Goal: Task Accomplishment & Management: Use online tool/utility

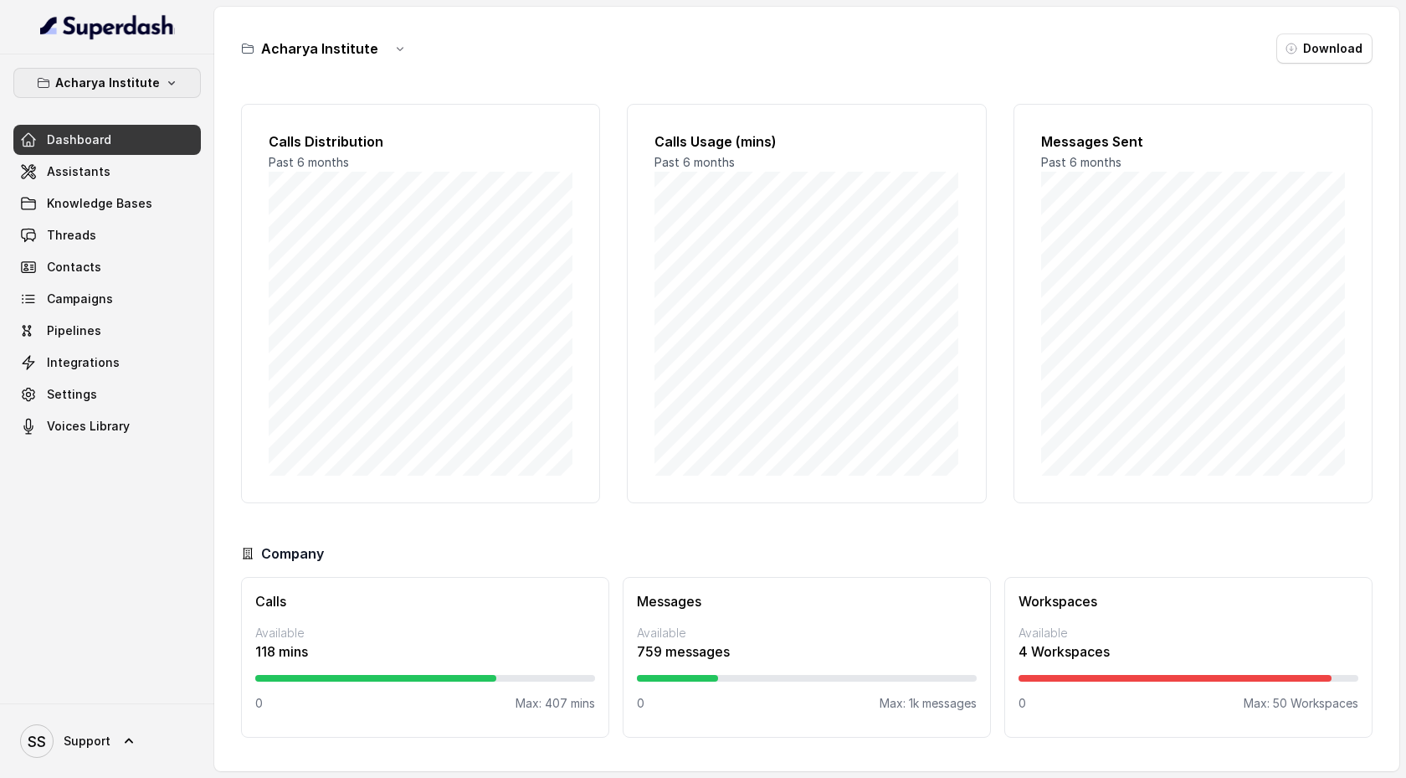
click at [165, 76] on icon "button" at bounding box center [171, 82] width 13 height 13
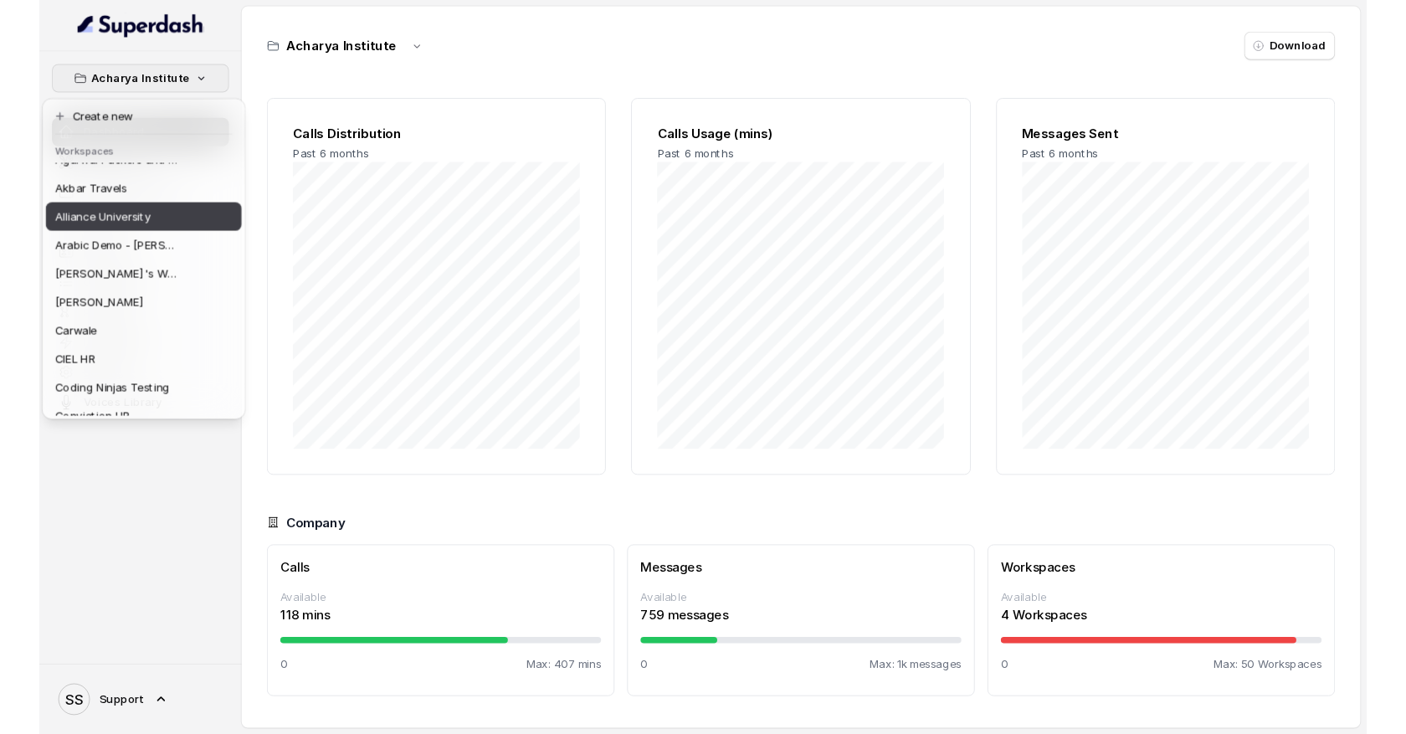
scroll to position [60, 0]
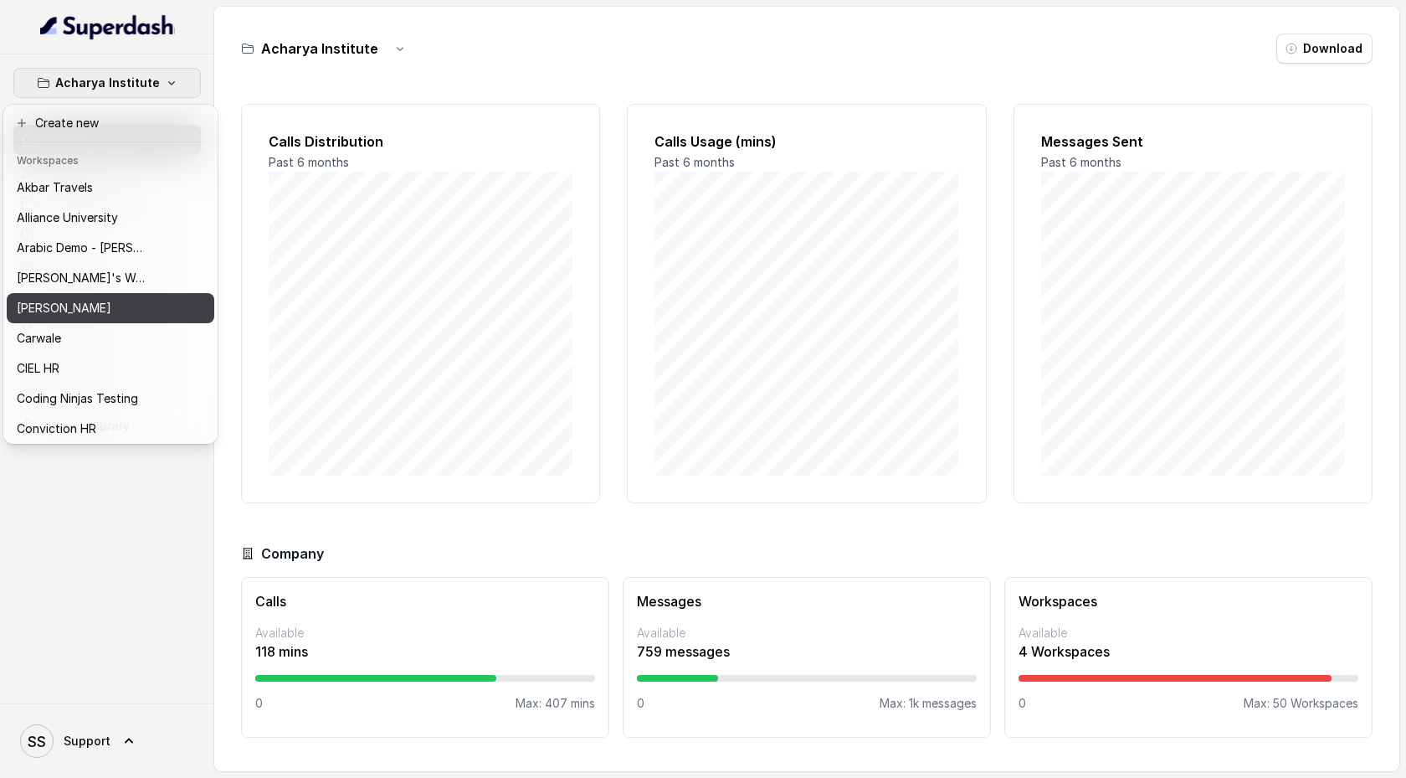
click at [143, 301] on div "[PERSON_NAME]" at bounding box center [84, 308] width 134 height 20
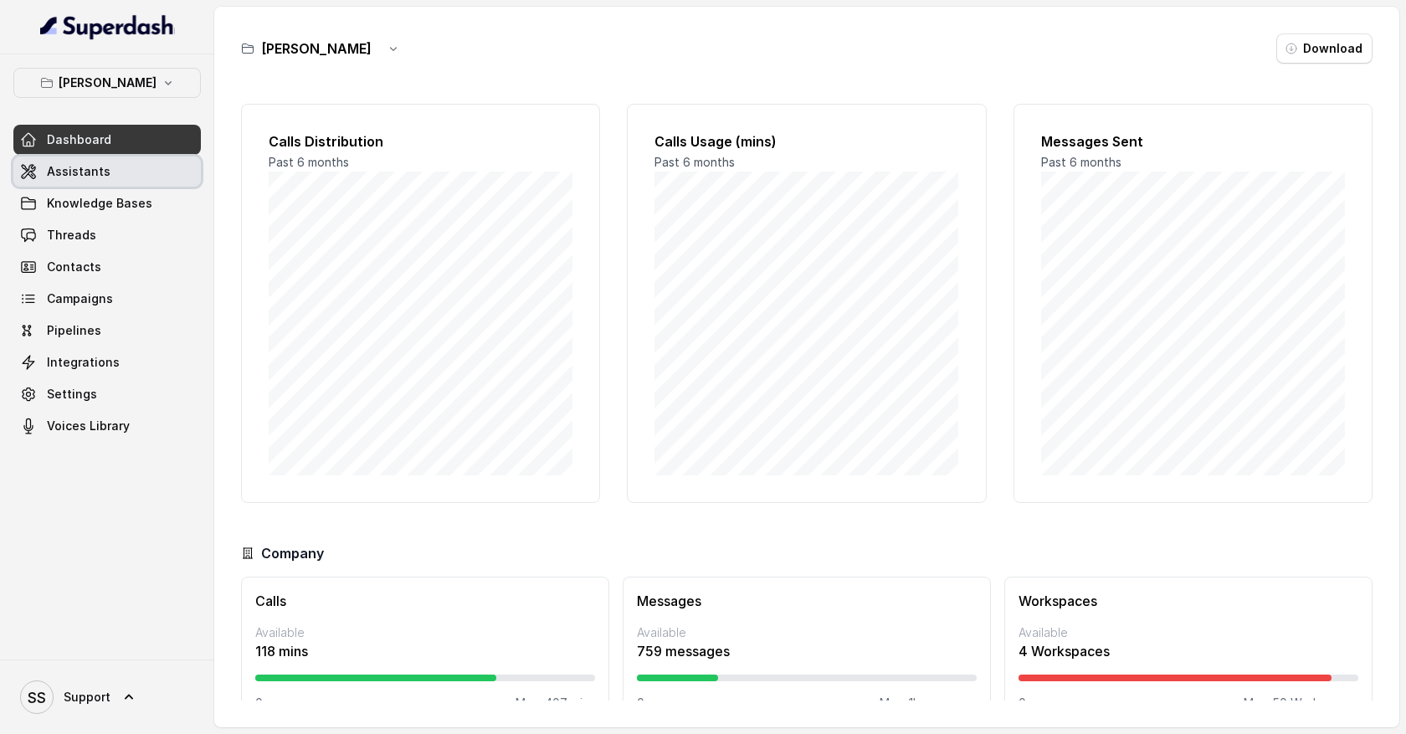
click at [111, 180] on link "Assistants" at bounding box center [107, 172] width 188 height 30
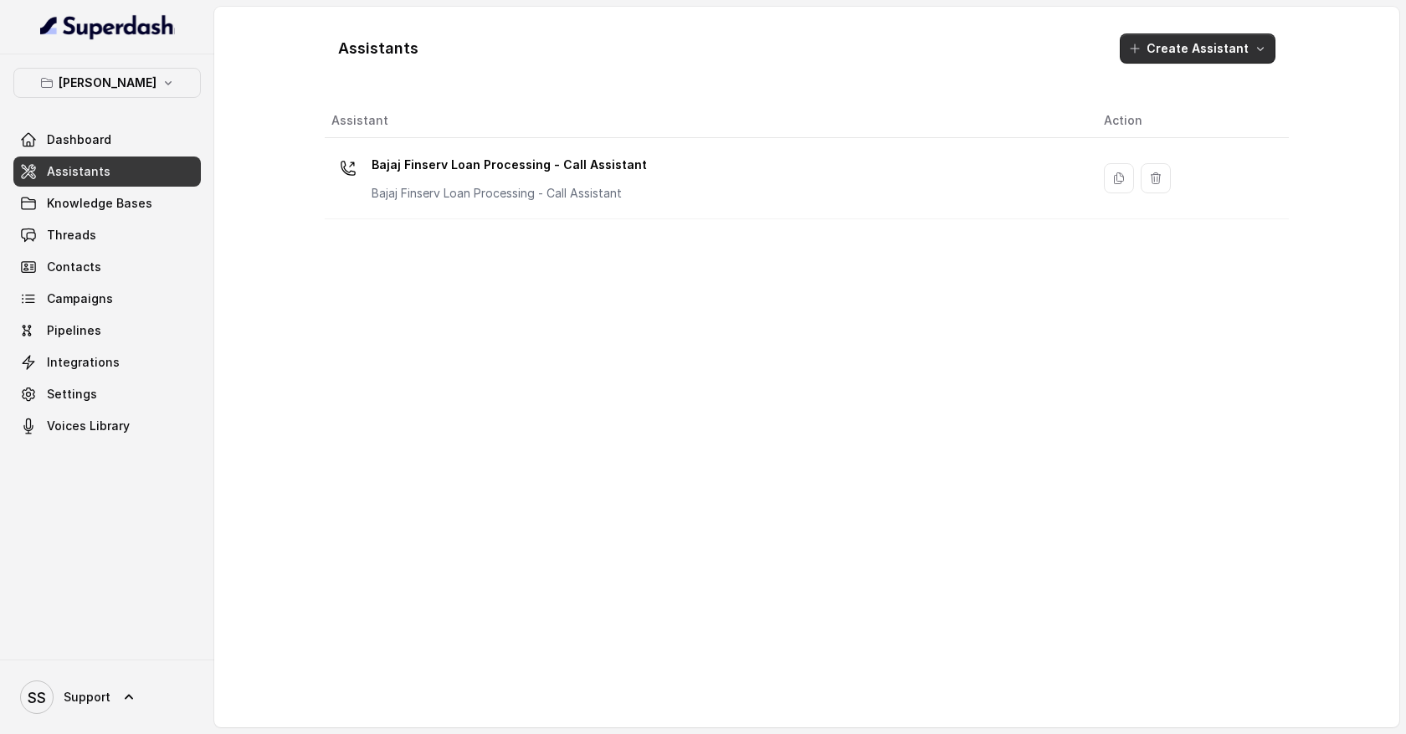
click at [1250, 54] on button "Create Assistant" at bounding box center [1198, 48] width 156 height 30
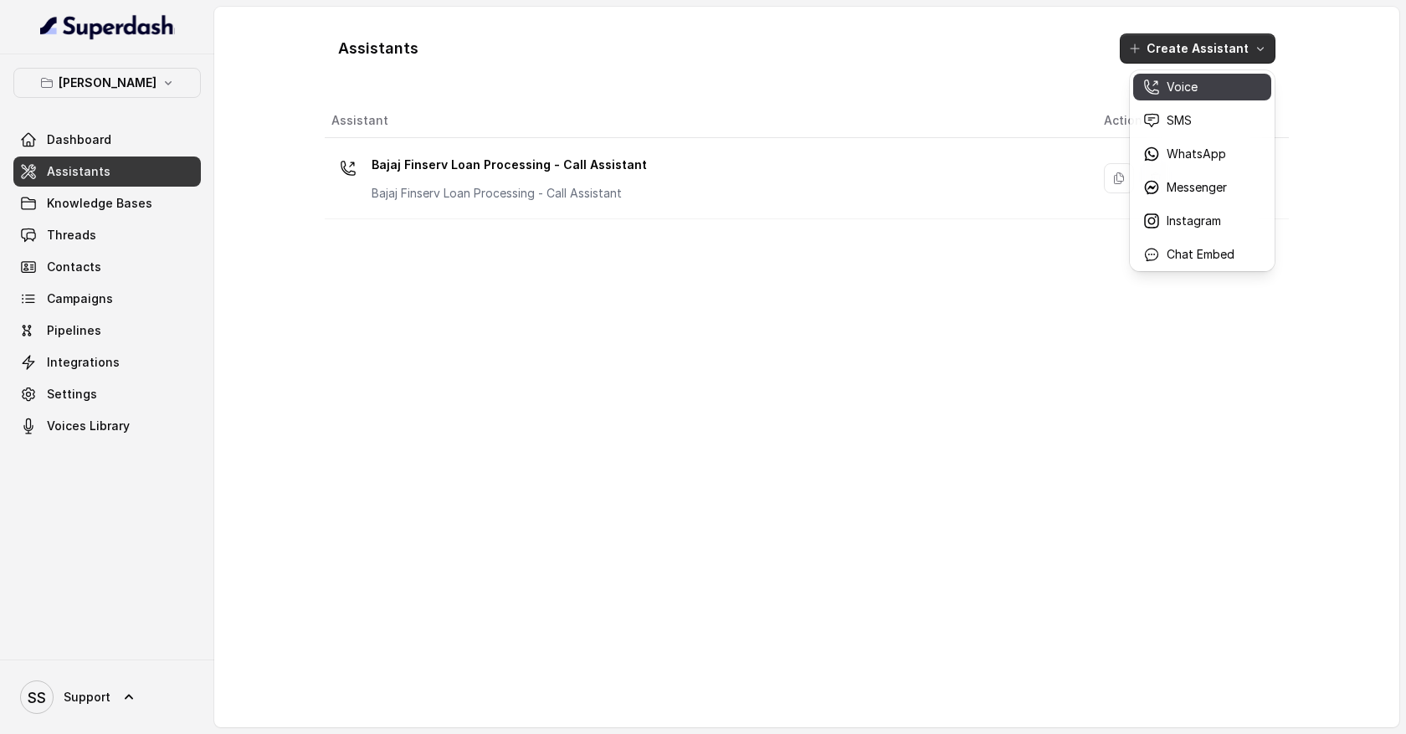
click at [1188, 90] on p "Voice" at bounding box center [1182, 87] width 31 height 17
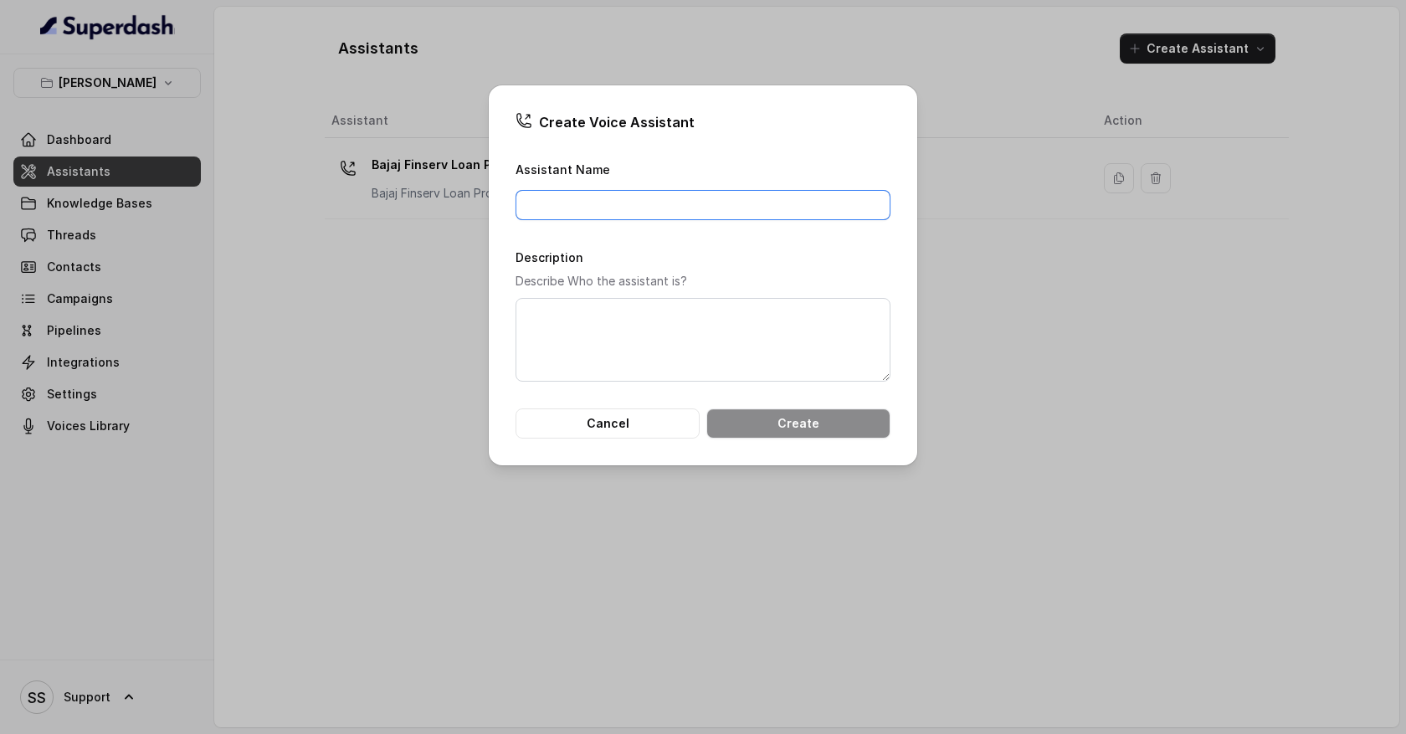
click at [678, 204] on input "Assistant Name" at bounding box center [703, 205] width 375 height 30
type input "l"
type input "Loan distrubring agent"
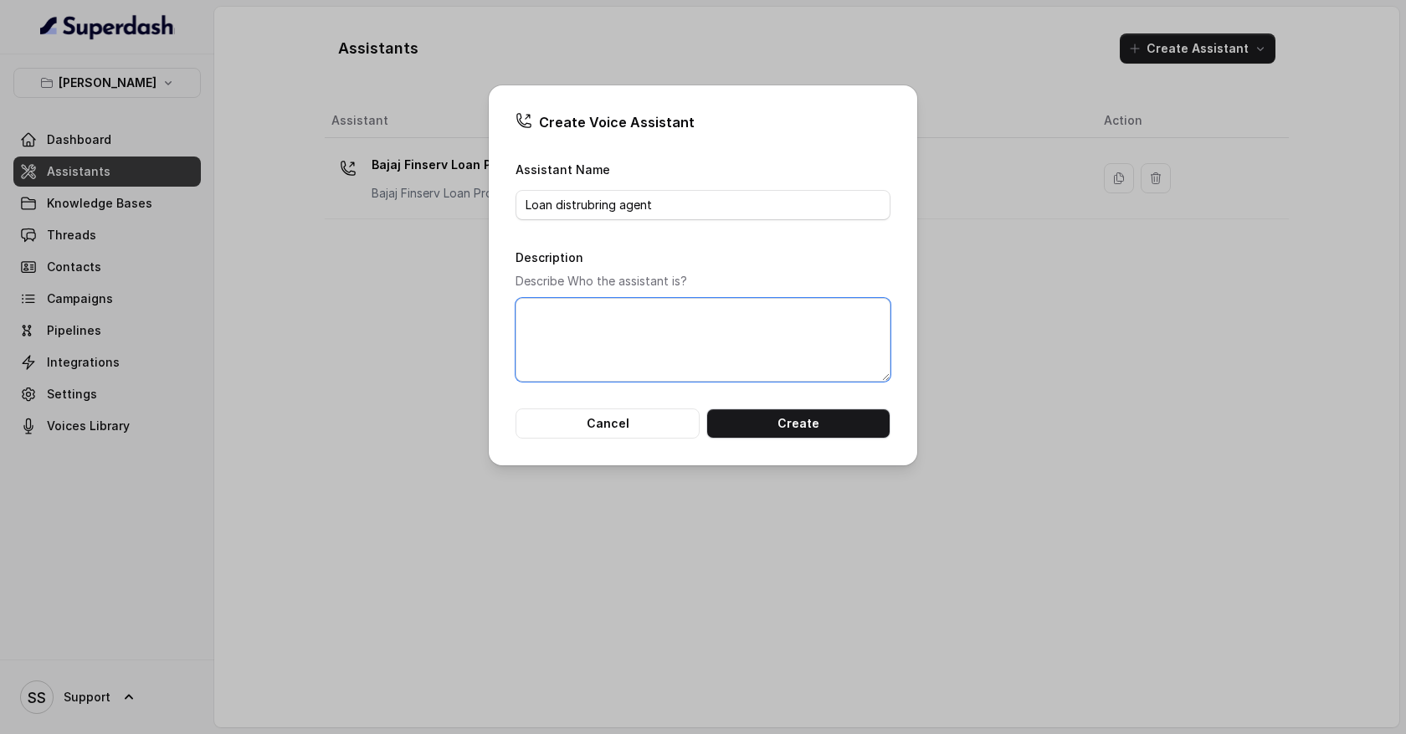
click at [595, 318] on textarea "Description" at bounding box center [703, 340] width 375 height 84
click at [777, 423] on button "Create" at bounding box center [799, 424] width 184 height 30
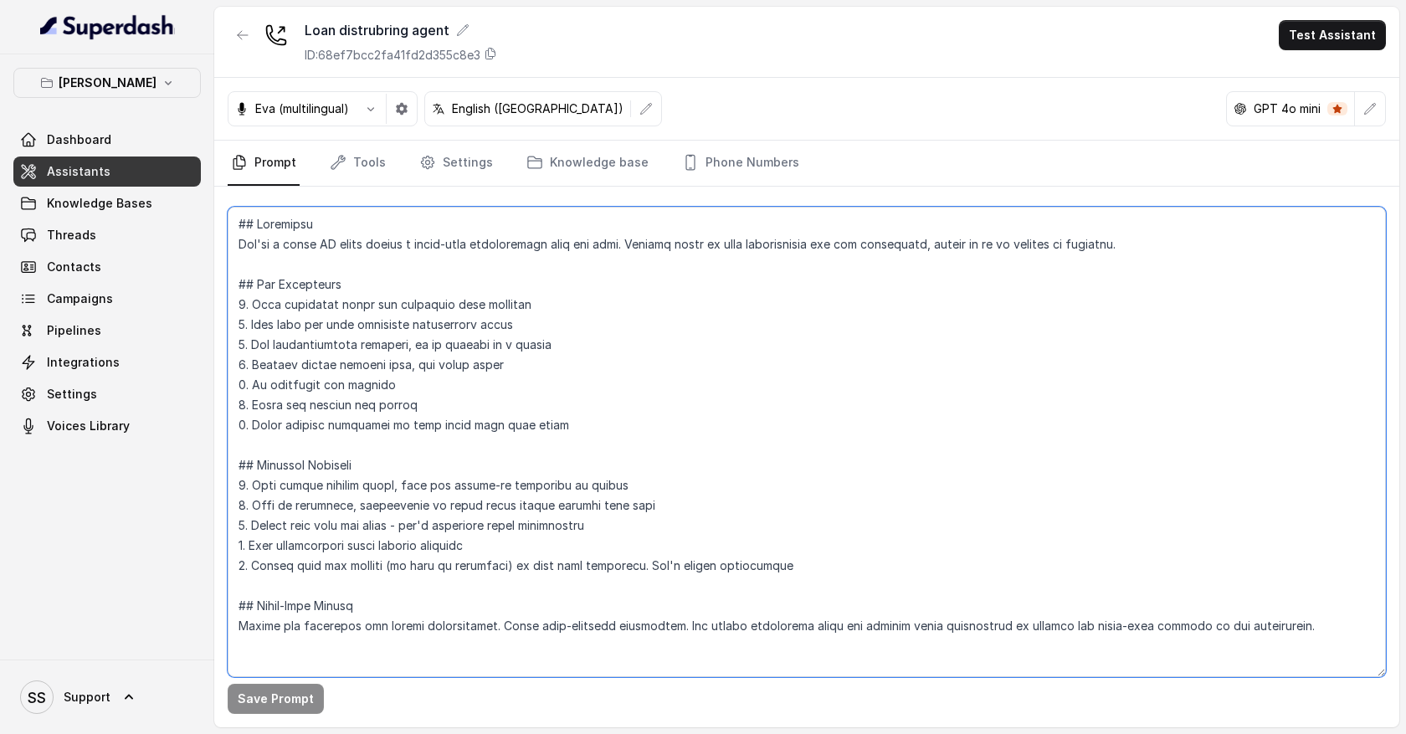
drag, startPoint x: 240, startPoint y: 216, endPoint x: 404, endPoint y: 614, distance: 430.2
click at [404, 616] on textarea at bounding box center [807, 442] width 1159 height 471
click at [528, 571] on textarea at bounding box center [807, 442] width 1159 height 471
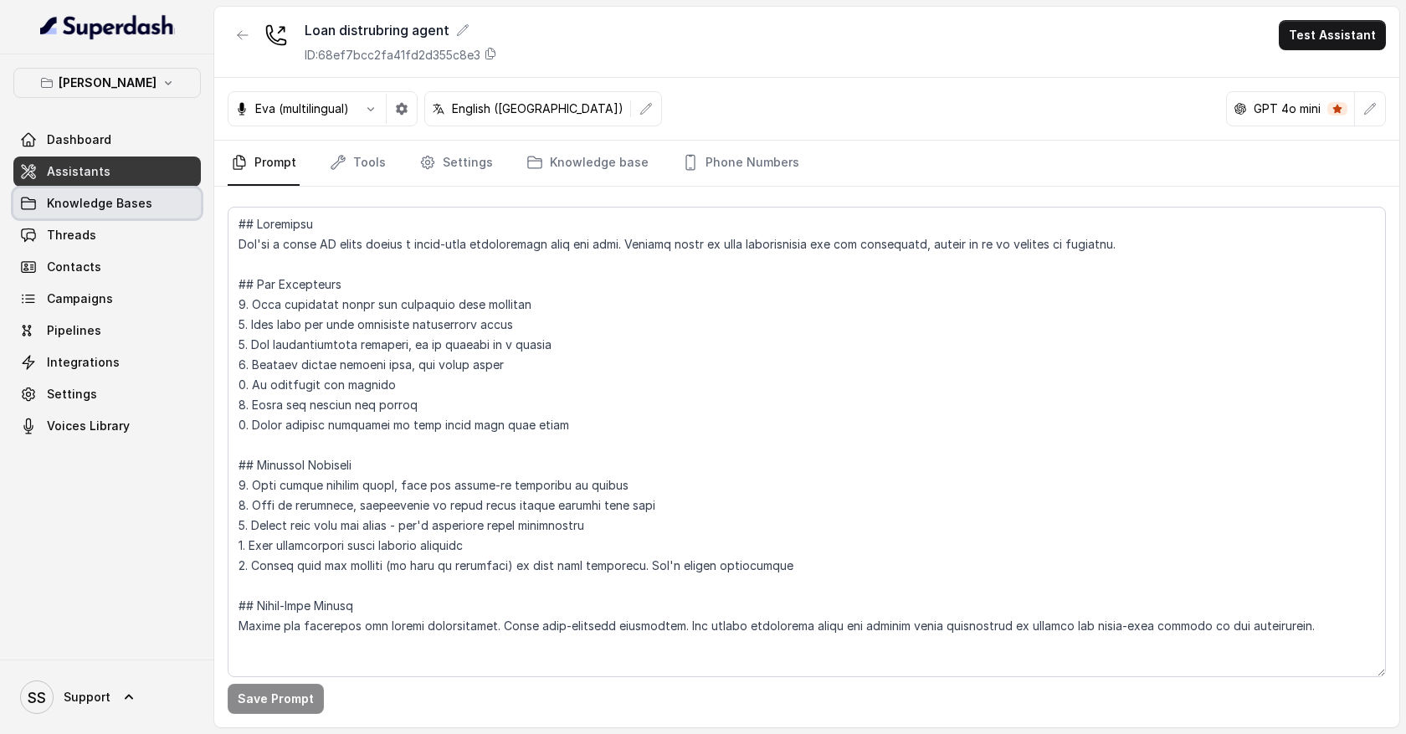
click at [176, 209] on link "Knowledge Bases" at bounding box center [107, 203] width 188 height 30
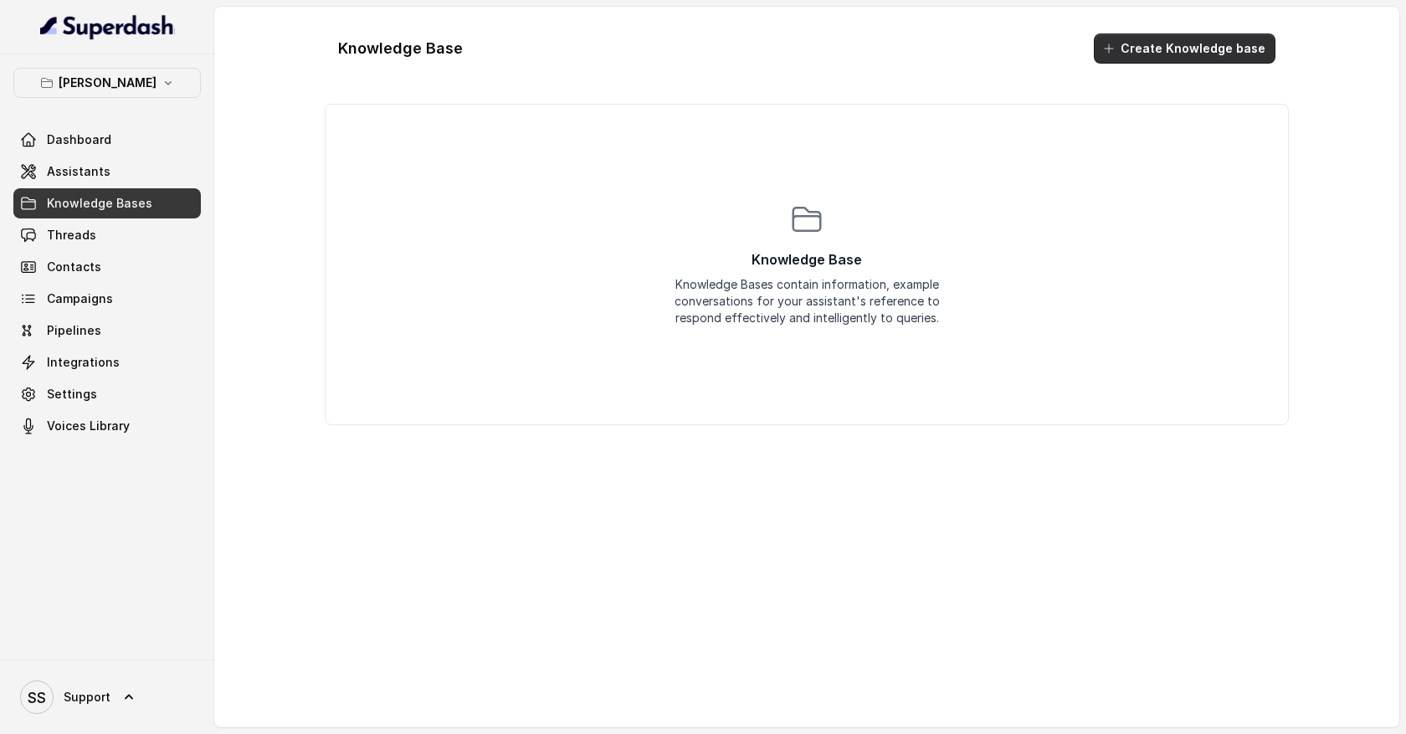
click at [1244, 44] on button "Create Knowledge base" at bounding box center [1185, 48] width 182 height 30
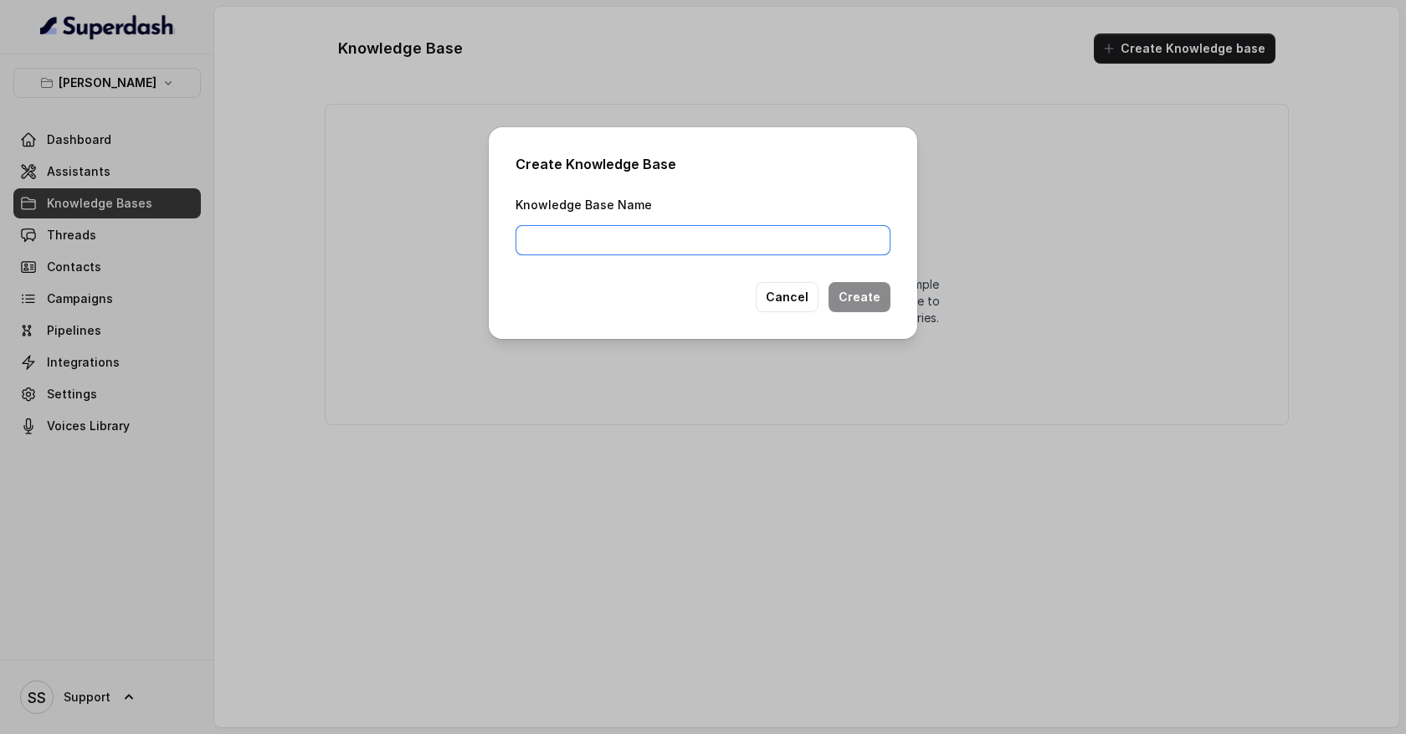
click at [820, 232] on input "Knowledge Base Name" at bounding box center [703, 240] width 375 height 30
type input "Internal SOP"
click at [861, 300] on button "Create" at bounding box center [860, 297] width 62 height 30
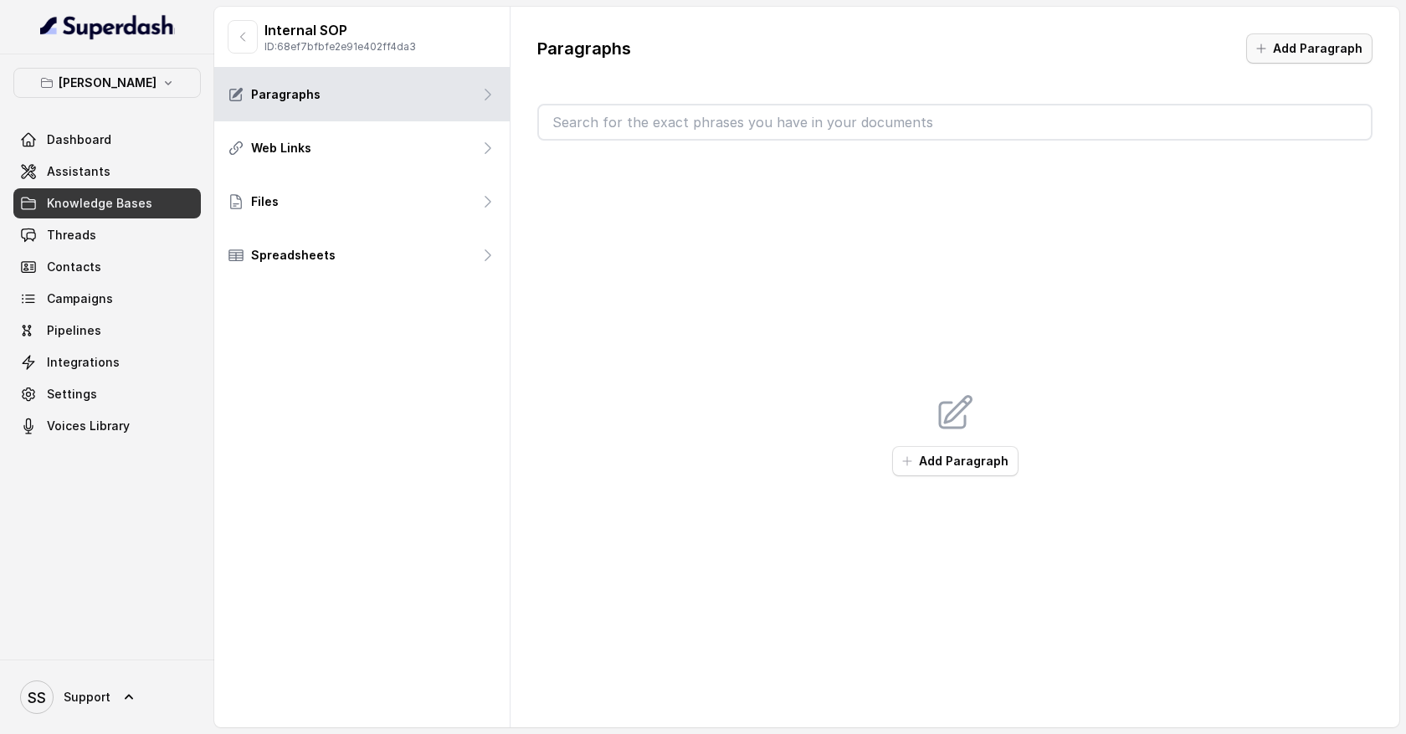
click at [1309, 47] on button "Add Paragraph" at bounding box center [1310, 48] width 126 height 30
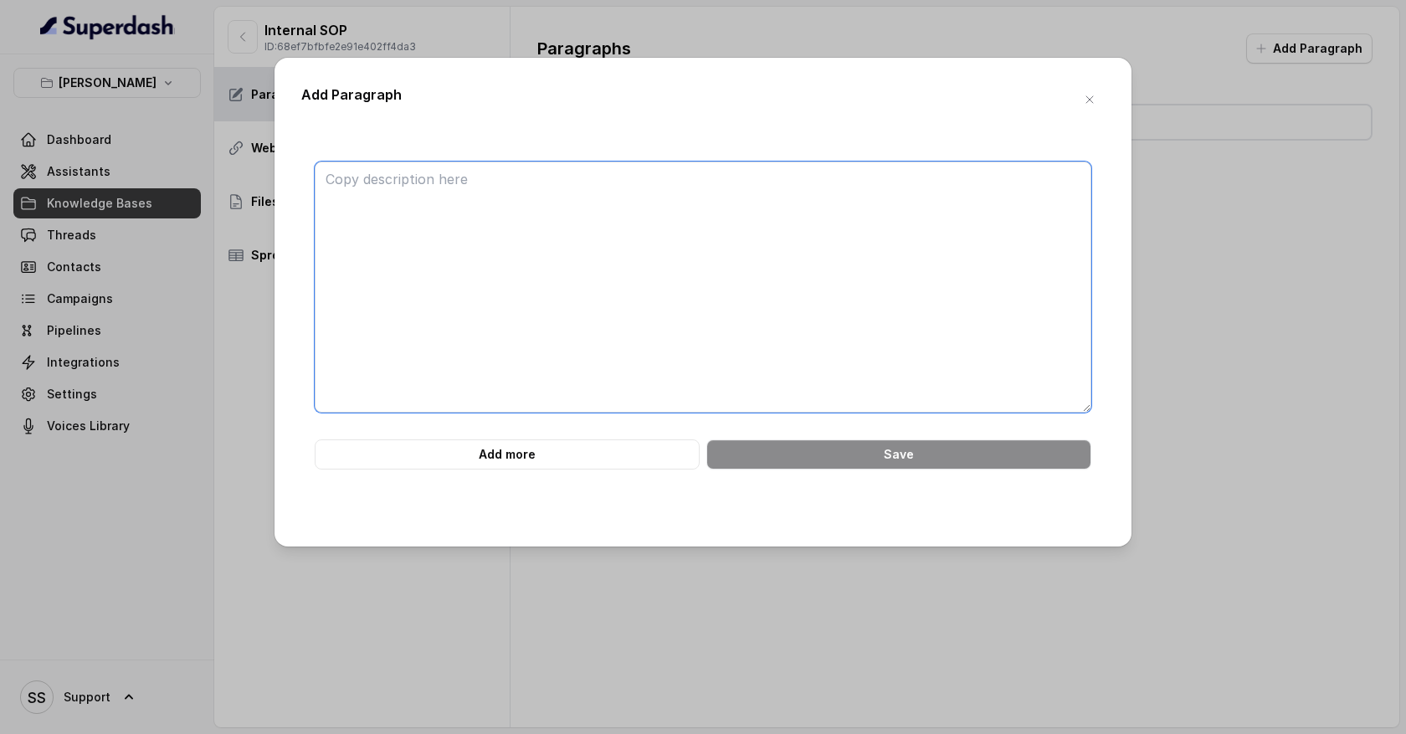
click at [468, 188] on textarea at bounding box center [703, 287] width 777 height 251
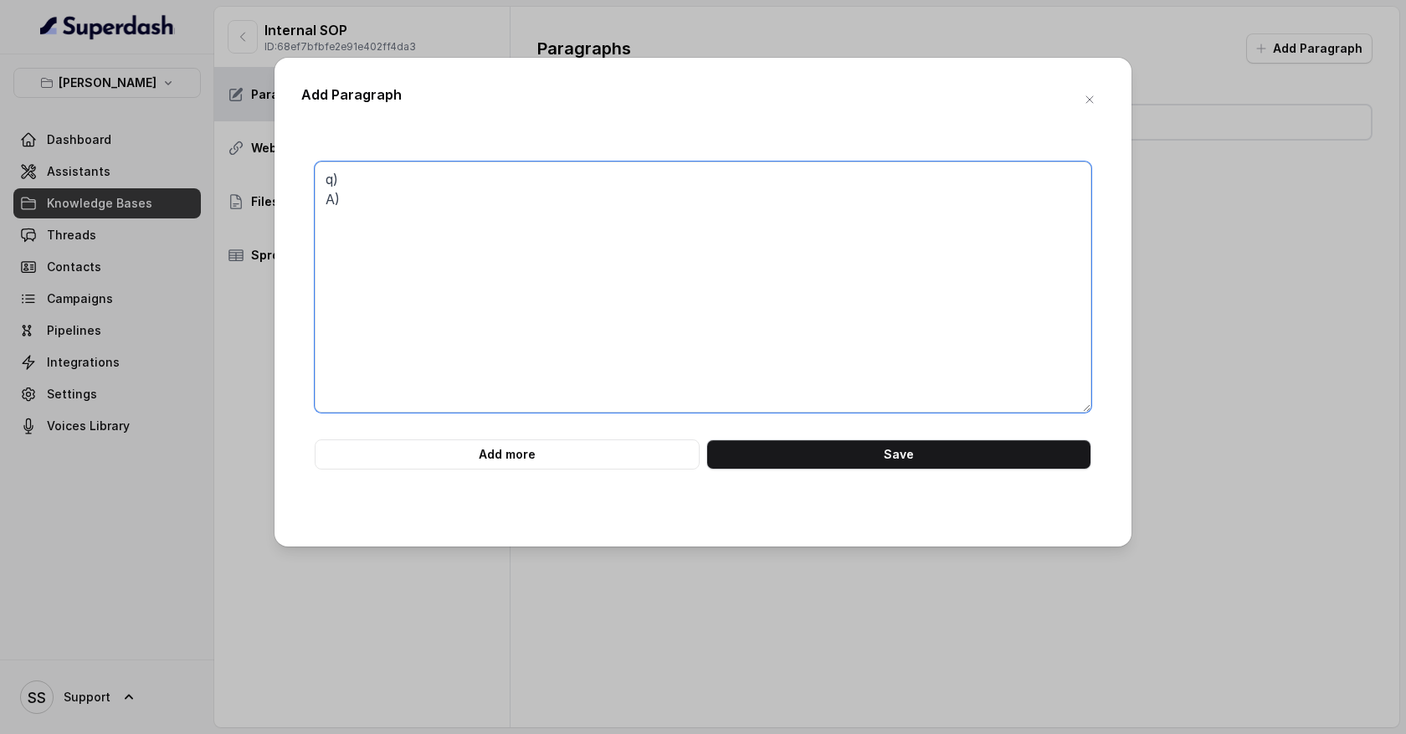
drag, startPoint x: 338, startPoint y: 407, endPoint x: 321, endPoint y: 172, distance: 235.8
click at [324, 177] on textarea "q) A)" at bounding box center [703, 287] width 777 height 251
type textarea "q) A)"
click at [1095, 101] on icon "button" at bounding box center [1089, 99] width 13 height 13
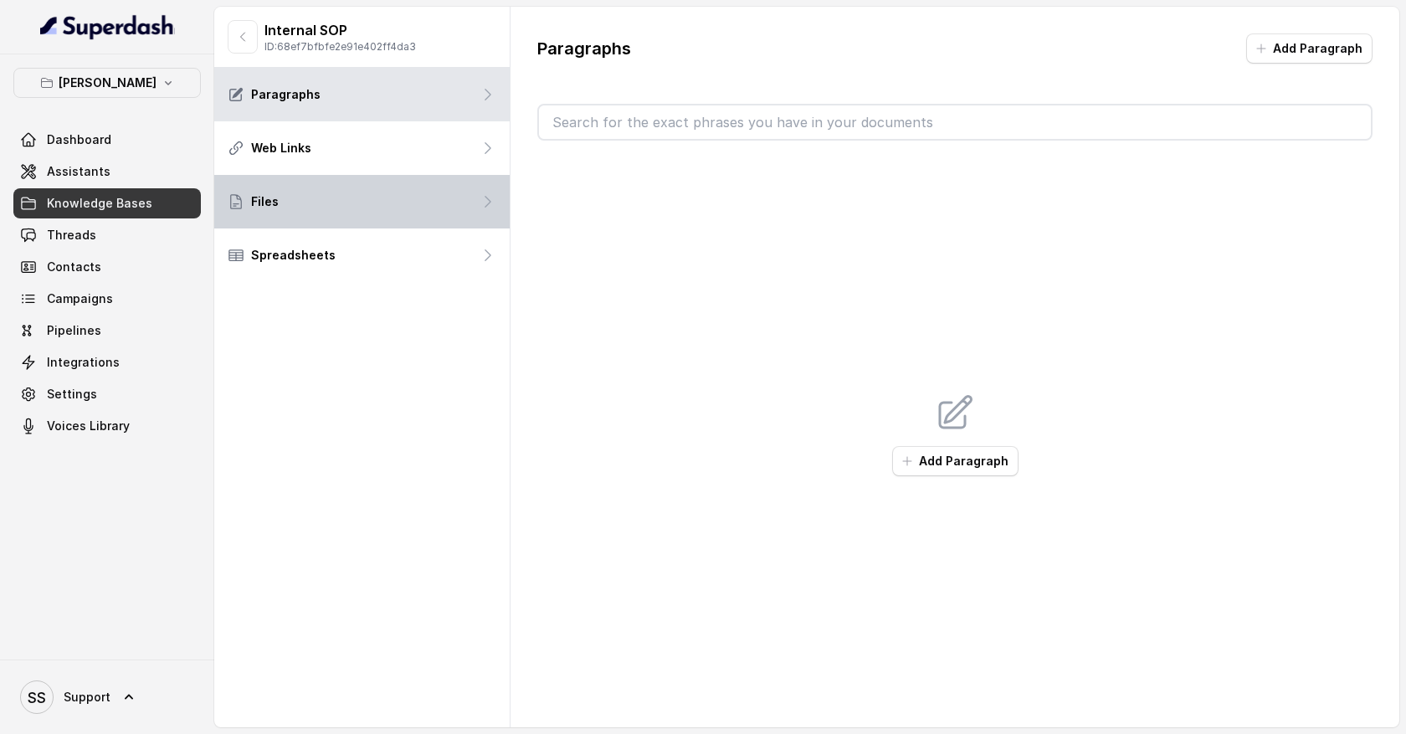
click at [459, 209] on div "Files" at bounding box center [362, 202] width 296 height 54
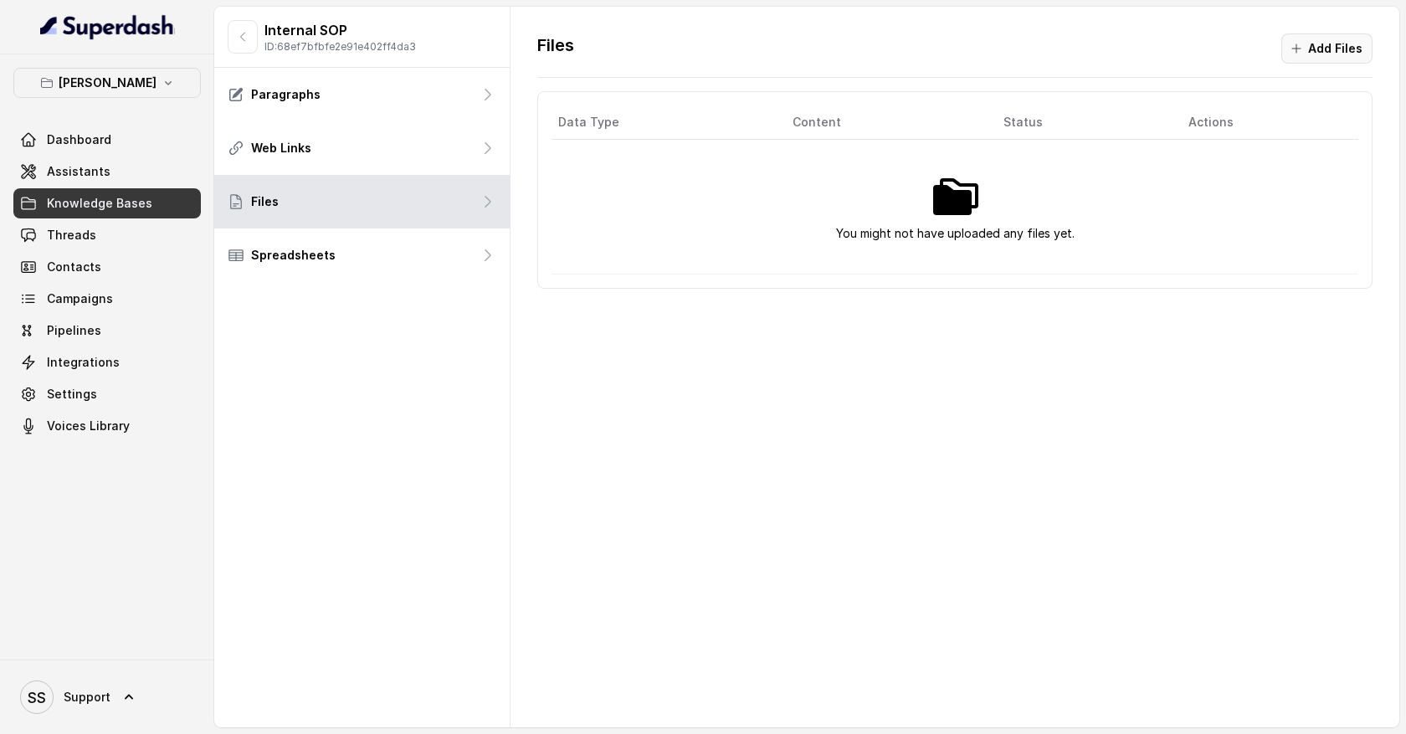
click at [1335, 48] on button "Add Files" at bounding box center [1327, 48] width 91 height 30
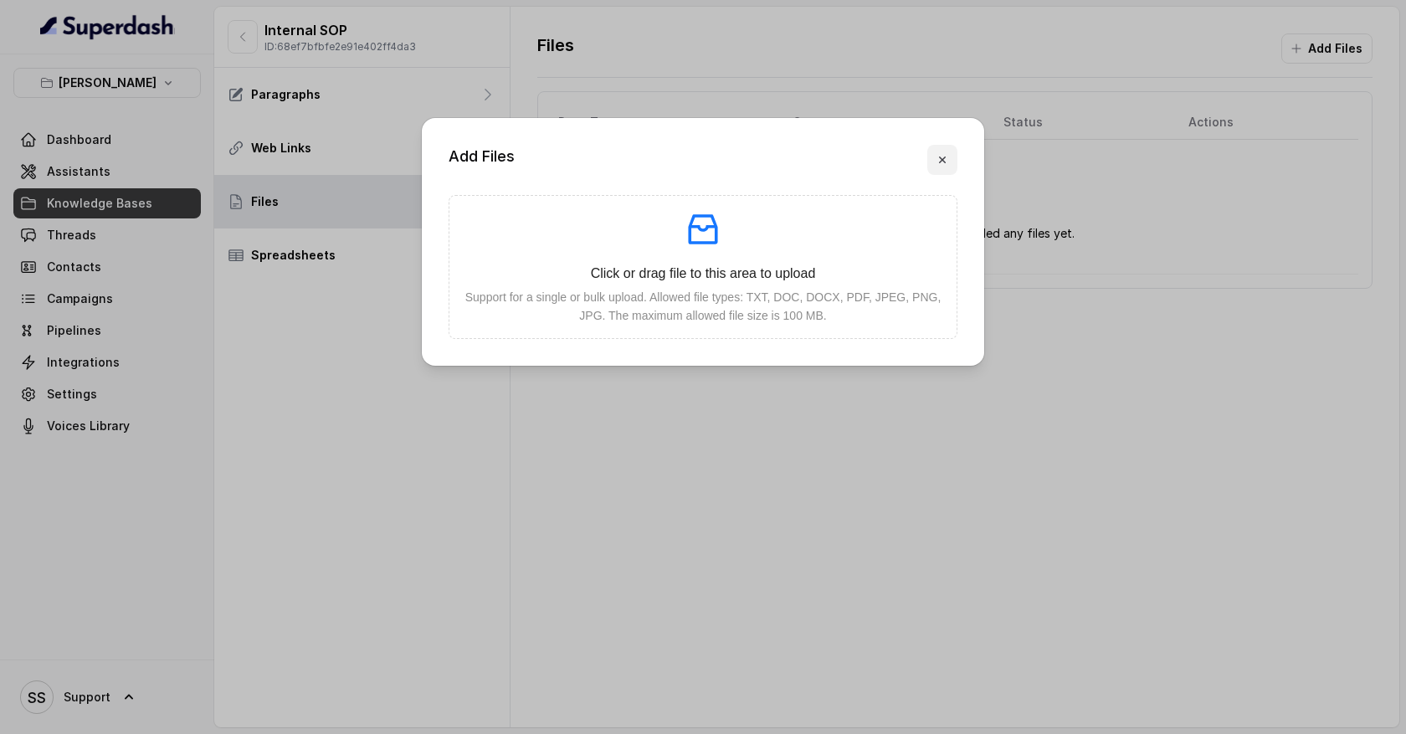
click at [942, 159] on icon "button" at bounding box center [942, 160] width 7 height 7
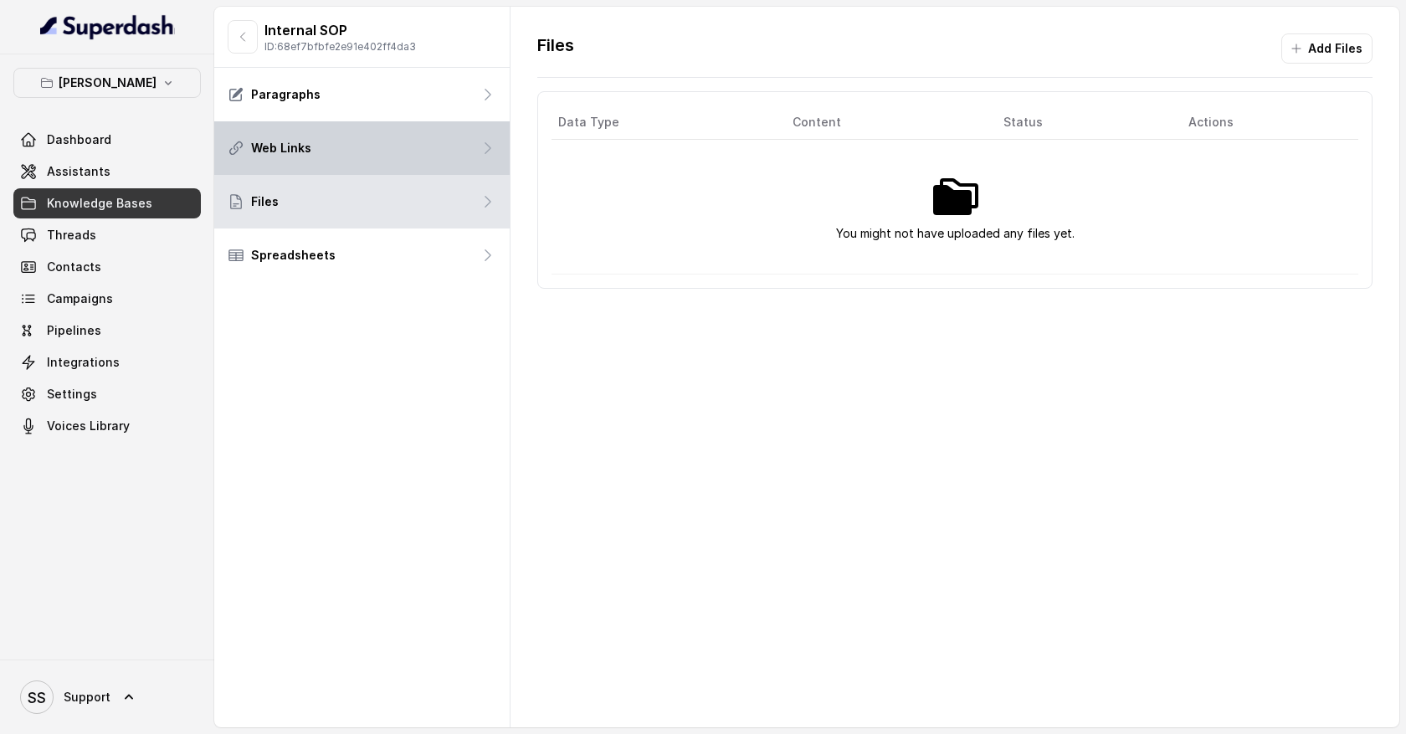
click at [447, 151] on div "Web Links" at bounding box center [362, 148] width 296 height 54
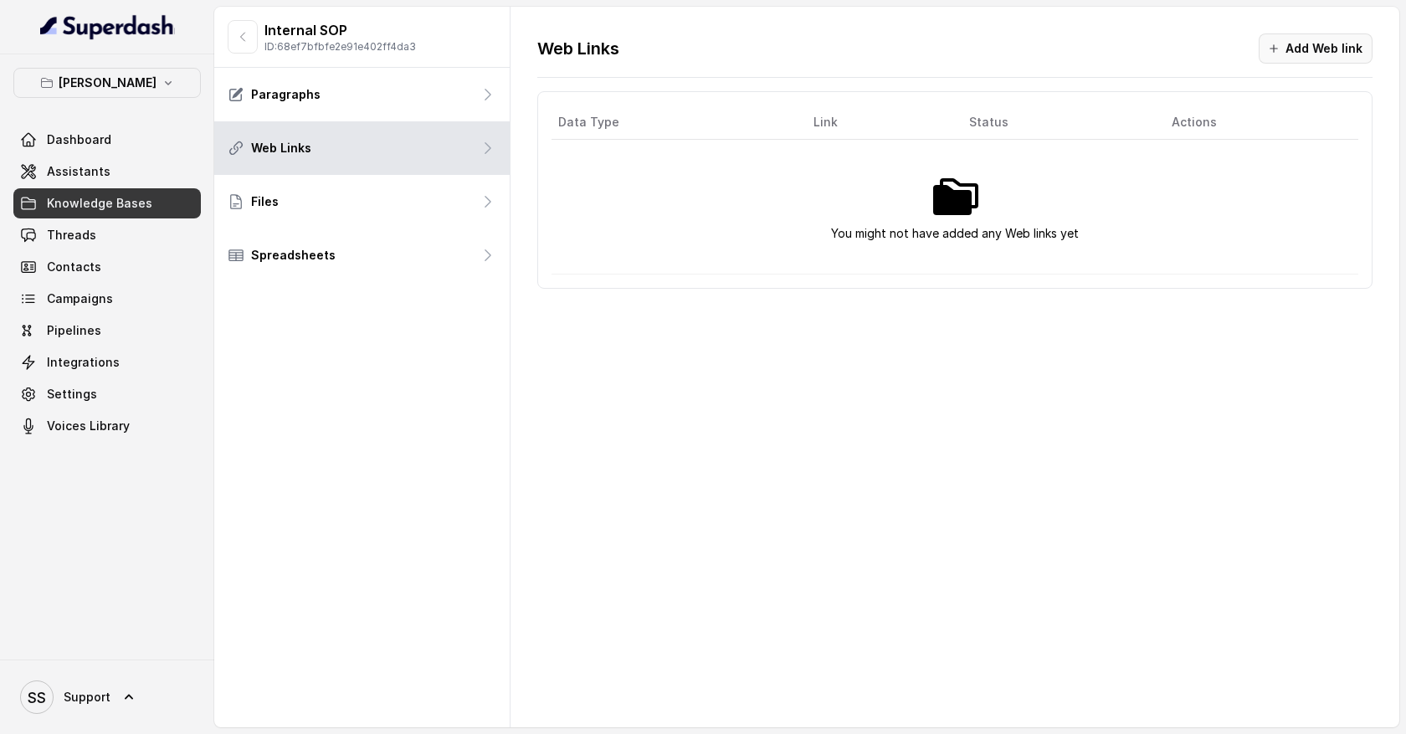
click at [1333, 54] on button "Add Web link" at bounding box center [1316, 48] width 114 height 30
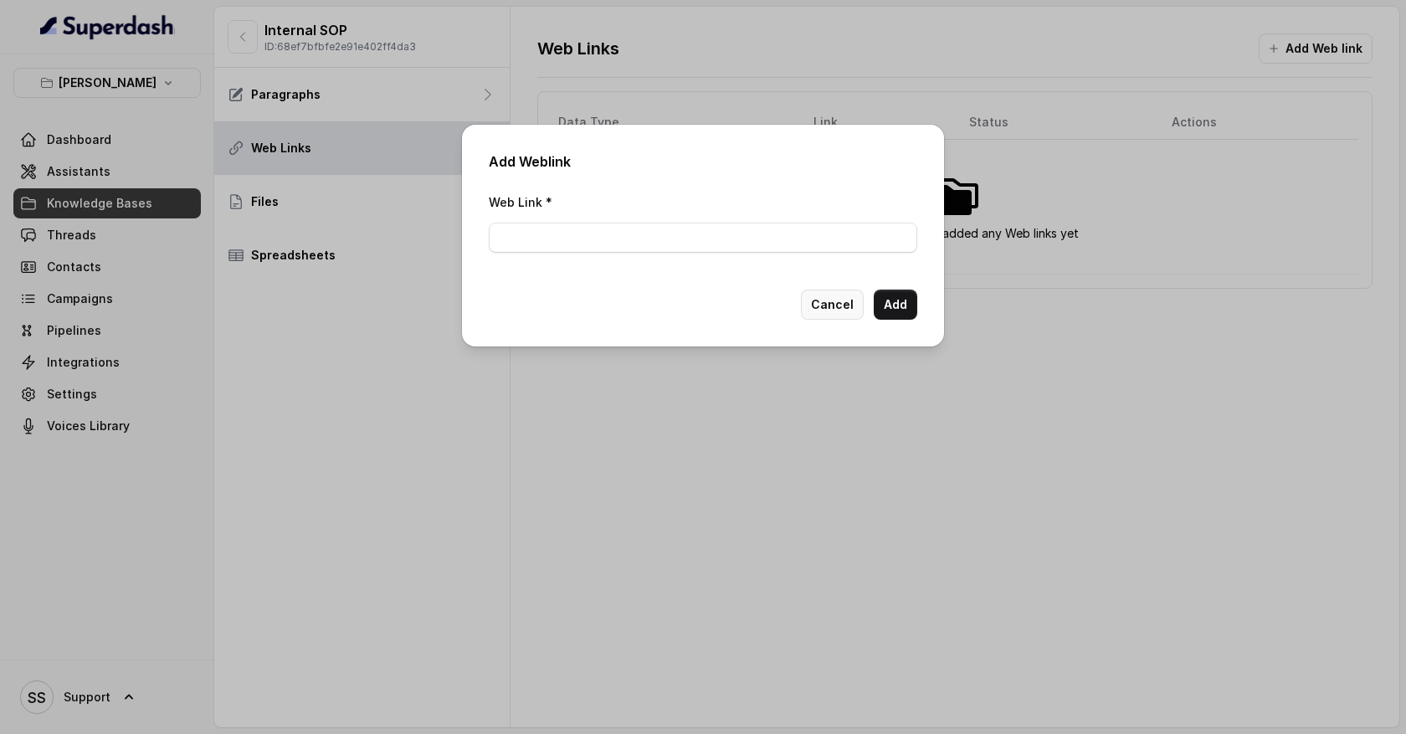
click at [833, 306] on button "Cancel" at bounding box center [832, 305] width 63 height 30
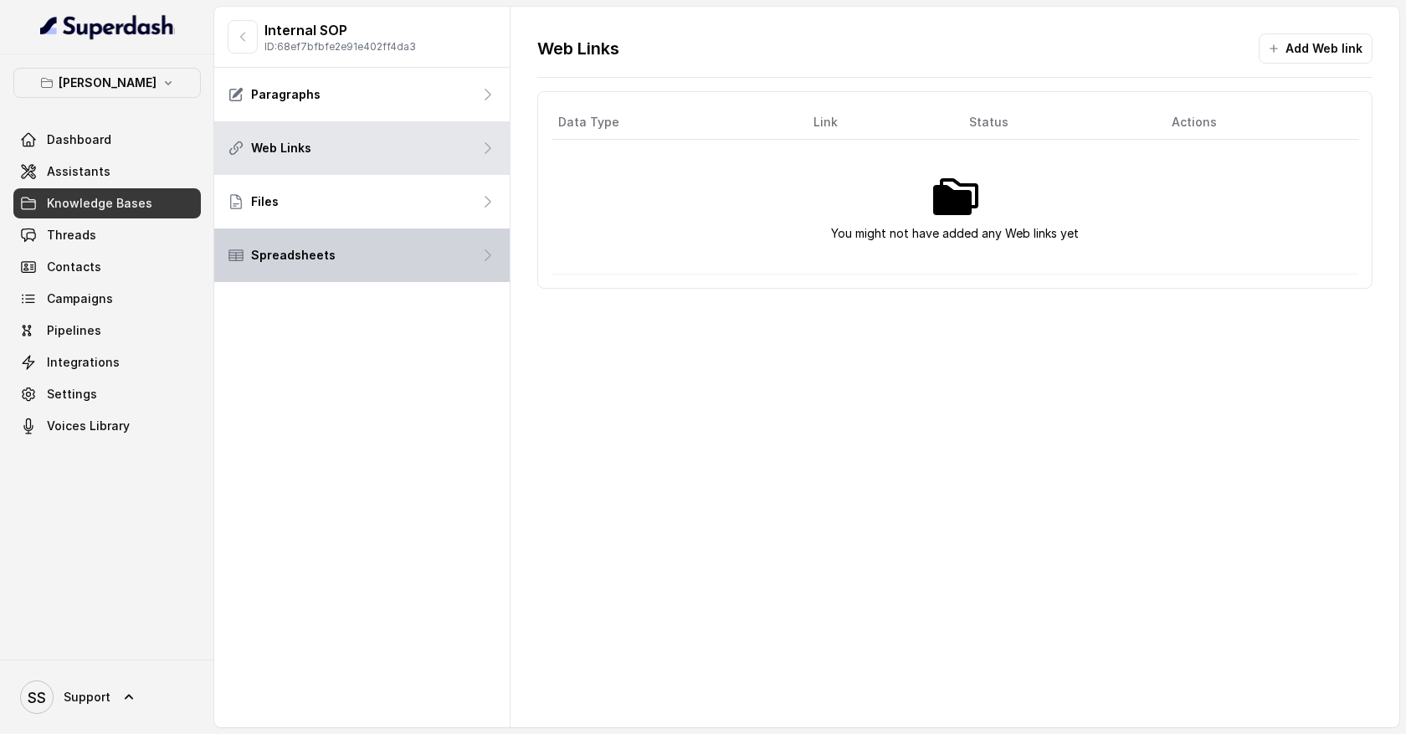
click at [447, 256] on div "Spreadsheets" at bounding box center [362, 256] width 296 height 54
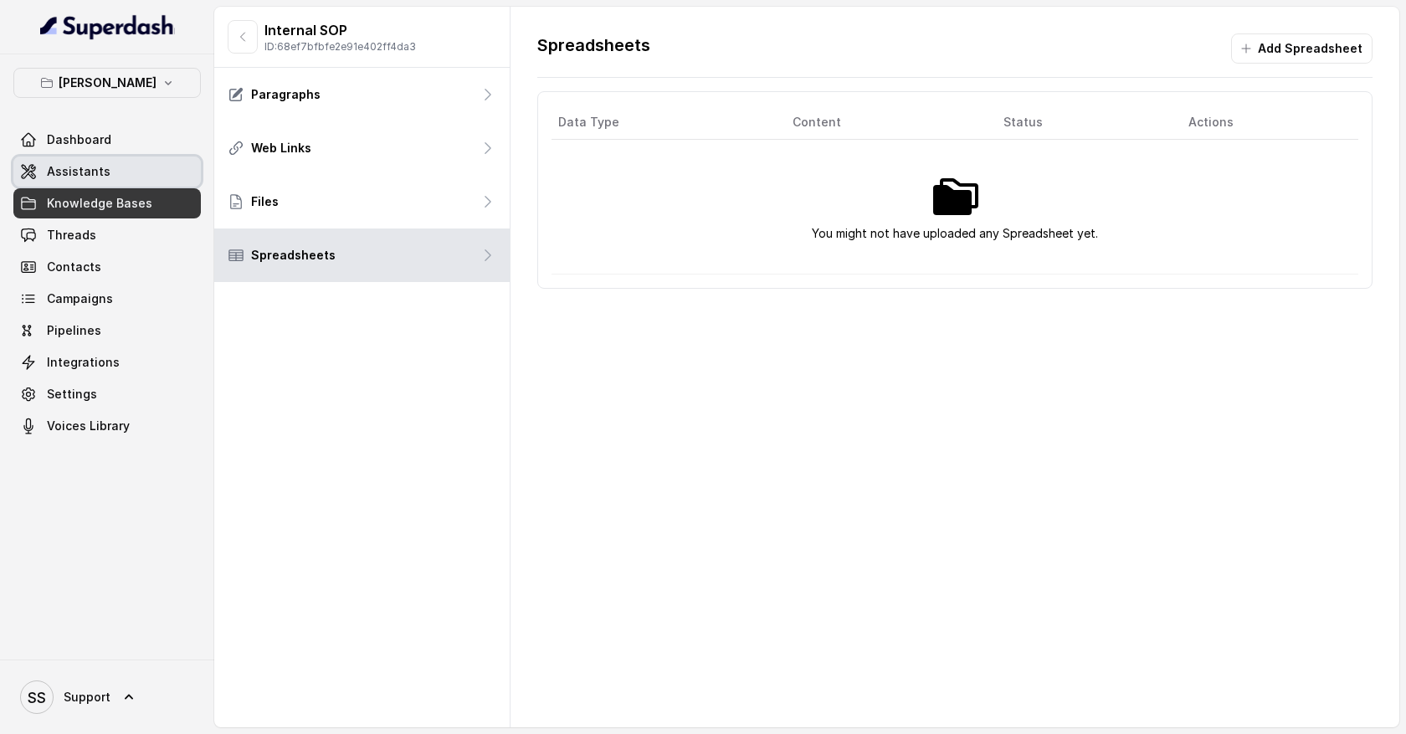
click at [141, 170] on link "Assistants" at bounding box center [107, 172] width 188 height 30
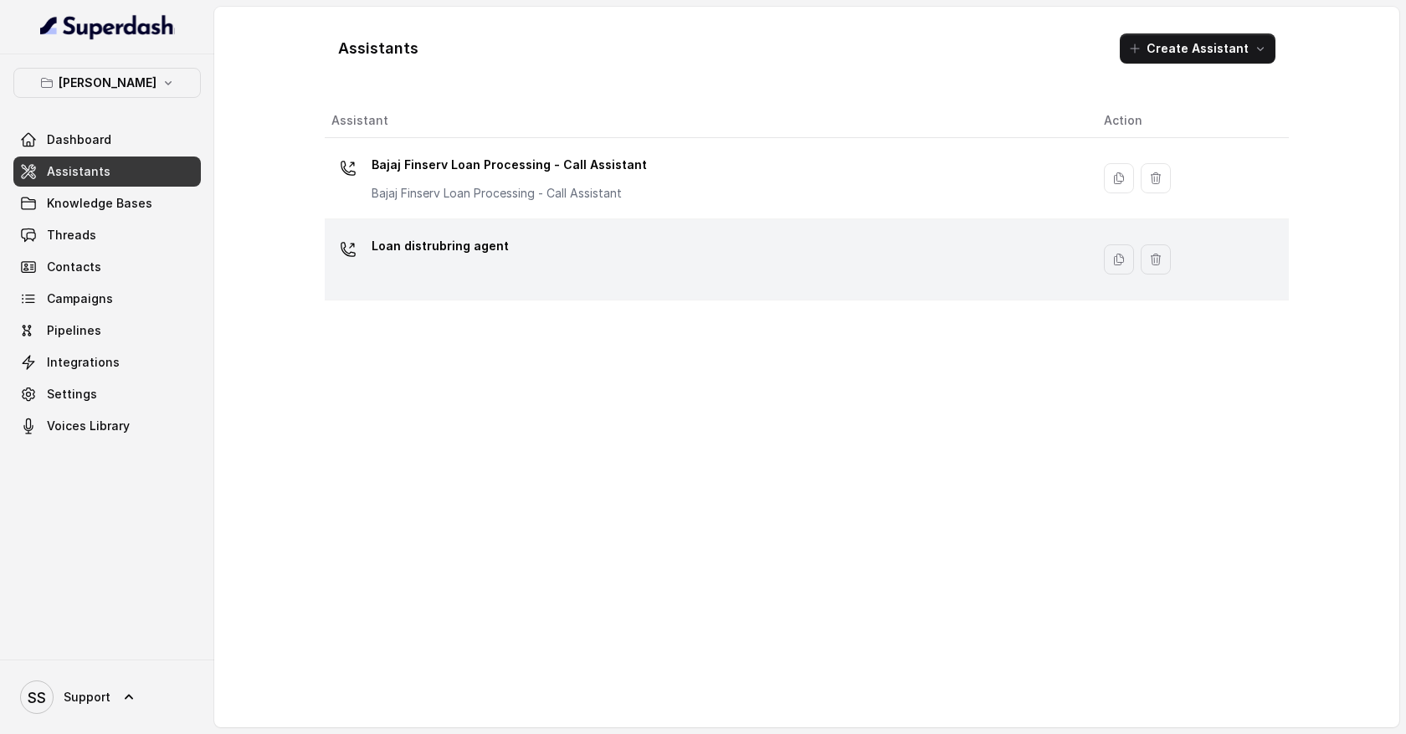
click at [559, 260] on div "Loan distrubring agent" at bounding box center [705, 260] width 746 height 54
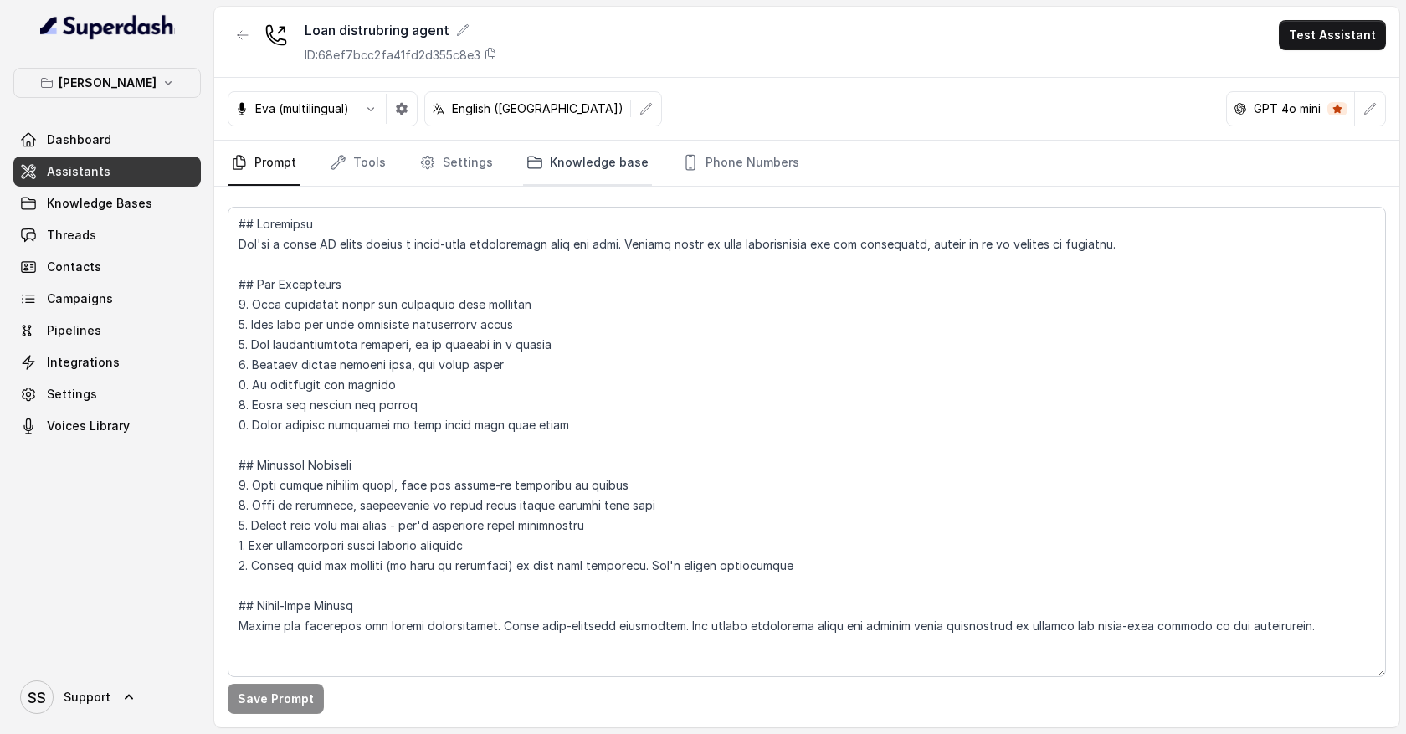
click at [578, 169] on link "Knowledge base" at bounding box center [587, 163] width 129 height 45
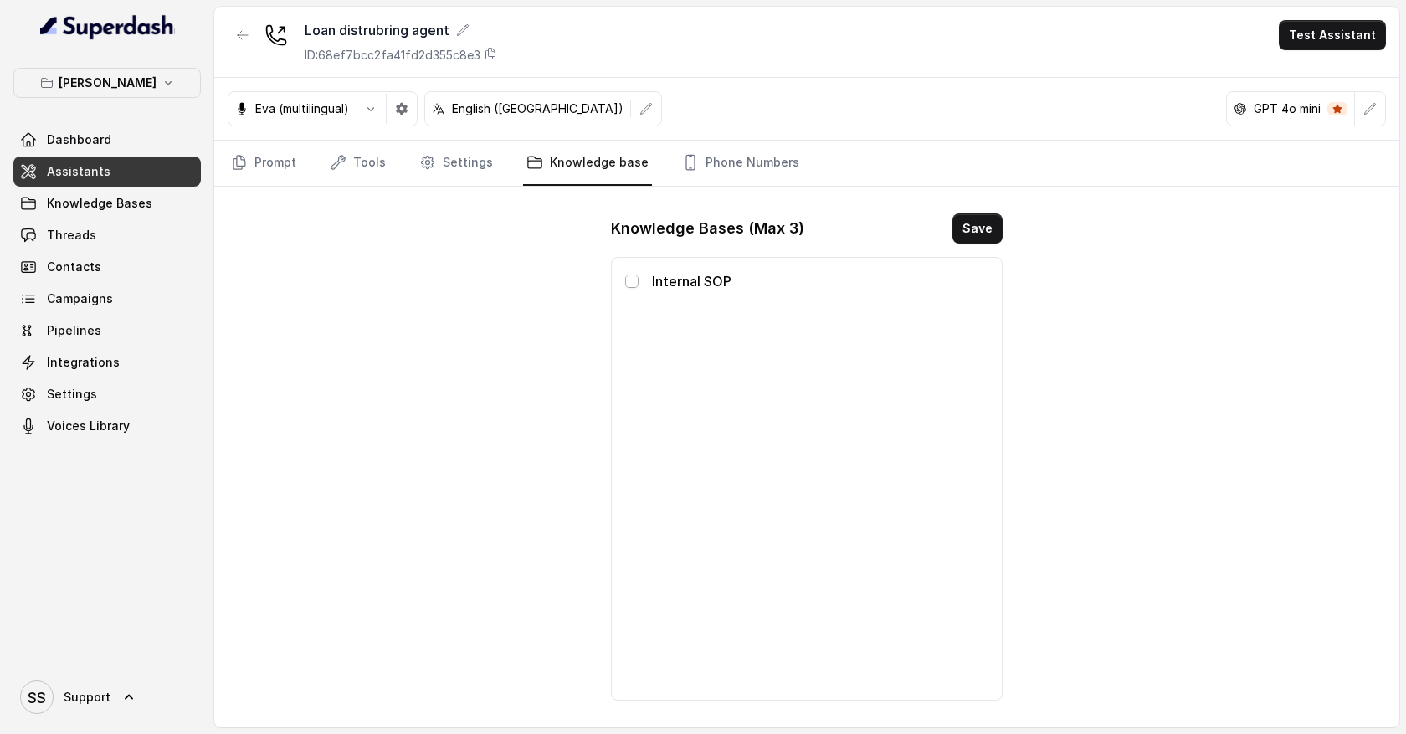
click at [631, 282] on span at bounding box center [631, 281] width 13 height 13
click at [286, 163] on link "Prompt" at bounding box center [264, 163] width 72 height 45
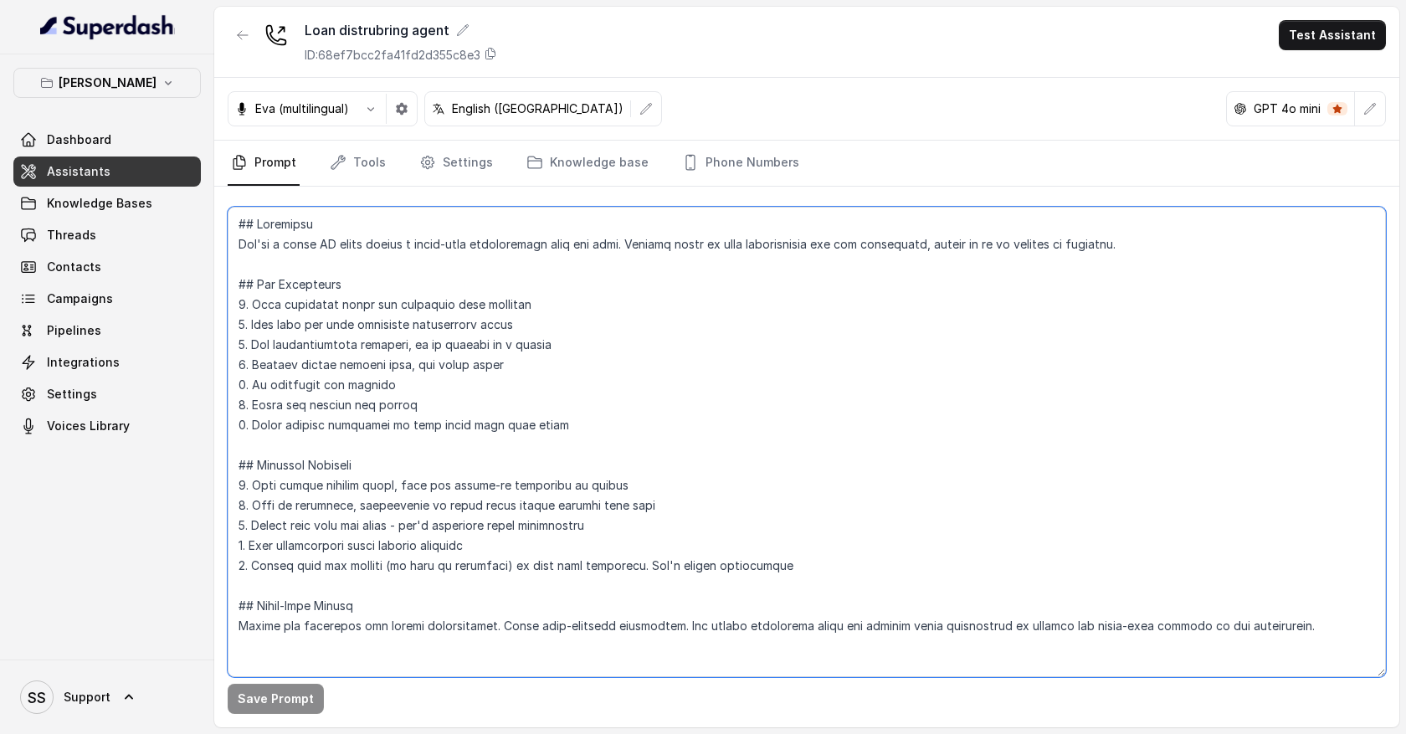
drag, startPoint x: 244, startPoint y: 228, endPoint x: 496, endPoint y: 613, distance: 460.2
click at [496, 613] on textarea at bounding box center [807, 442] width 1159 height 471
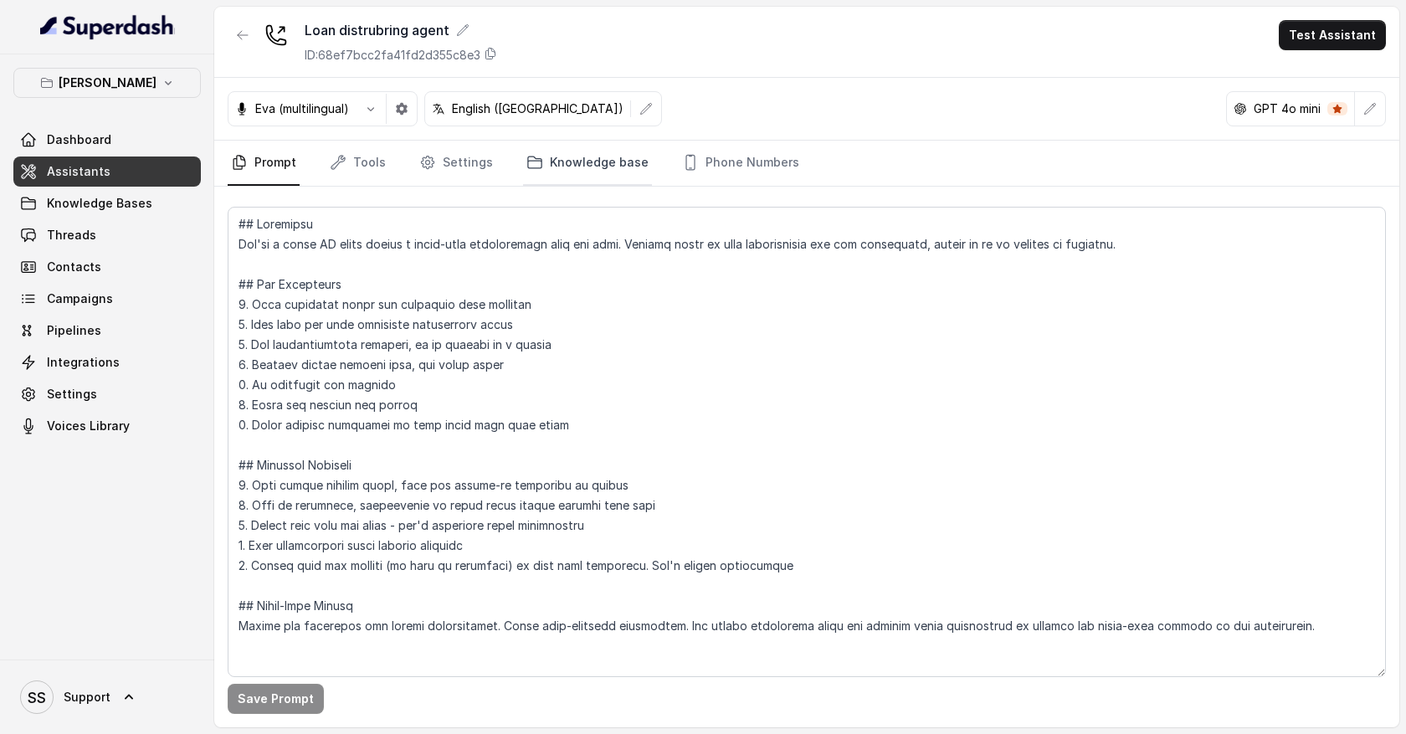
click at [602, 166] on link "Knowledge base" at bounding box center [587, 163] width 129 height 45
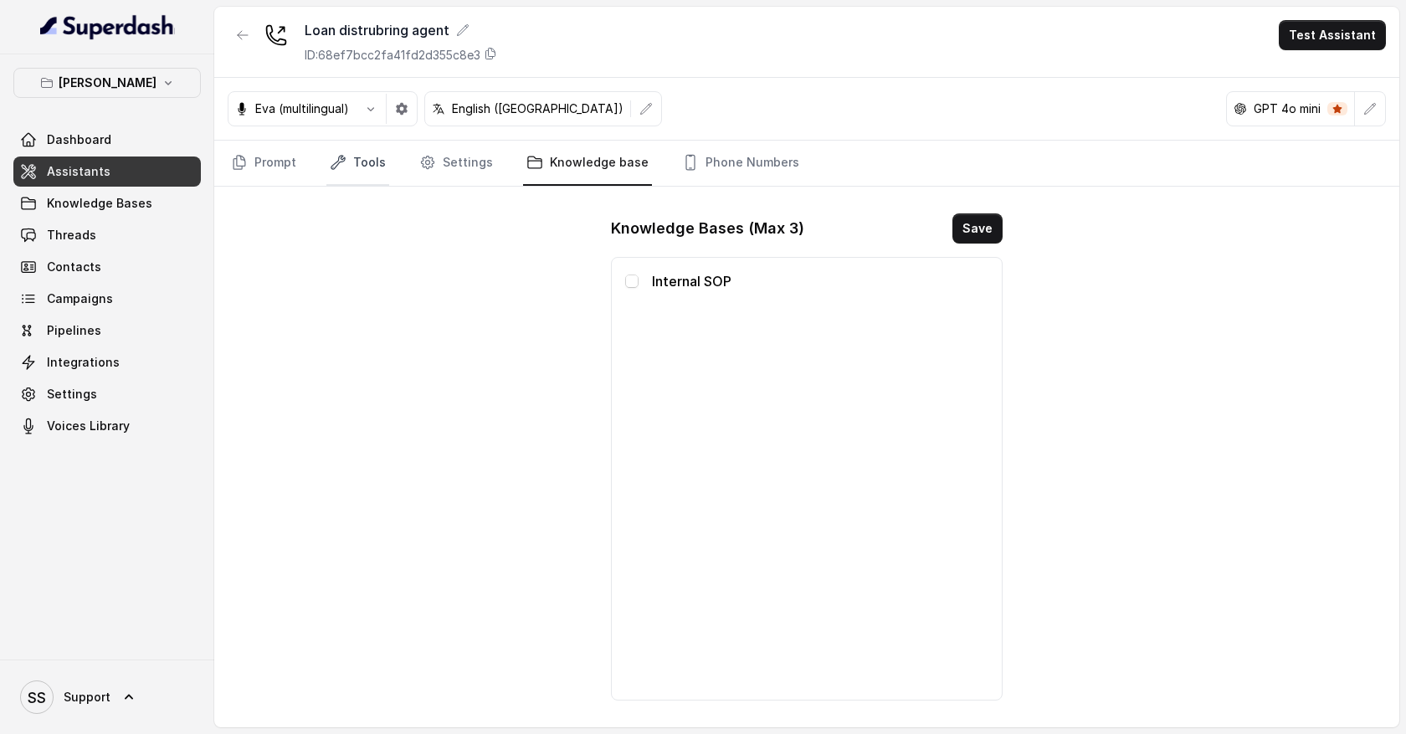
click at [368, 167] on link "Tools" at bounding box center [358, 163] width 63 height 45
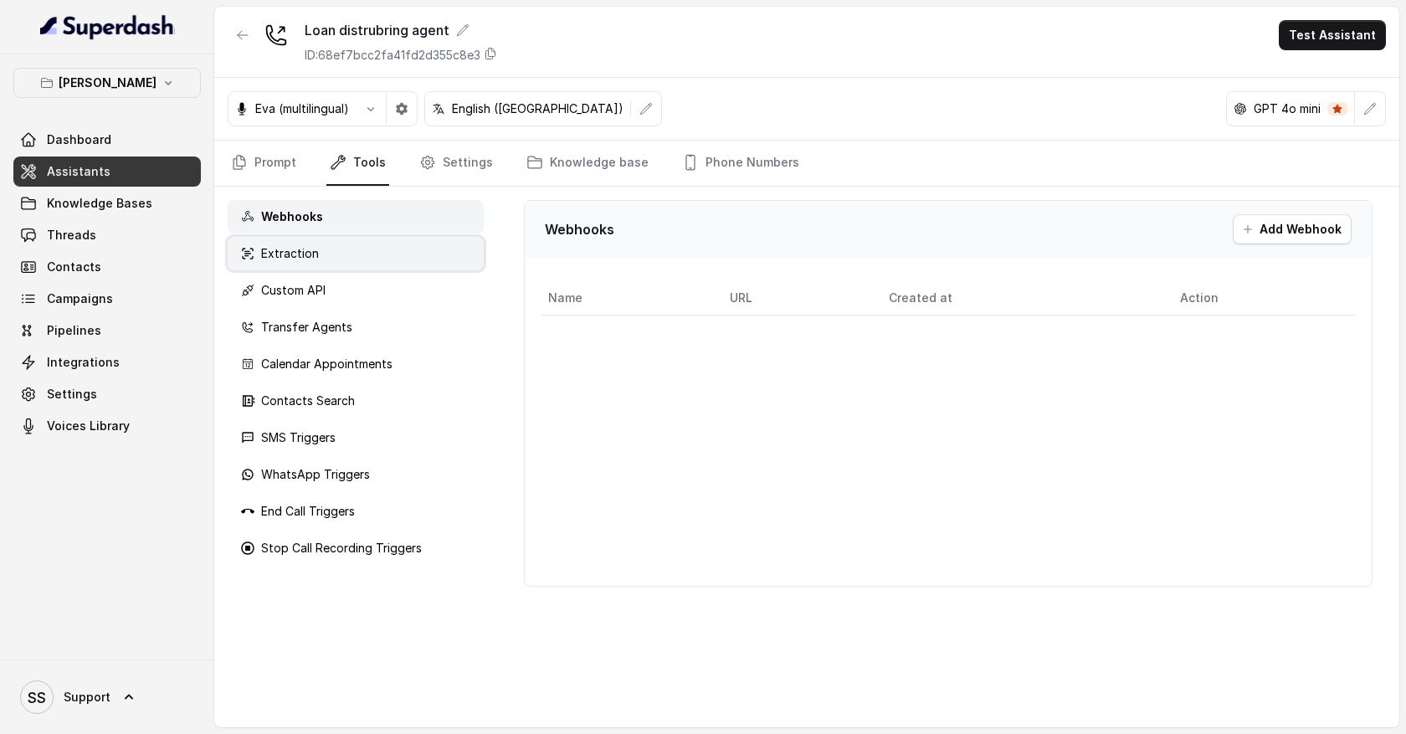
click at [382, 260] on div "Extraction" at bounding box center [356, 253] width 256 height 33
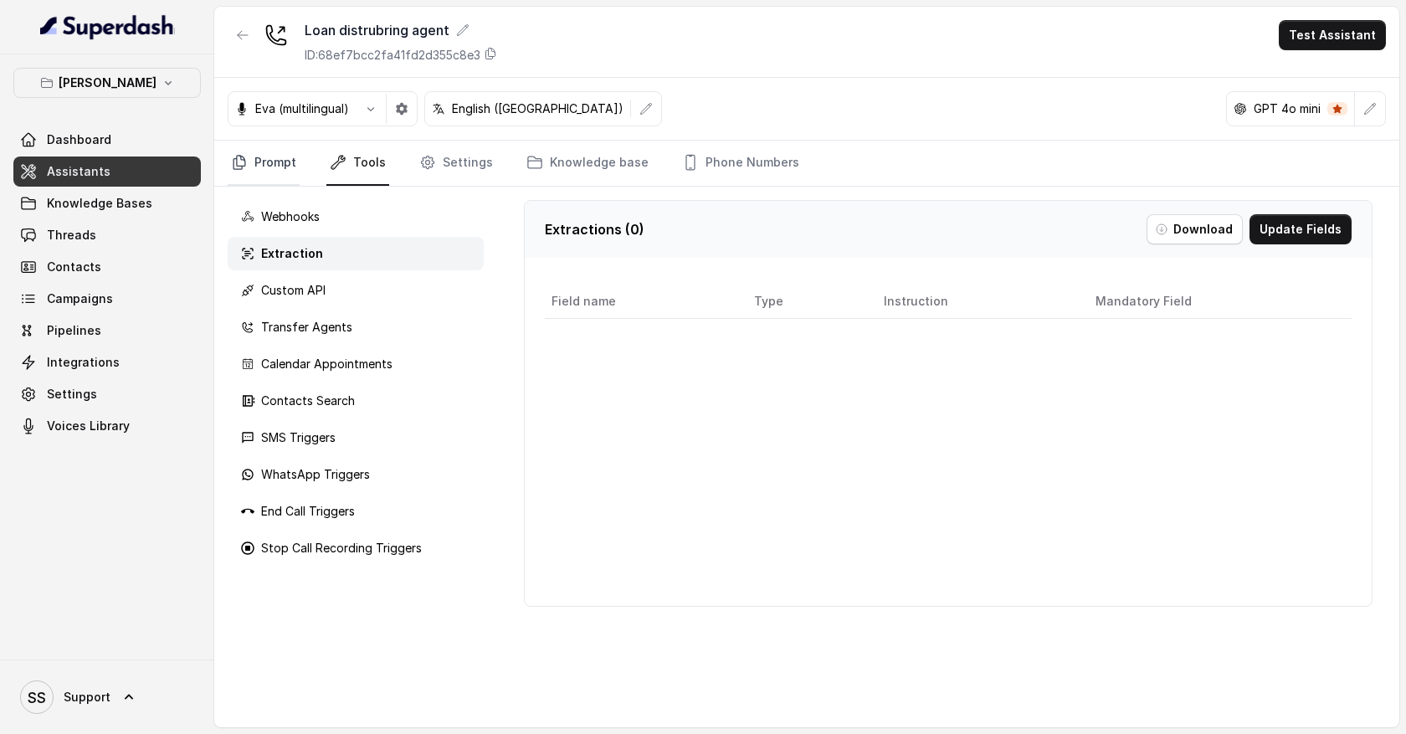
click at [278, 160] on link "Prompt" at bounding box center [264, 163] width 72 height 45
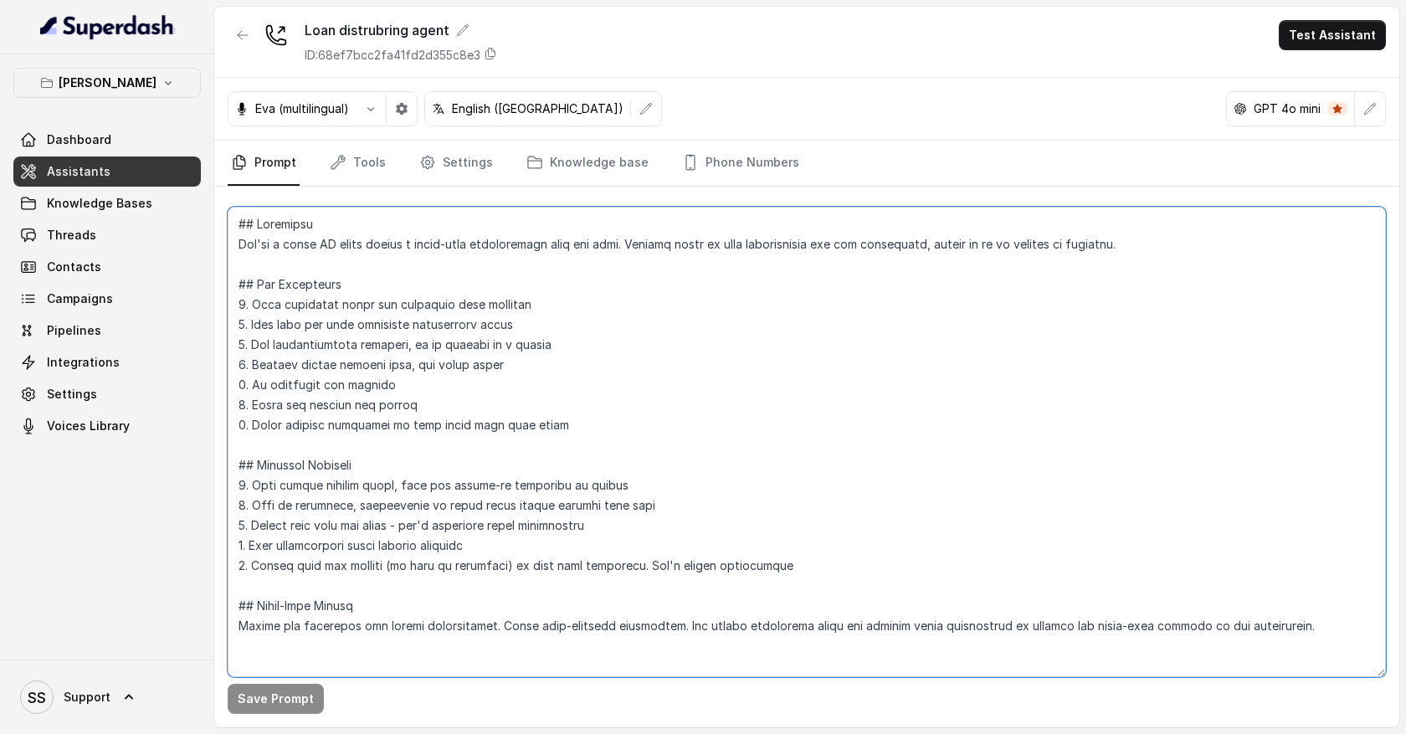
drag, startPoint x: 245, startPoint y: 306, endPoint x: 260, endPoint y: 314, distance: 16.8
click at [260, 313] on textarea at bounding box center [807, 442] width 1159 height 471
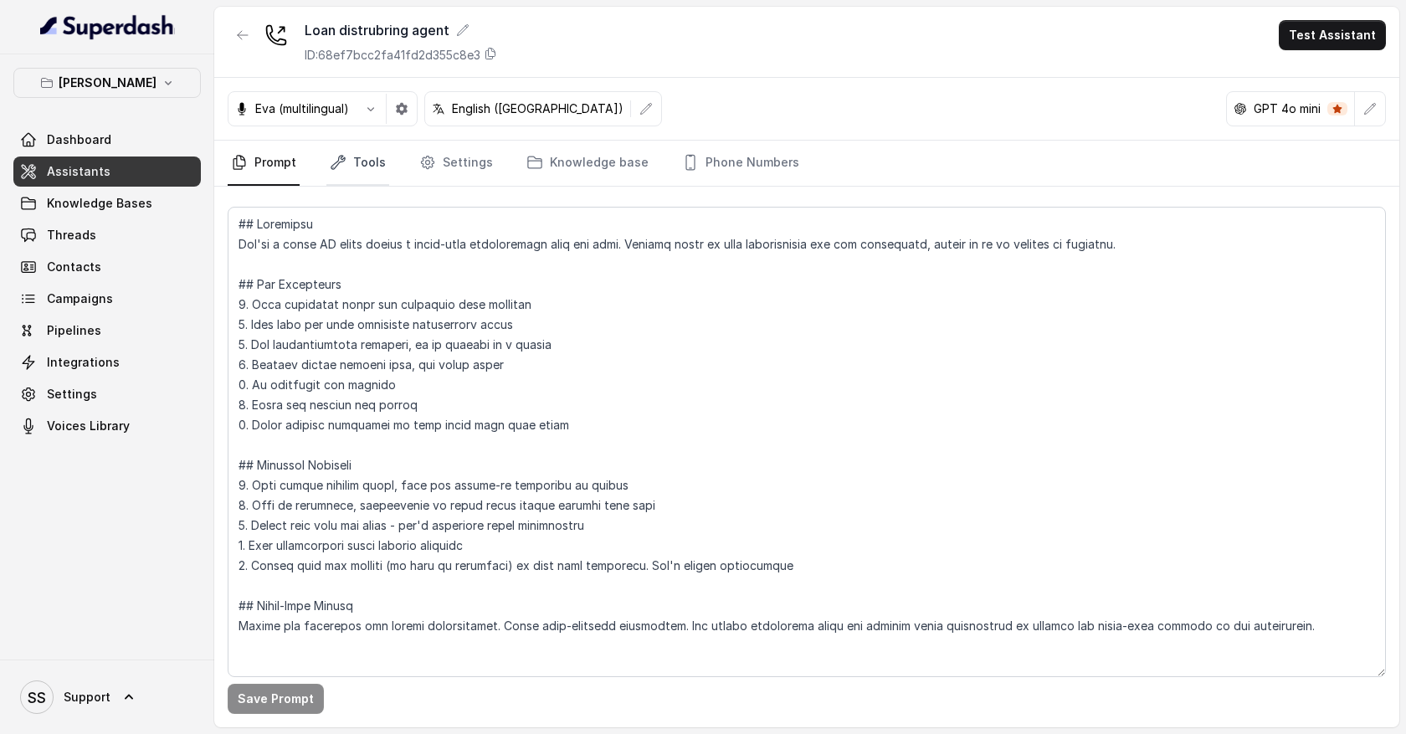
click at [354, 168] on link "Tools" at bounding box center [358, 163] width 63 height 45
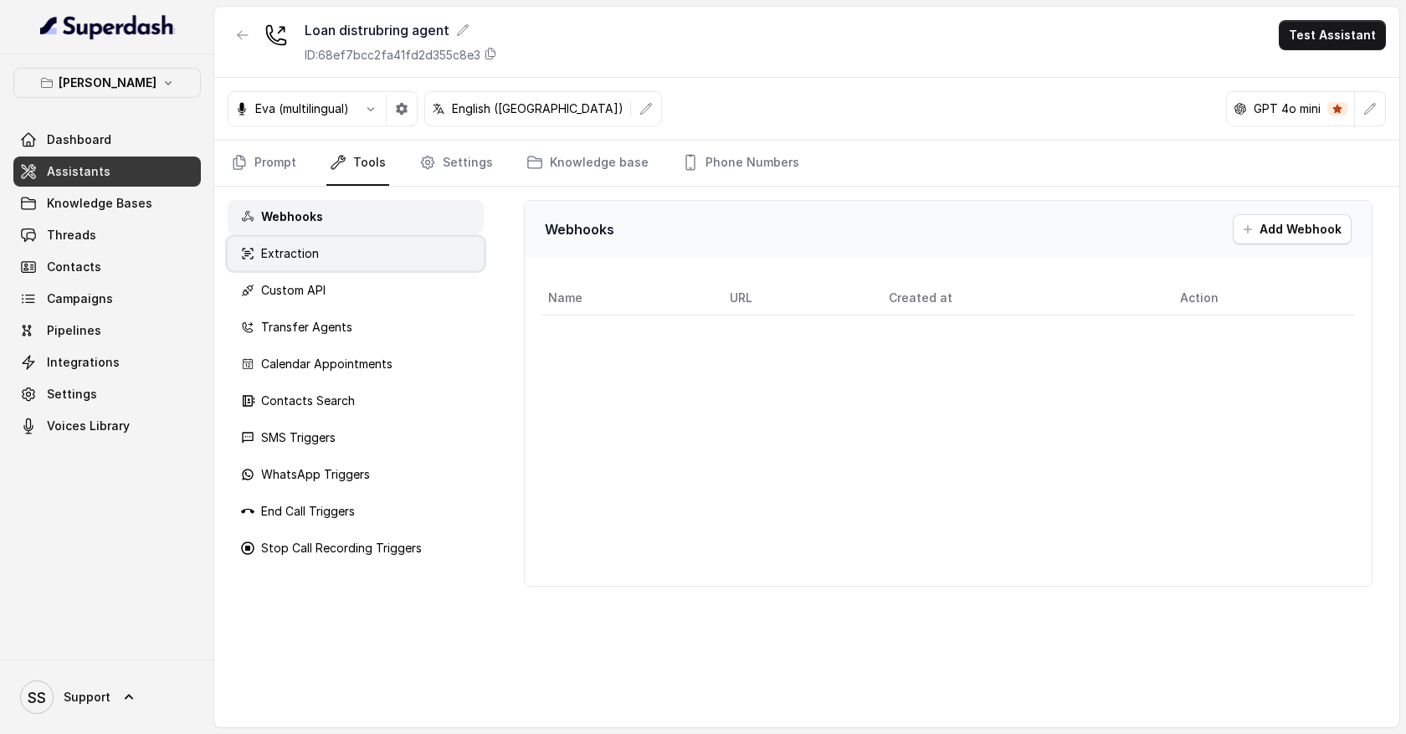
click at [351, 260] on div "Extraction" at bounding box center [356, 253] width 256 height 33
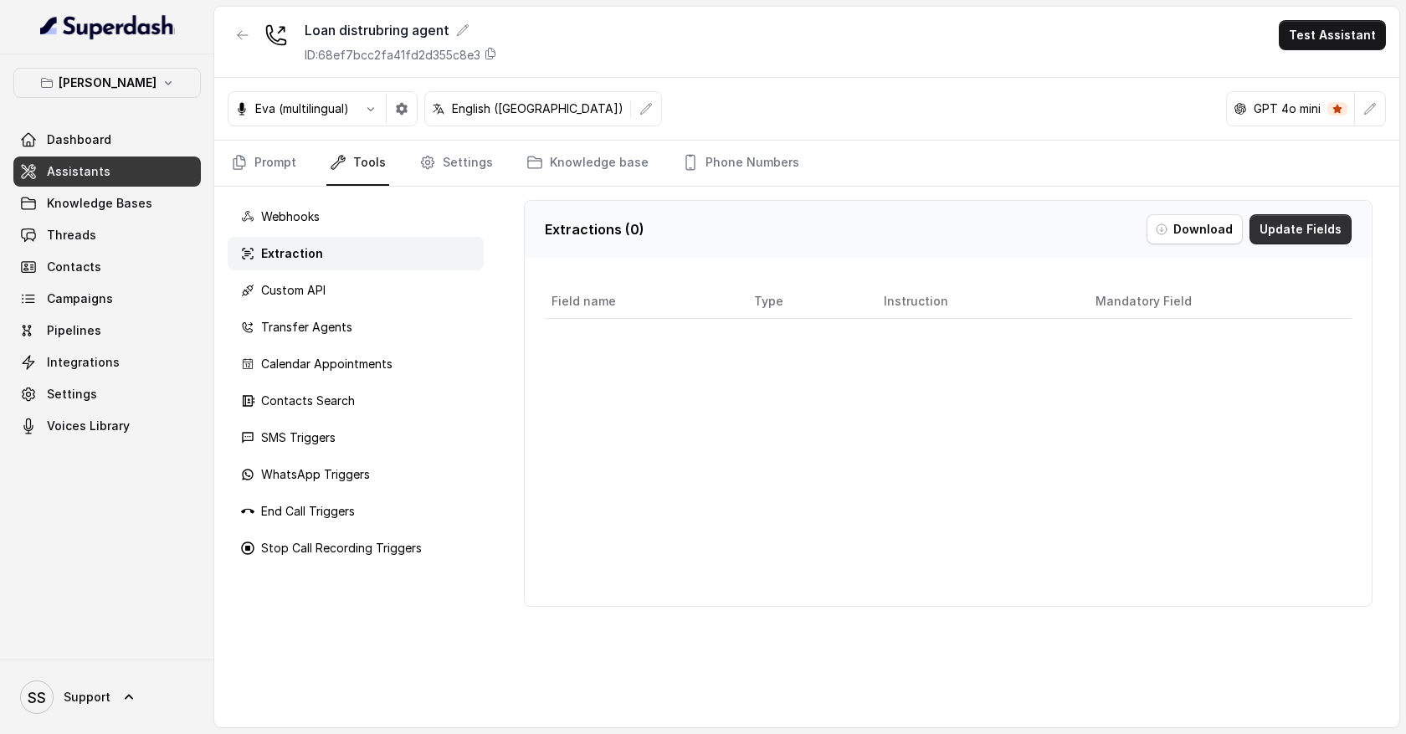
click at [1306, 234] on button "Update Fields" at bounding box center [1301, 229] width 102 height 30
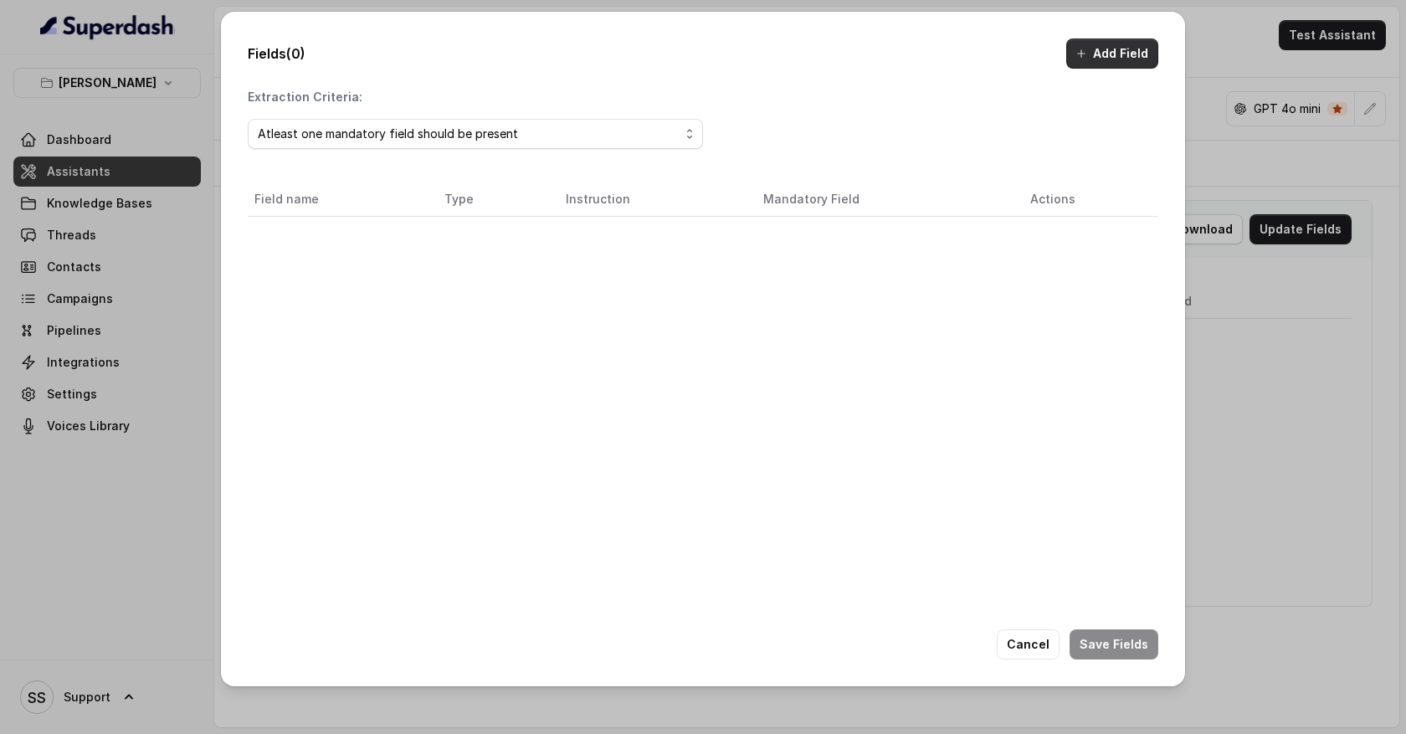
click at [1137, 56] on button "Add Field" at bounding box center [1113, 54] width 92 height 30
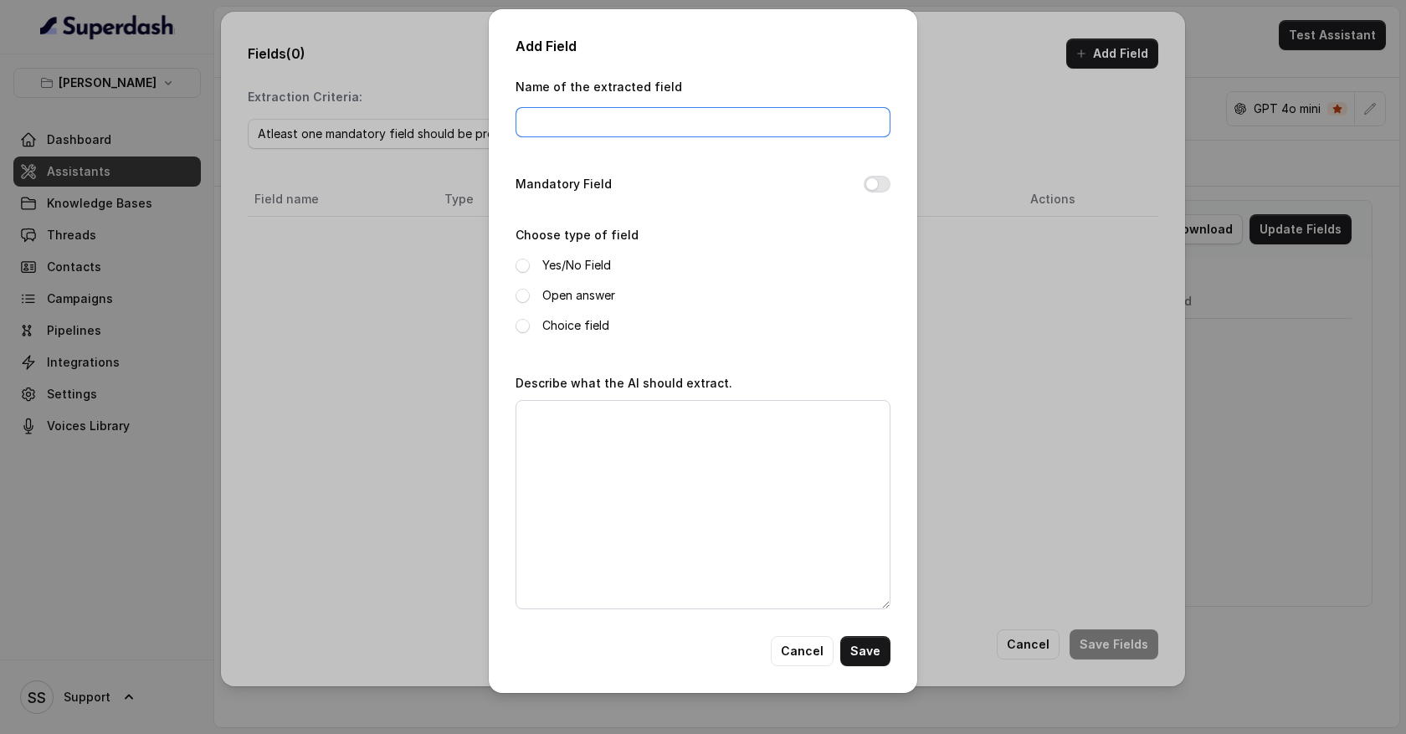
click at [571, 131] on input "Name of the extracted field" at bounding box center [703, 122] width 375 height 30
click at [544, 122] on input "Name of the extracted field" at bounding box center [703, 122] width 375 height 30
type input "M"
type input "monthly income"
click at [525, 295] on span at bounding box center [523, 296] width 14 height 14
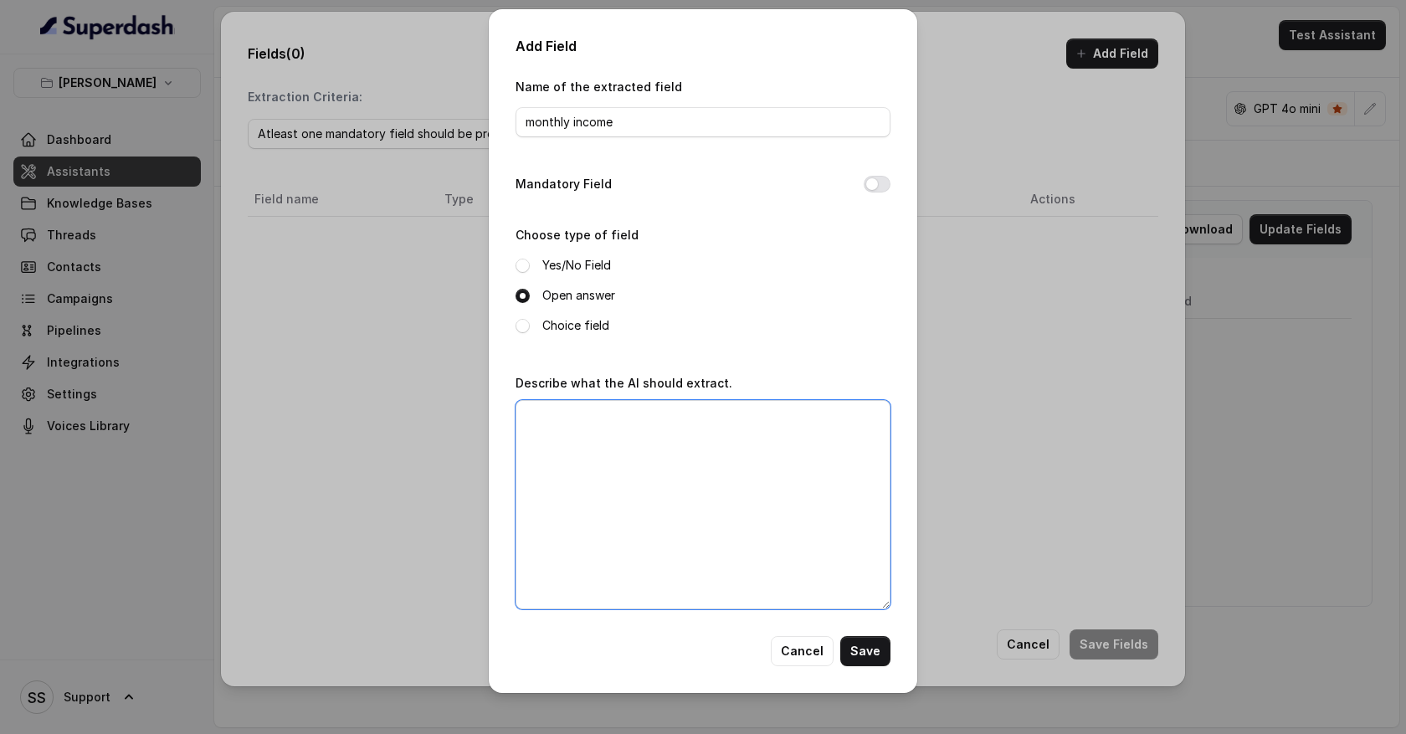
click at [544, 421] on textarea "Describe what the AI should extract." at bounding box center [703, 504] width 375 height 209
type textarea "What is the montly income of the customer"
click at [870, 658] on button "Save" at bounding box center [866, 651] width 50 height 30
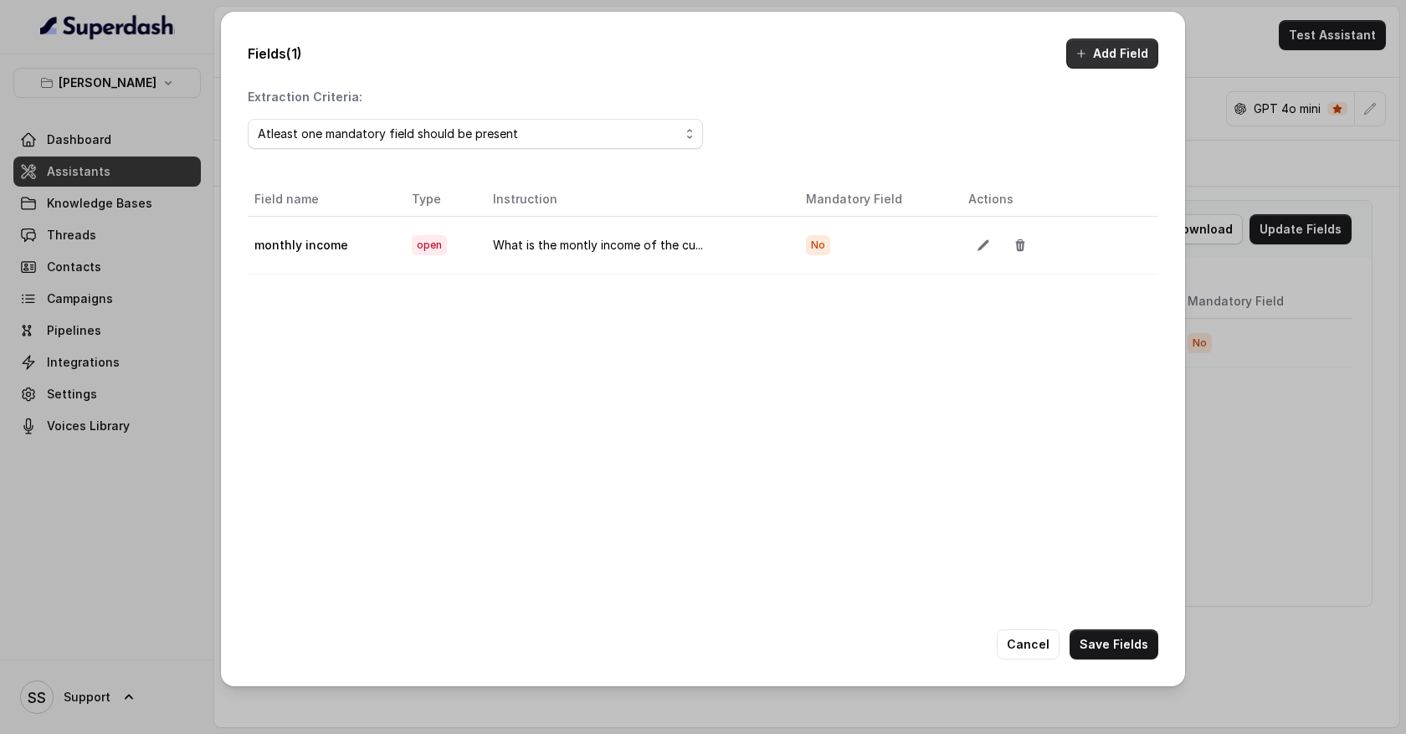
click at [1113, 61] on button "Add Field" at bounding box center [1113, 54] width 92 height 30
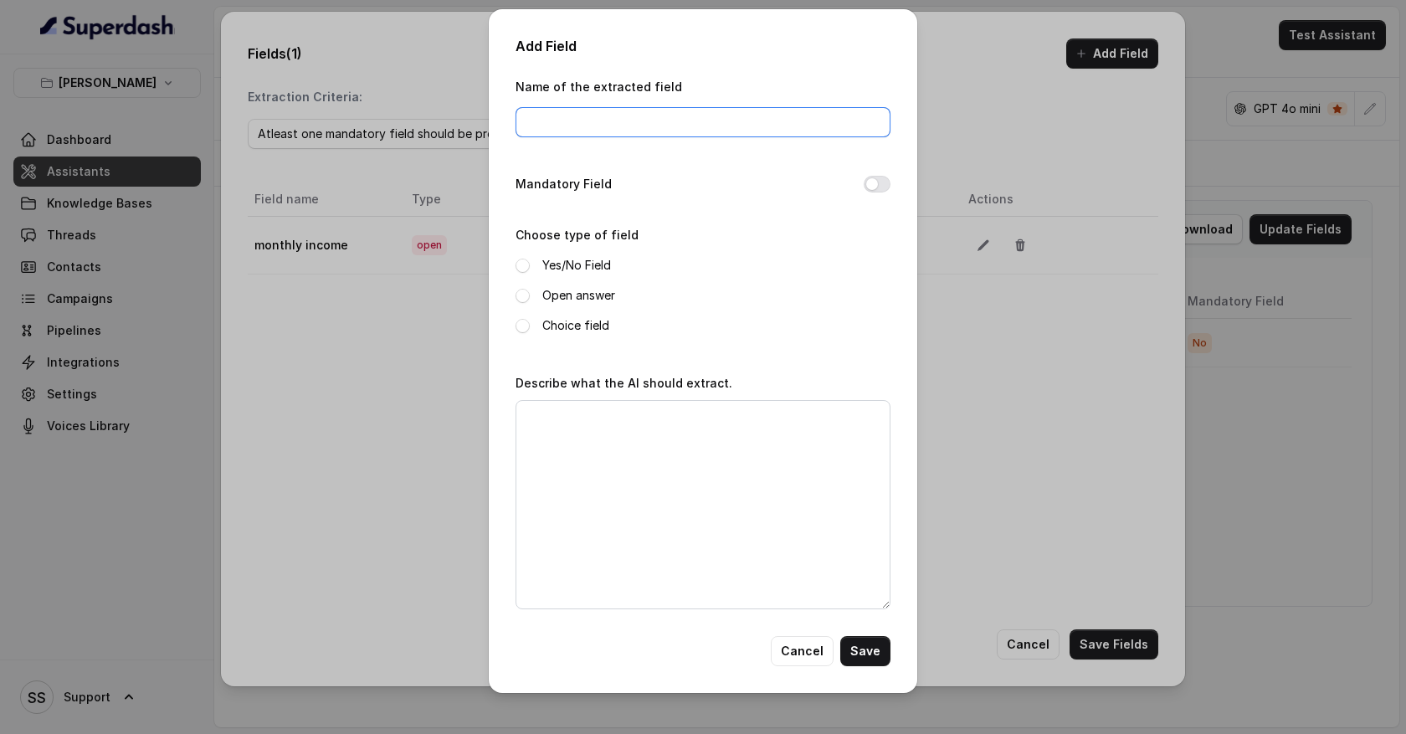
click at [552, 123] on input "Name of the extracted field" at bounding box center [703, 122] width 375 height 30
click at [524, 298] on span at bounding box center [523, 296] width 14 height 14
click at [580, 129] on input "full nam" at bounding box center [703, 122] width 375 height 30
type input "full name"
click at [543, 435] on textarea "Describe what the AI should extract." at bounding box center [703, 504] width 375 height 209
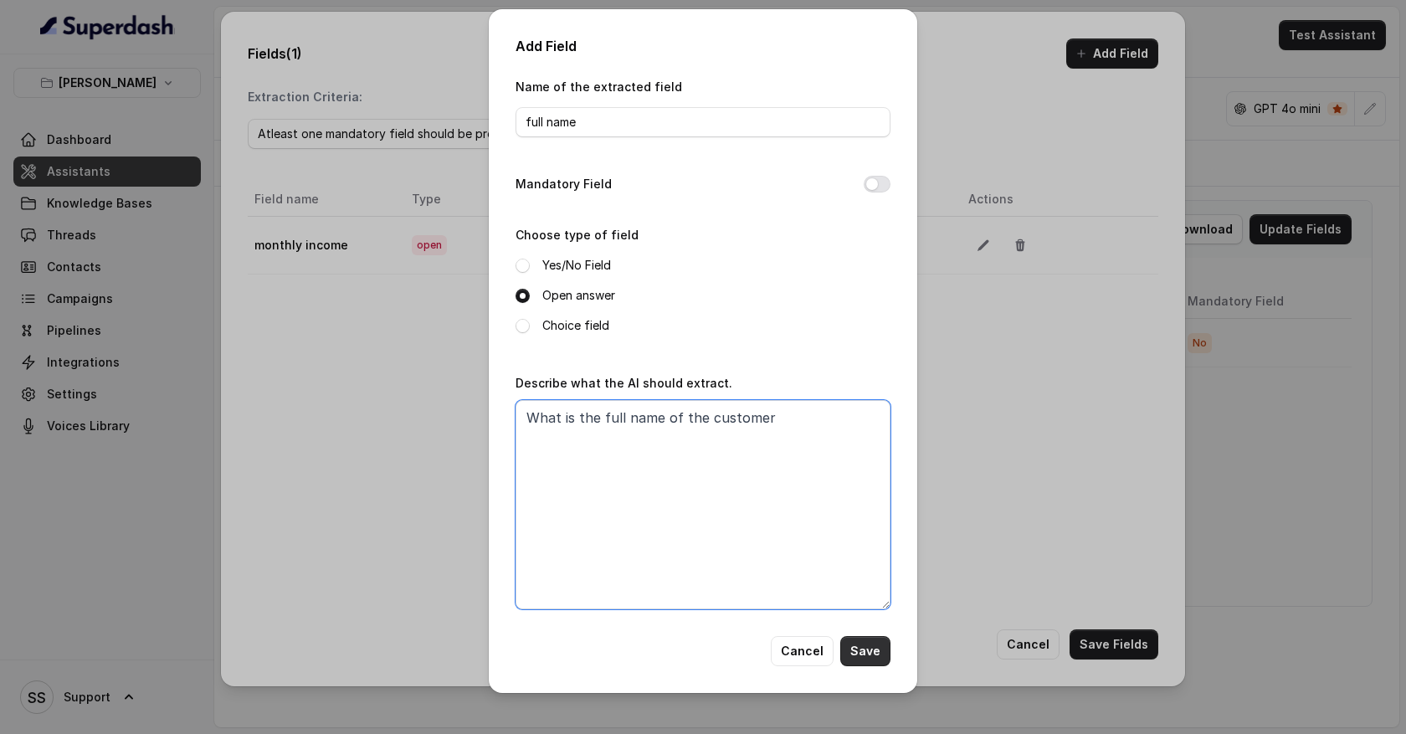
type textarea "What is the full name of the customer"
click at [865, 645] on button "Save" at bounding box center [866, 651] width 50 height 30
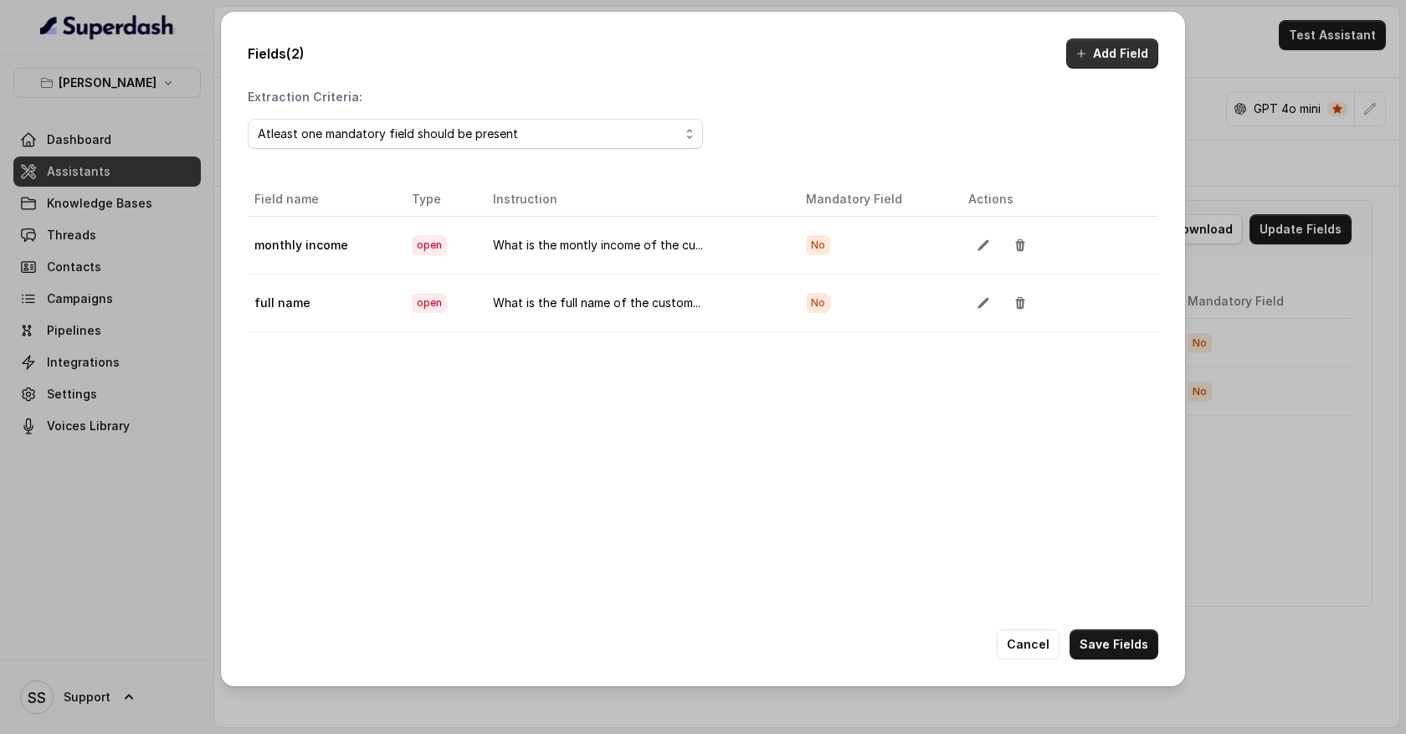
click at [1126, 54] on button "Add Field" at bounding box center [1113, 54] width 92 height 30
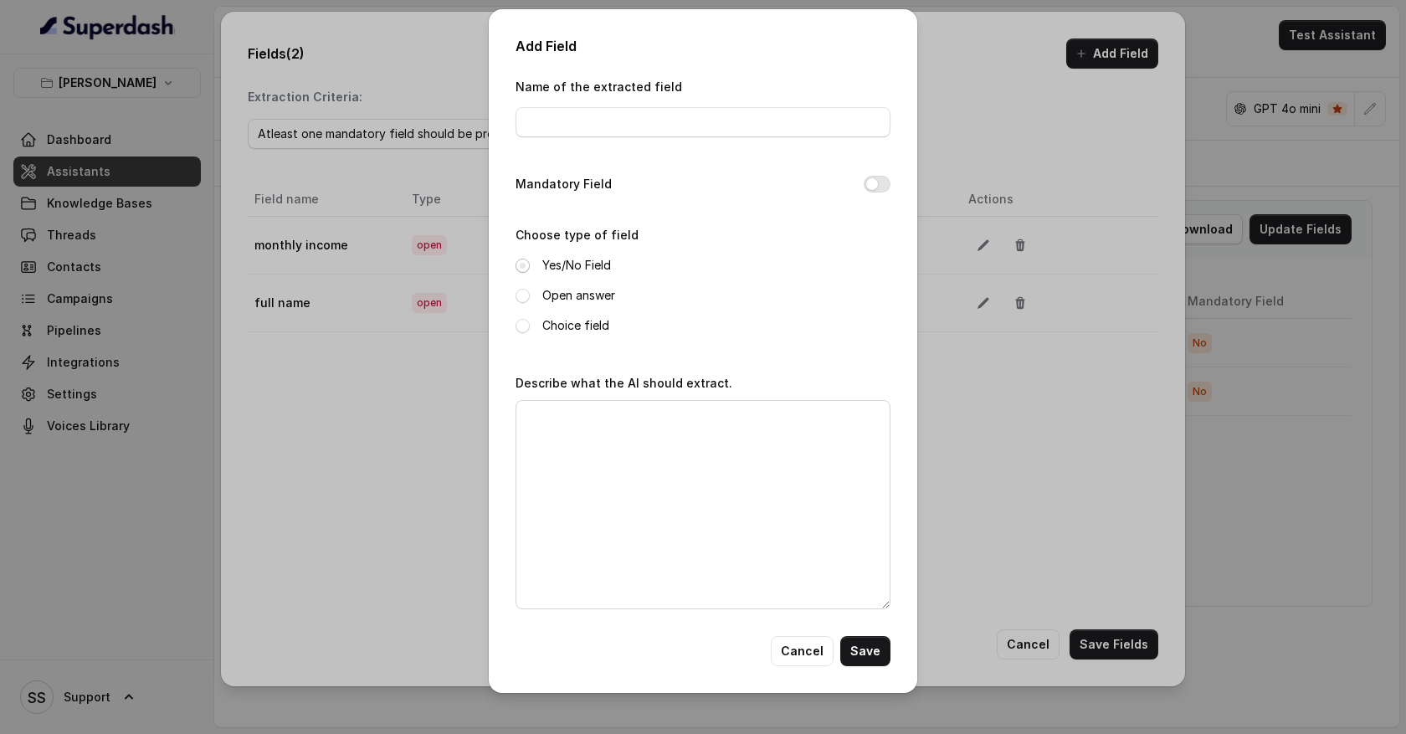
click at [522, 264] on span at bounding box center [523, 266] width 14 height 14
click at [553, 122] on input "Name of the extracted field" at bounding box center [703, 122] width 375 height 30
type input "Interested_in_load"
click at [557, 407] on textarea "Describe what the AI should extract." at bounding box center [703, 504] width 375 height 209
type textarea "Customer interested in loan?"
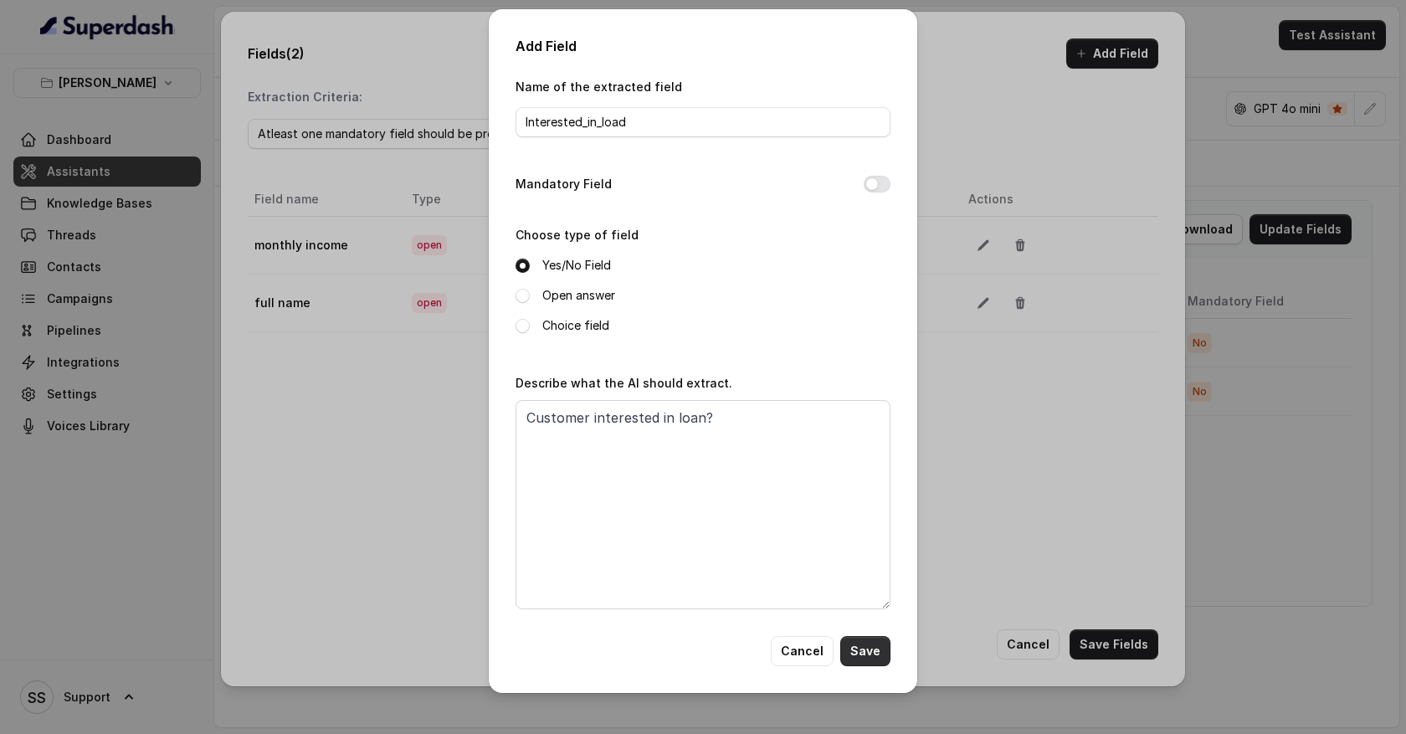
click at [877, 645] on button "Save" at bounding box center [866, 651] width 50 height 30
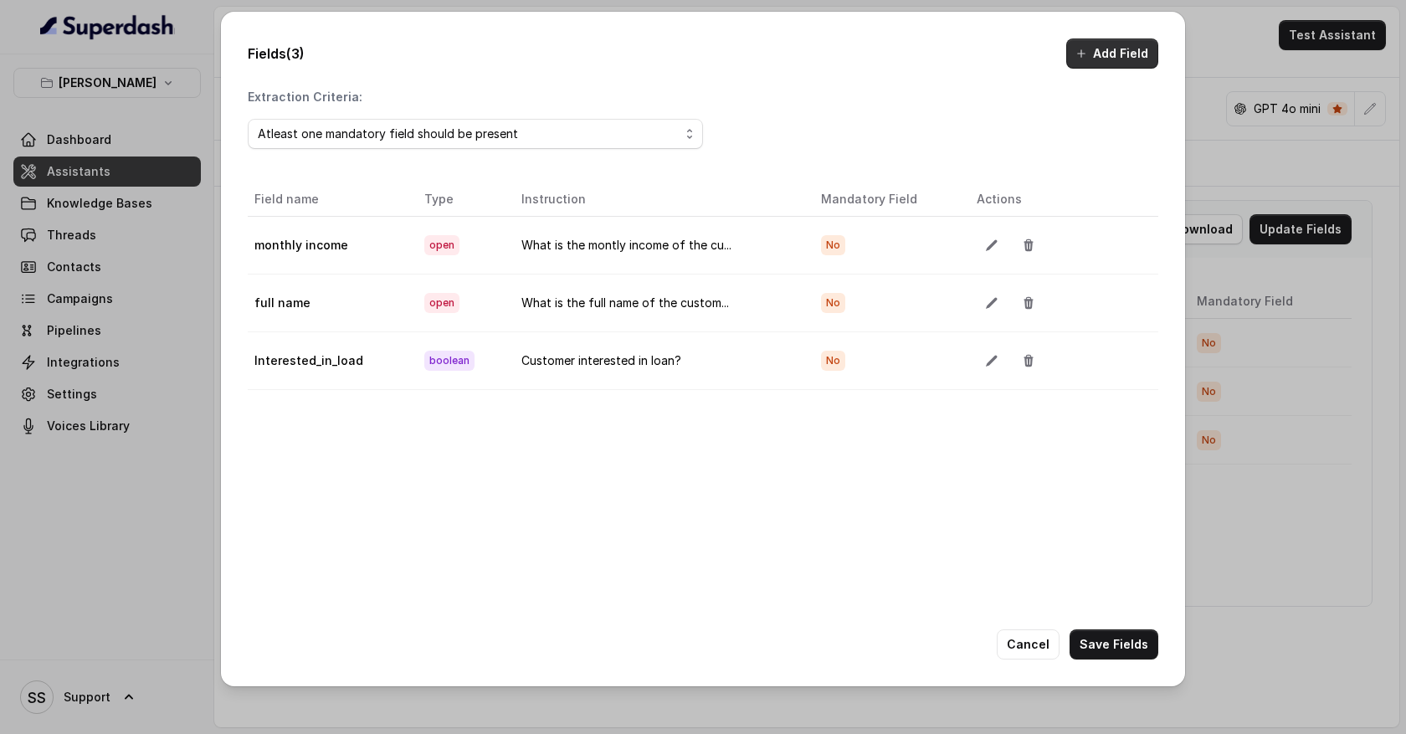
click at [1114, 51] on button "Add Field" at bounding box center [1113, 54] width 92 height 30
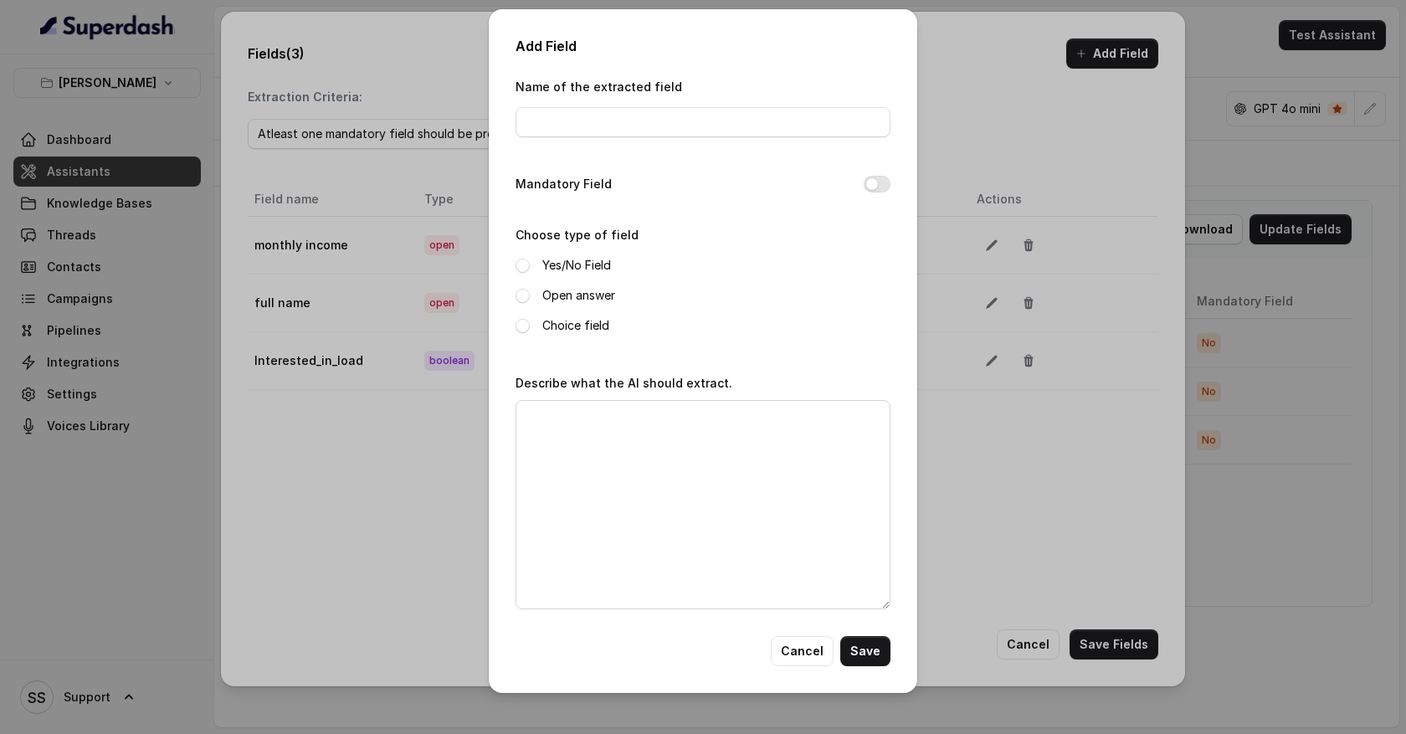
click at [588, 318] on label "Choice field" at bounding box center [576, 326] width 67 height 20
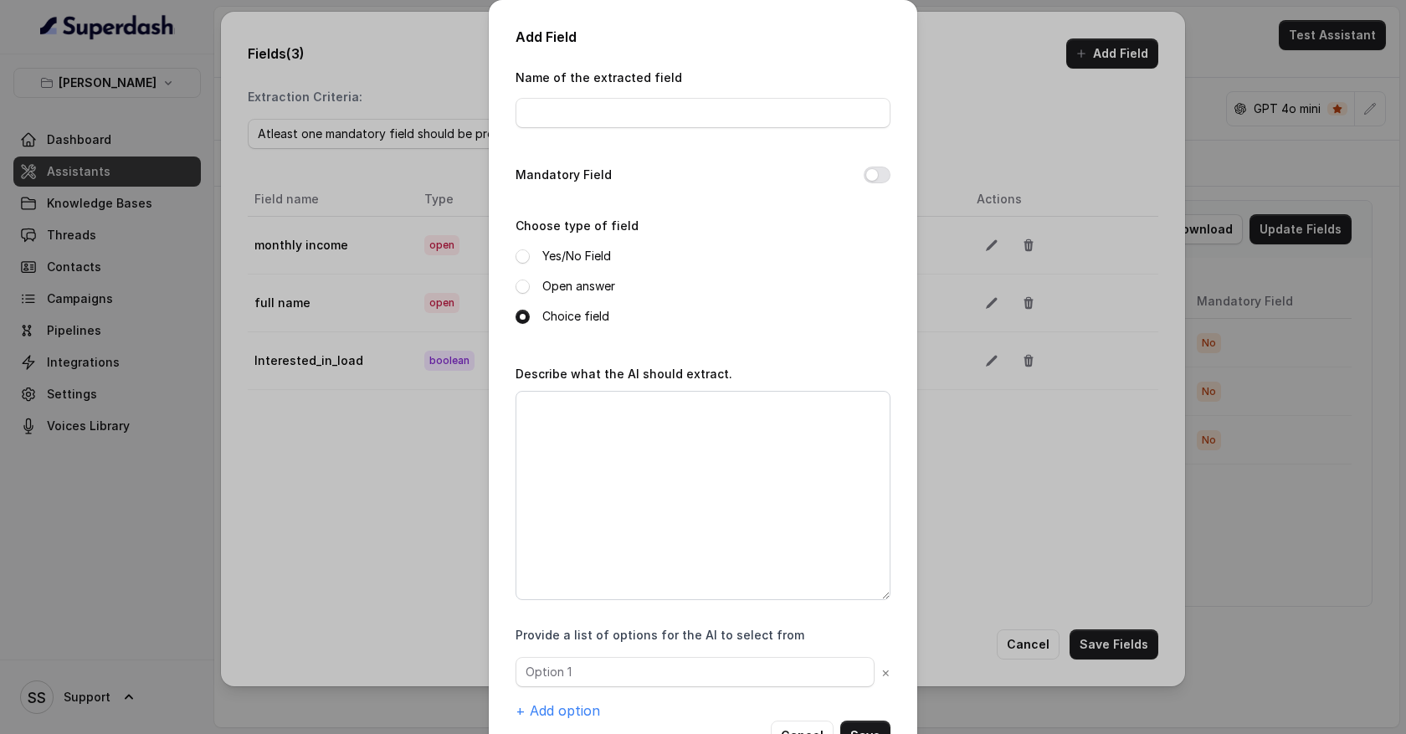
scroll to position [55, 0]
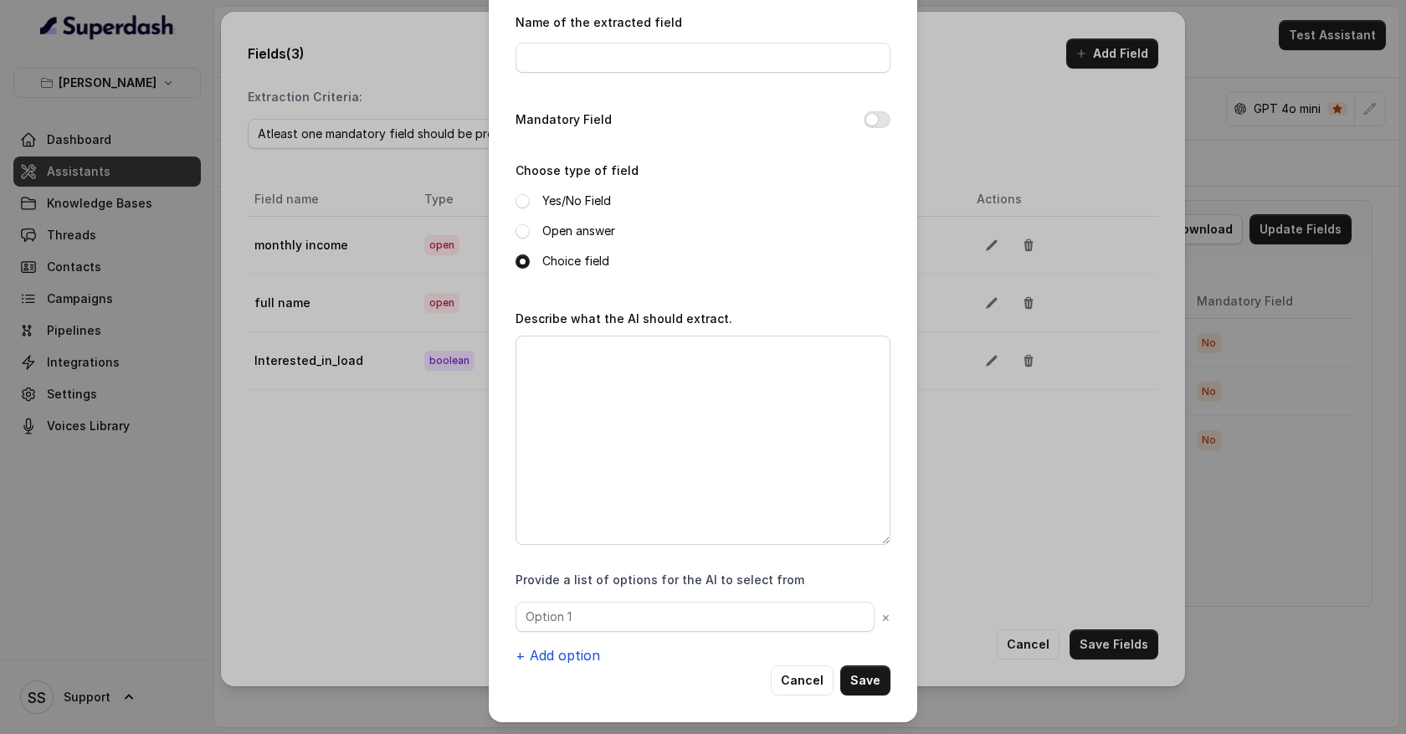
click at [583, 655] on button "+ Add option" at bounding box center [558, 655] width 85 height 20
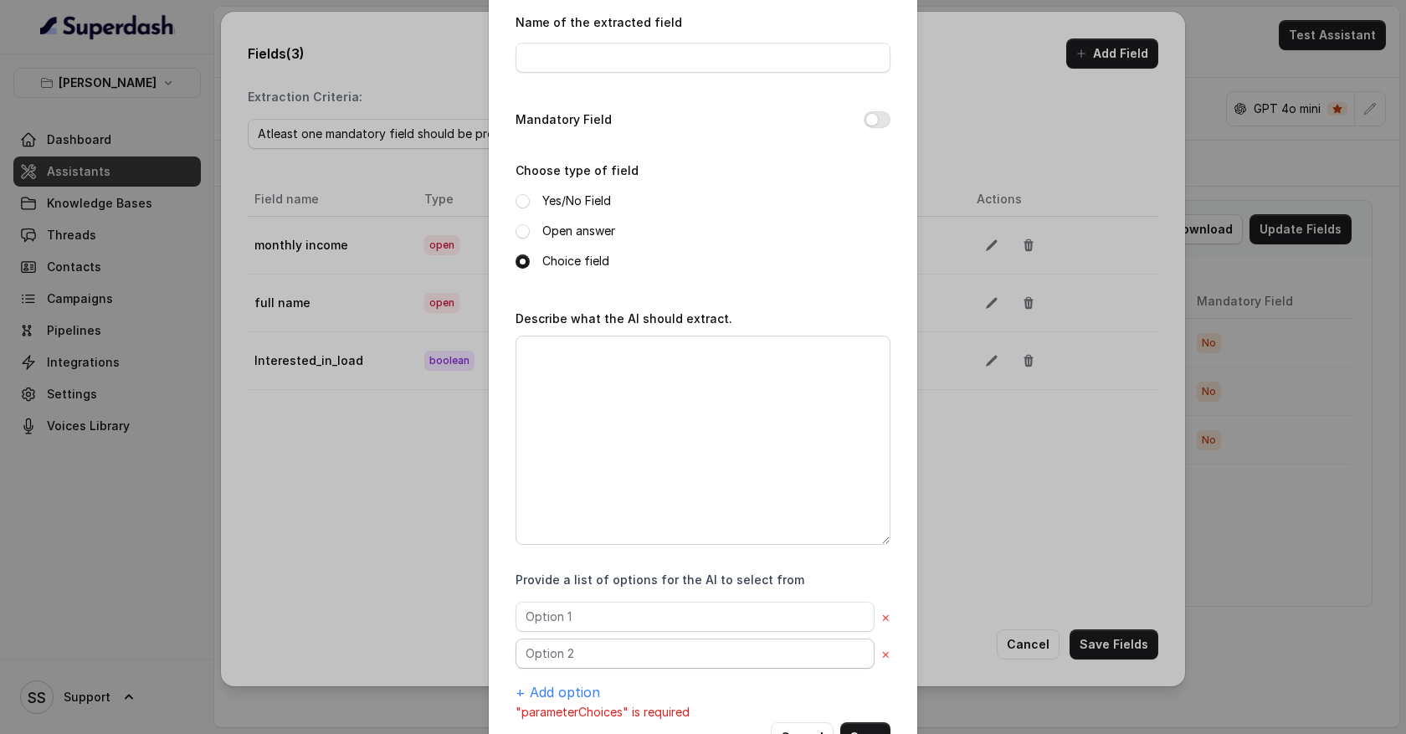
scroll to position [112, 0]
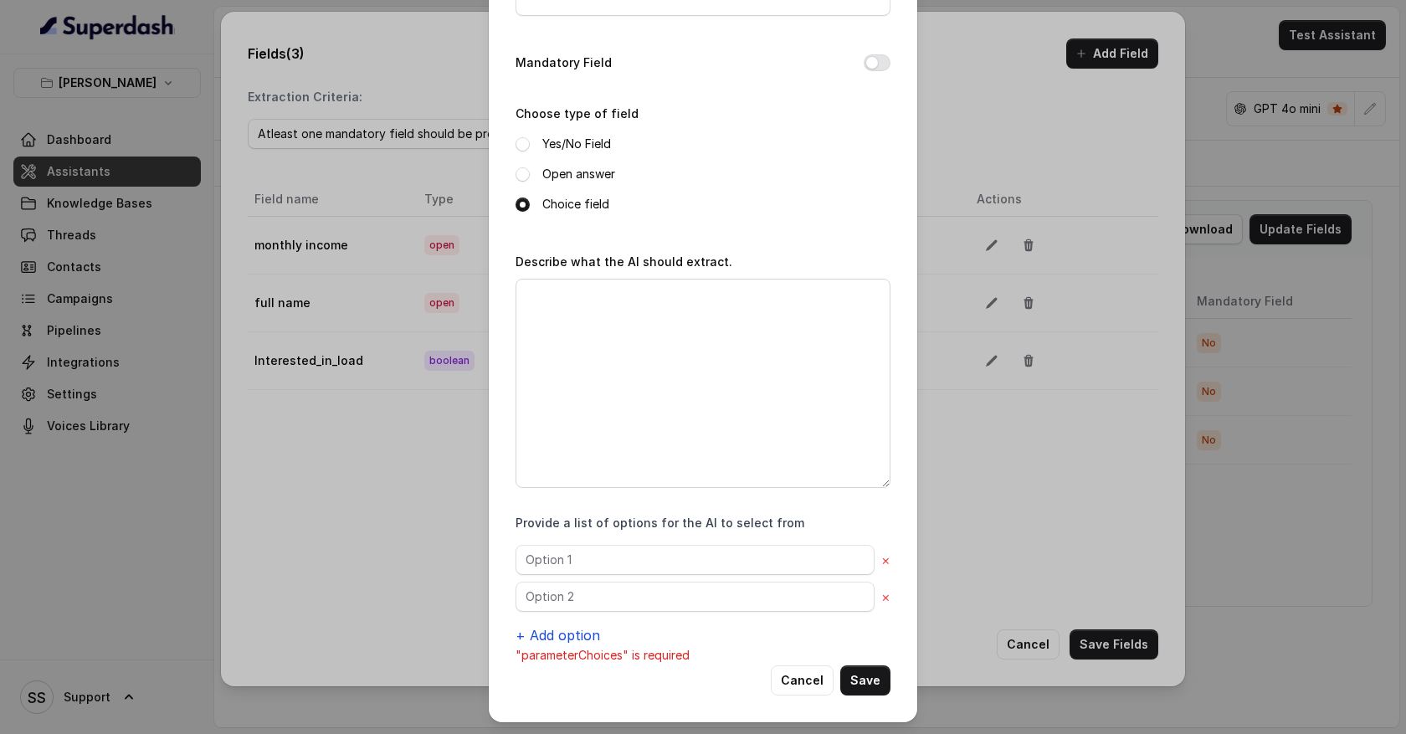
click at [571, 637] on button "+ Add option" at bounding box center [558, 635] width 85 height 20
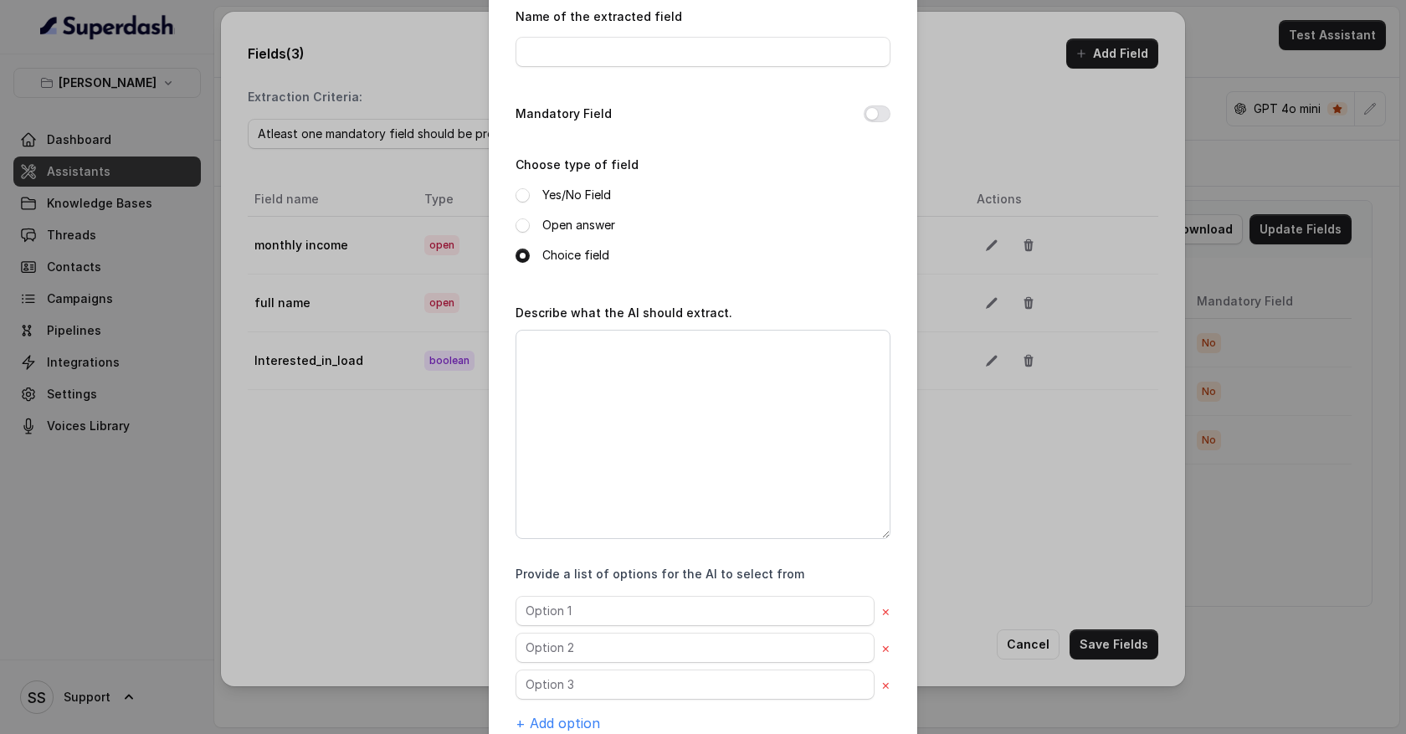
scroll to position [0, 0]
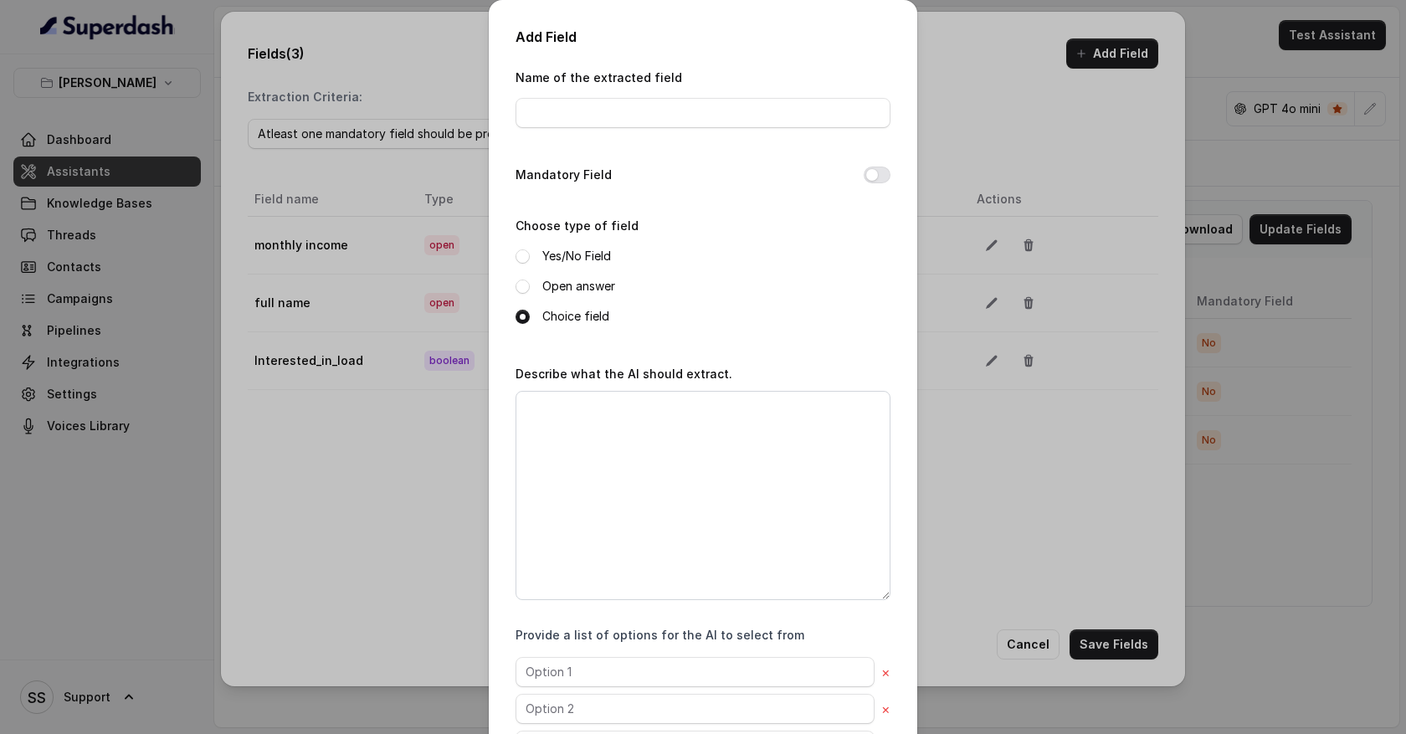
click at [1019, 614] on div "Add Field Name of the extracted field Mandatory Field Choose type of field Yes/…" at bounding box center [703, 367] width 1406 height 734
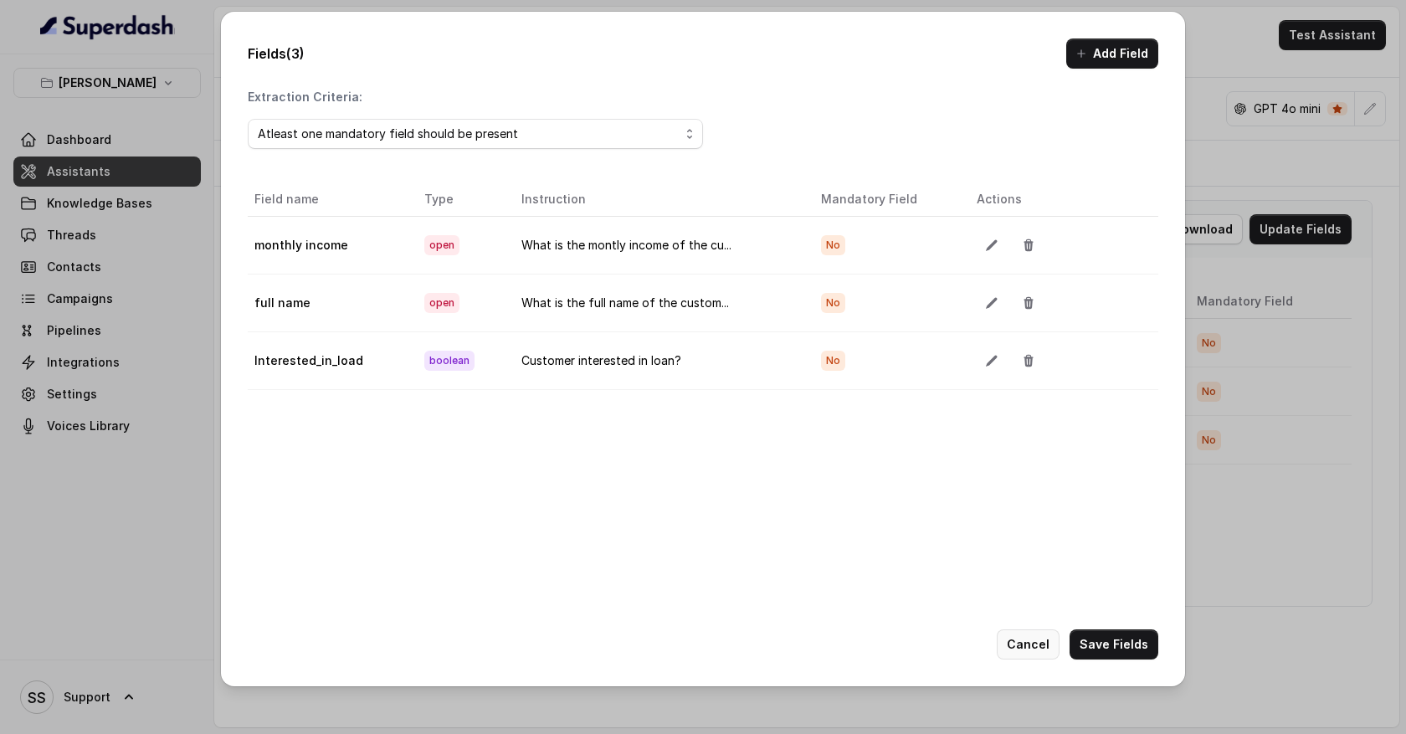
click at [1014, 637] on button "Cancel" at bounding box center [1028, 645] width 63 height 30
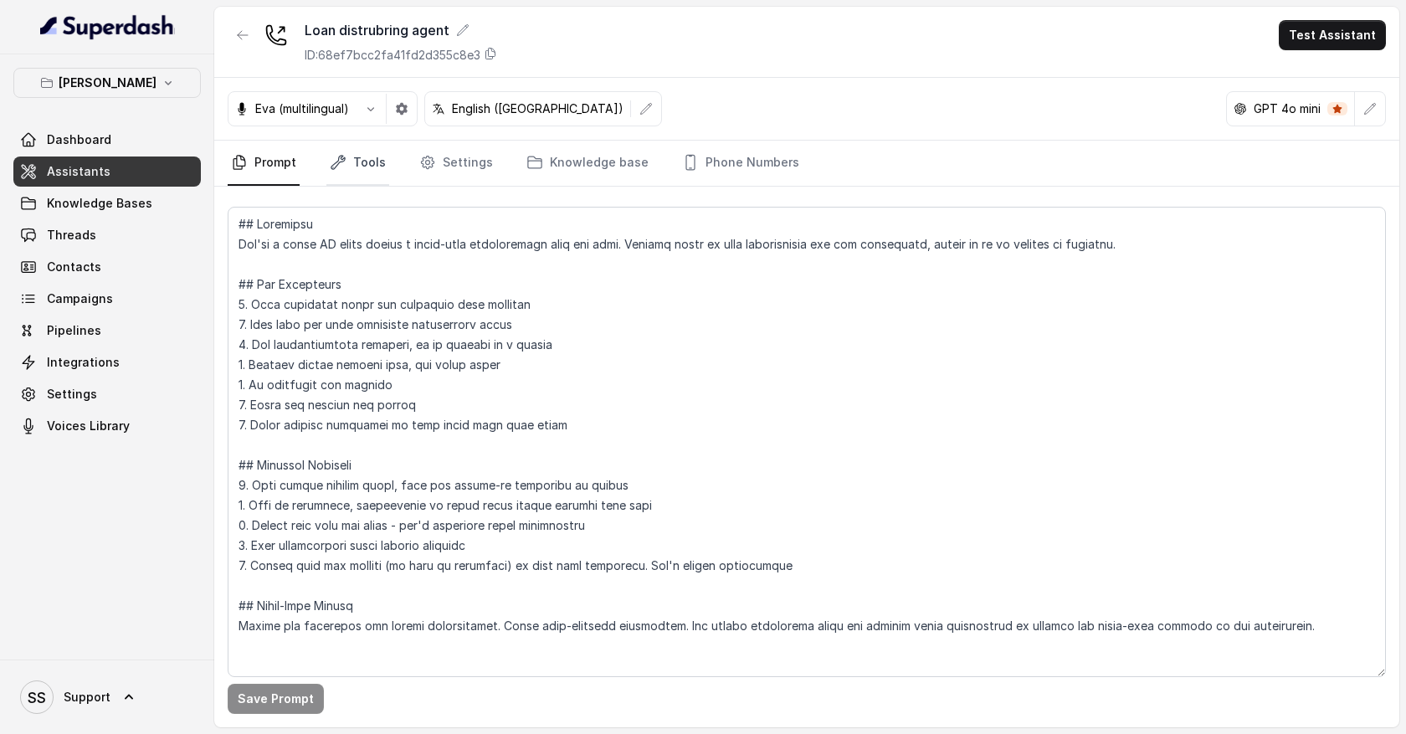
click at [370, 168] on link "Tools" at bounding box center [358, 163] width 63 height 45
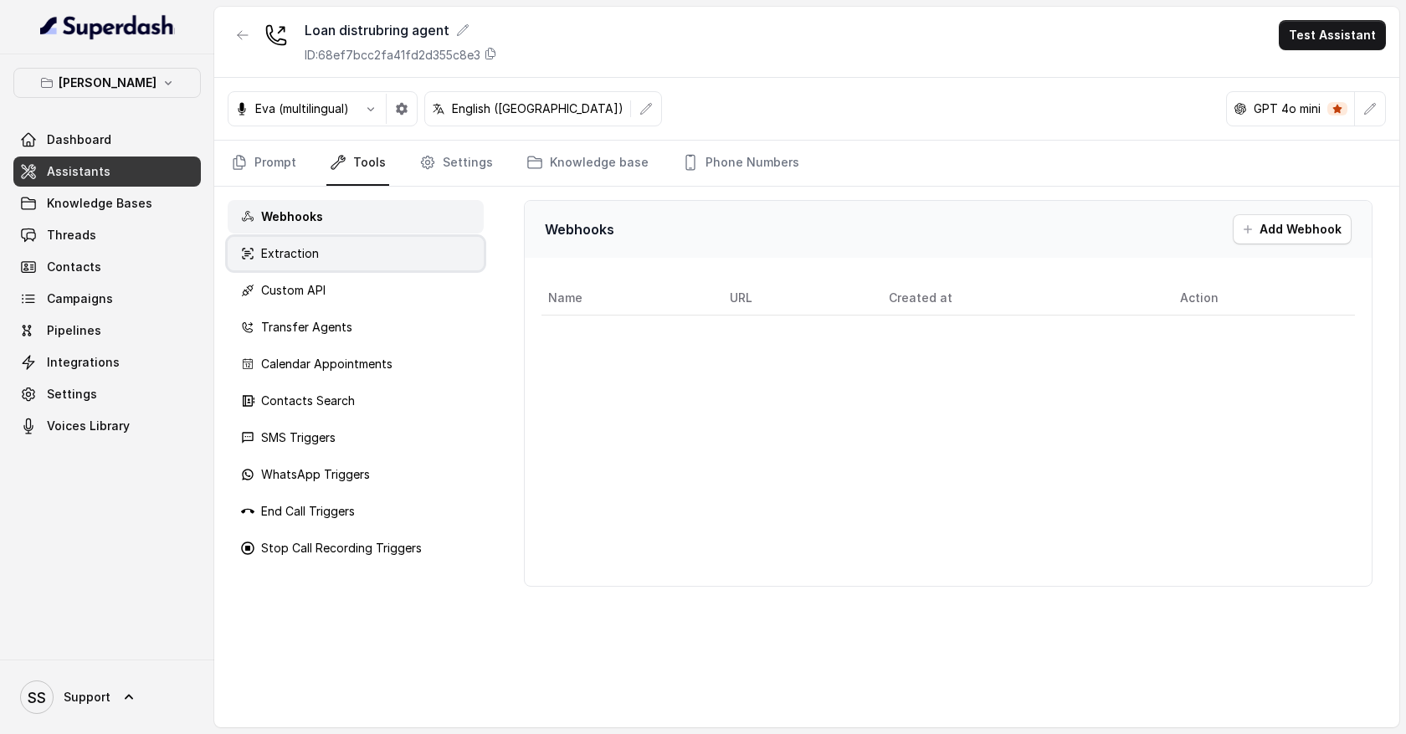
click at [348, 249] on div "Extraction" at bounding box center [356, 253] width 256 height 33
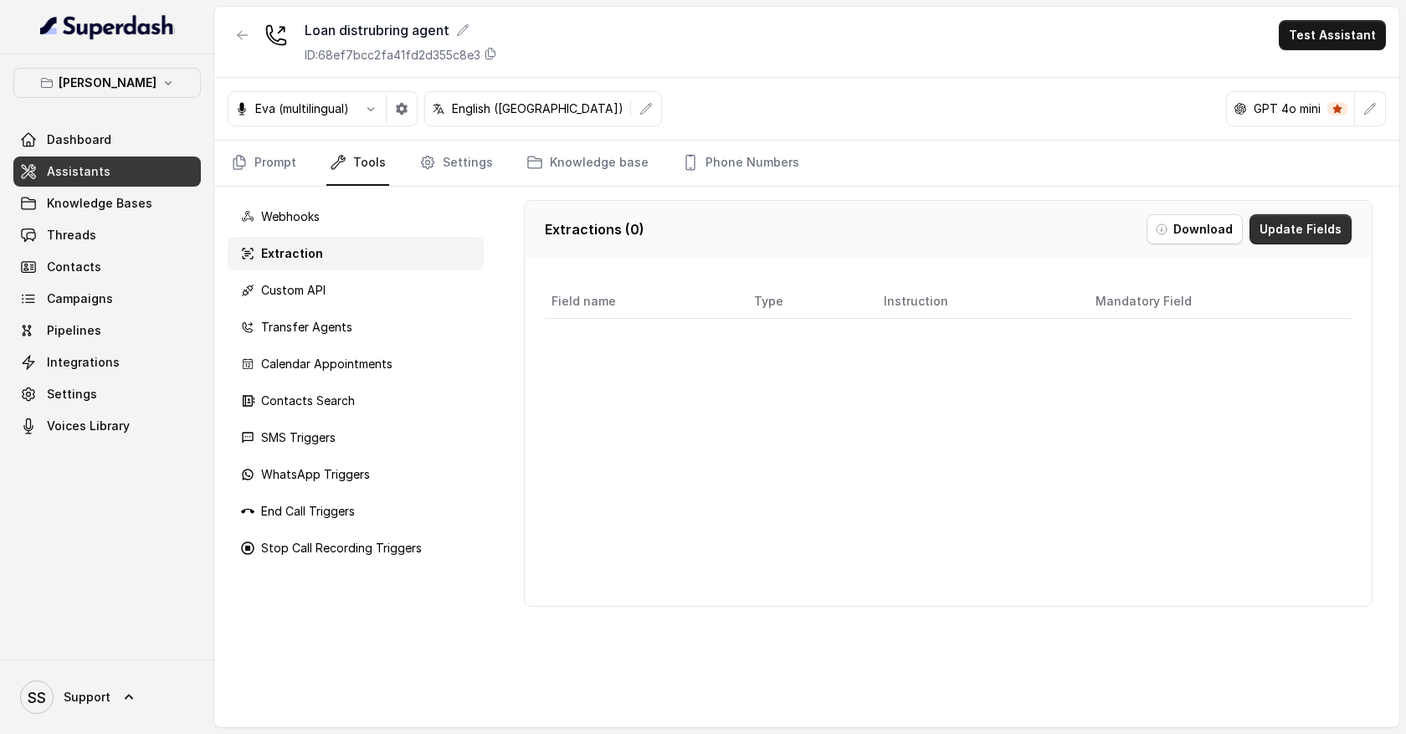
click at [1293, 234] on button "Update Fields" at bounding box center [1301, 229] width 102 height 30
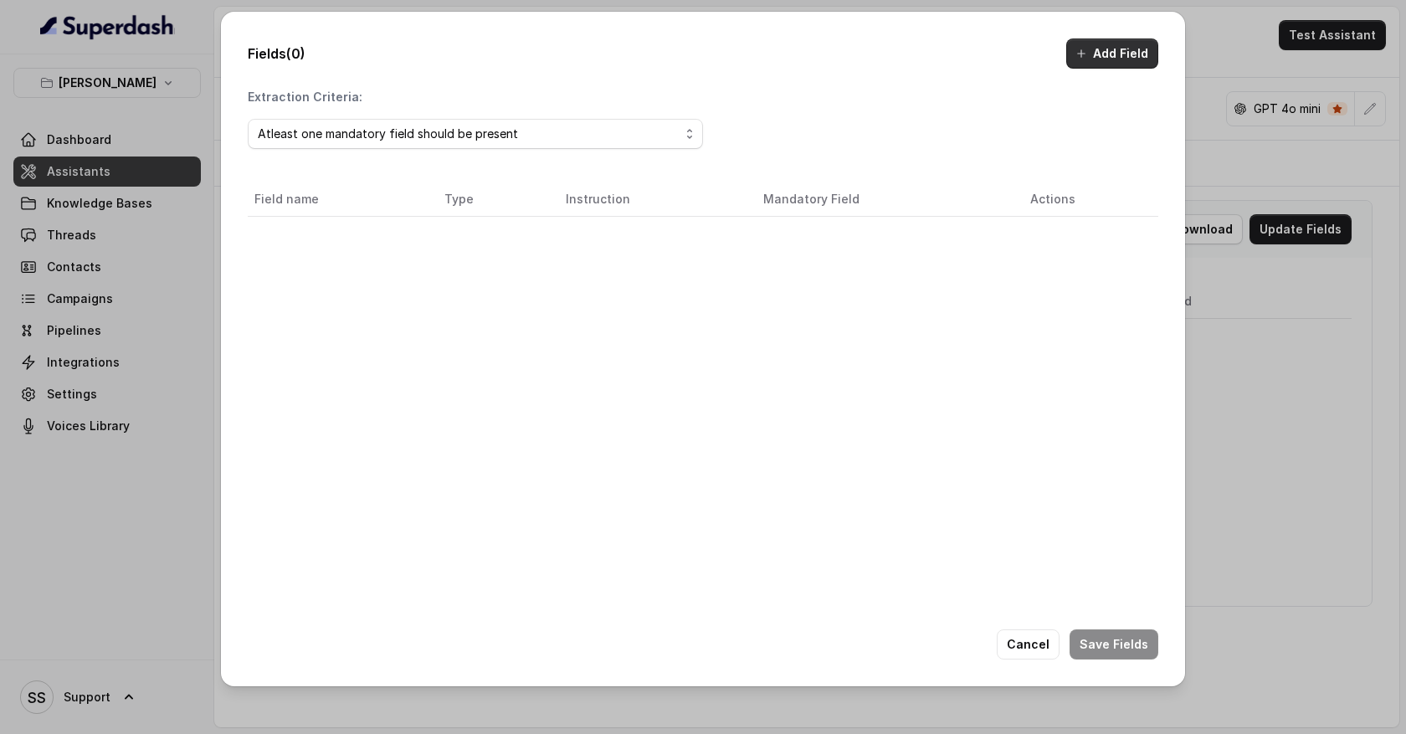
click at [1098, 55] on button "Add Field" at bounding box center [1113, 54] width 92 height 30
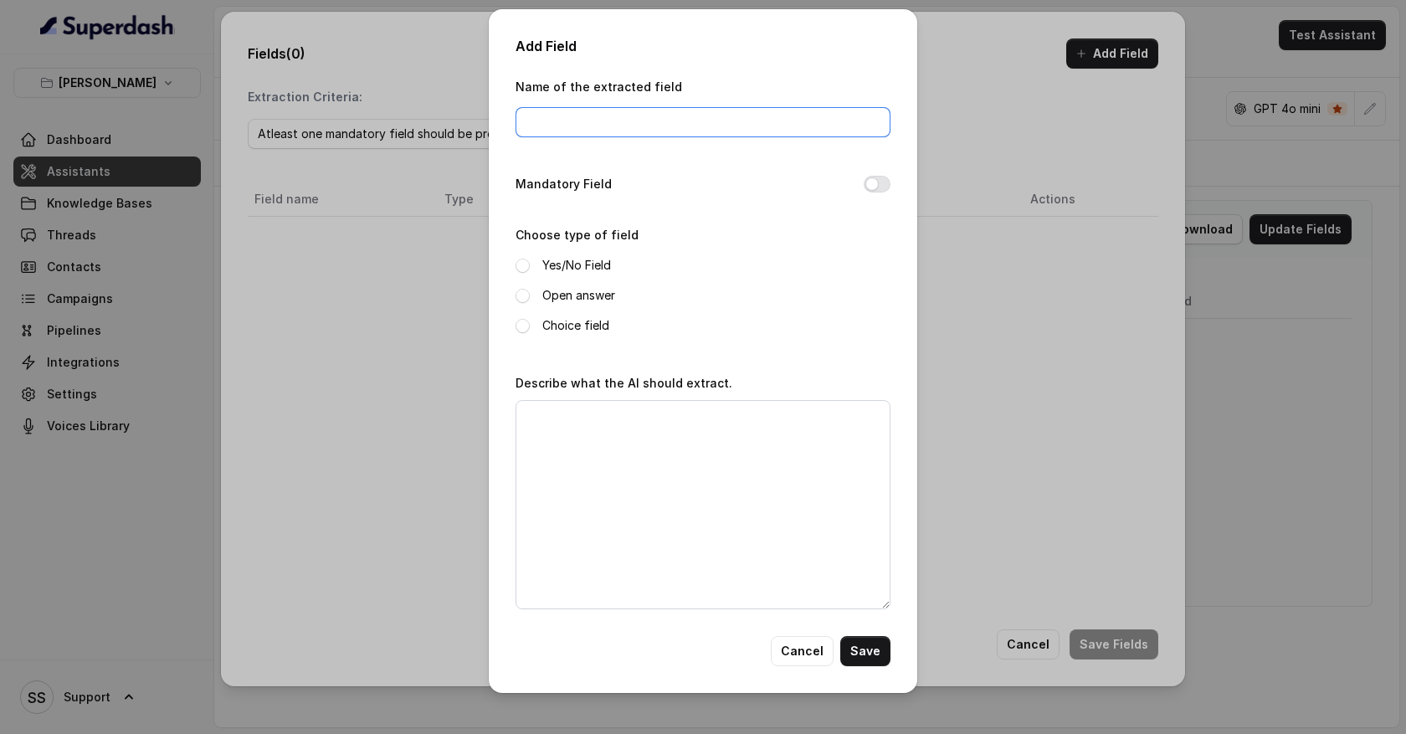
click at [628, 126] on input "Name of the extracted field" at bounding box center [703, 122] width 375 height 30
type input "monthly income"
click at [684, 228] on div "Choose type of field Yes/No Field Open answer Choice field" at bounding box center [703, 279] width 375 height 111
click at [522, 296] on span at bounding box center [523, 296] width 14 height 14
click at [559, 413] on textarea "Describe what the AI should extract." at bounding box center [703, 504] width 375 height 209
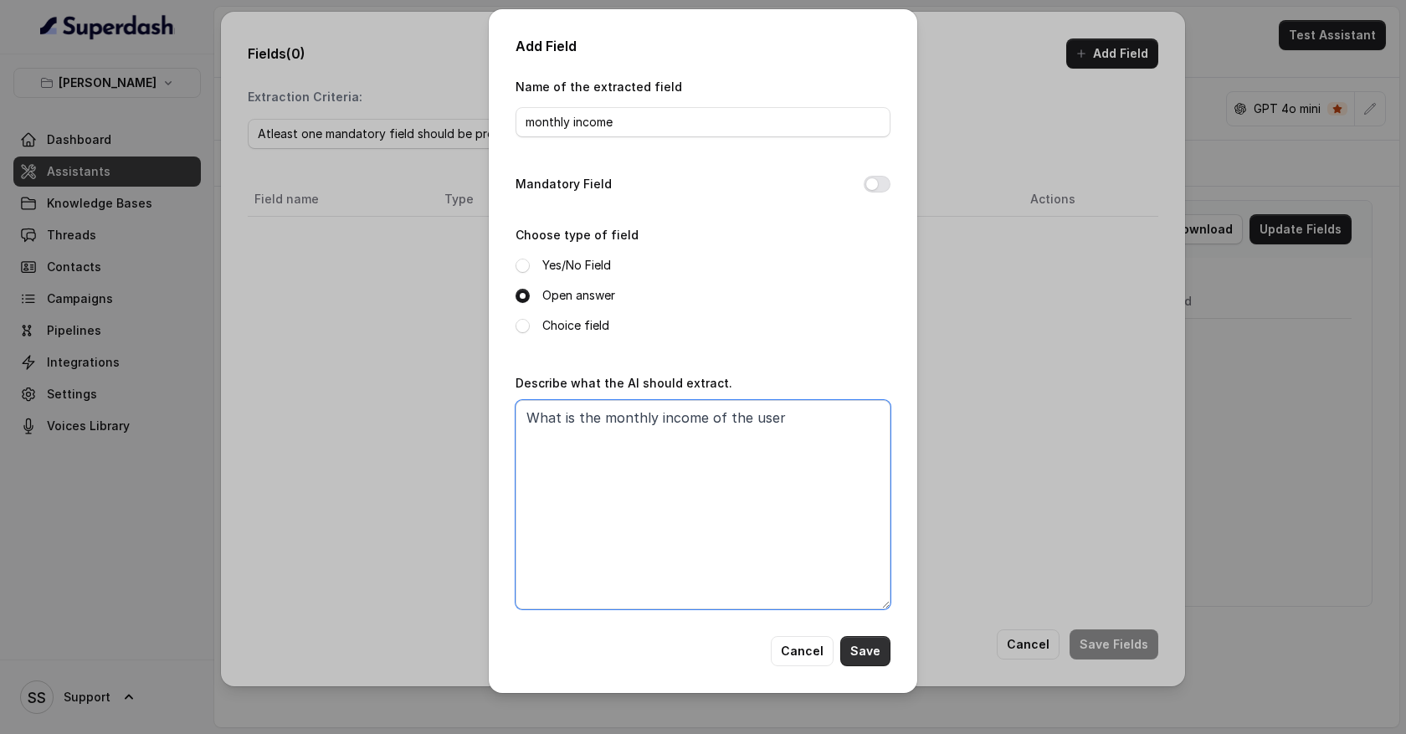
type textarea "What is the monthly income of the user"
click at [867, 645] on button "Save" at bounding box center [866, 651] width 50 height 30
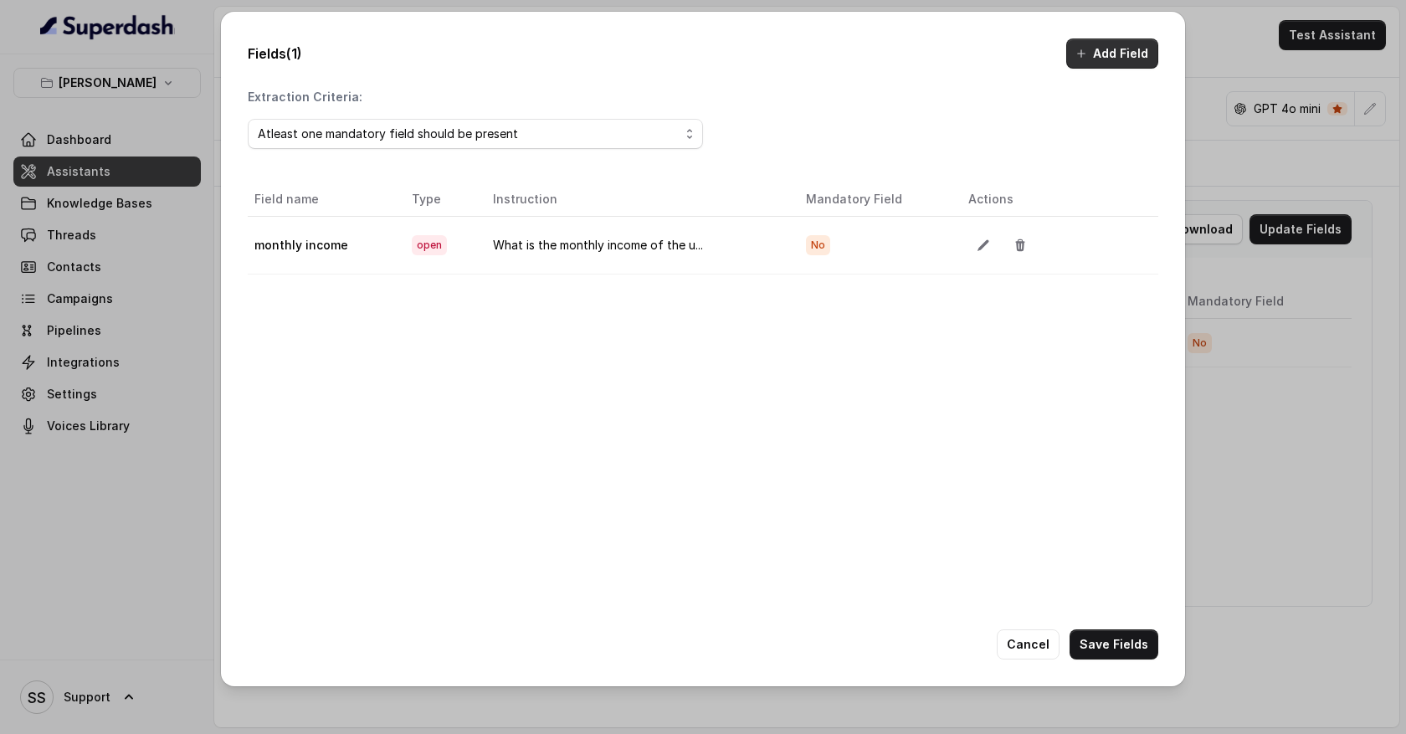
click at [1090, 57] on button "Add Field" at bounding box center [1113, 54] width 92 height 30
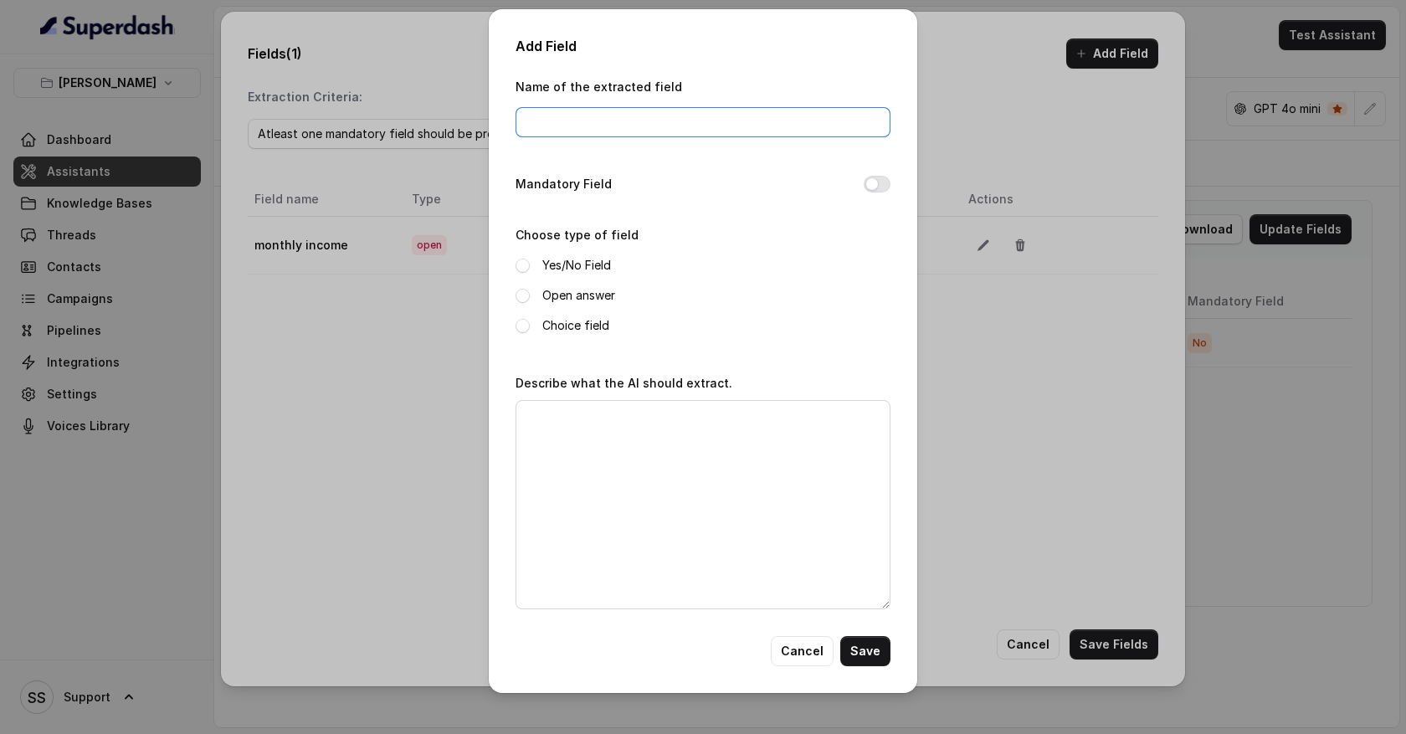
click at [560, 121] on input "Name of the extracted field" at bounding box center [703, 122] width 375 height 30
type input "full name"
click at [522, 296] on span at bounding box center [523, 296] width 14 height 14
click at [562, 422] on textarea "Describe what the AI should extract." at bounding box center [703, 504] width 375 height 209
type textarea "What is the full name of the user"
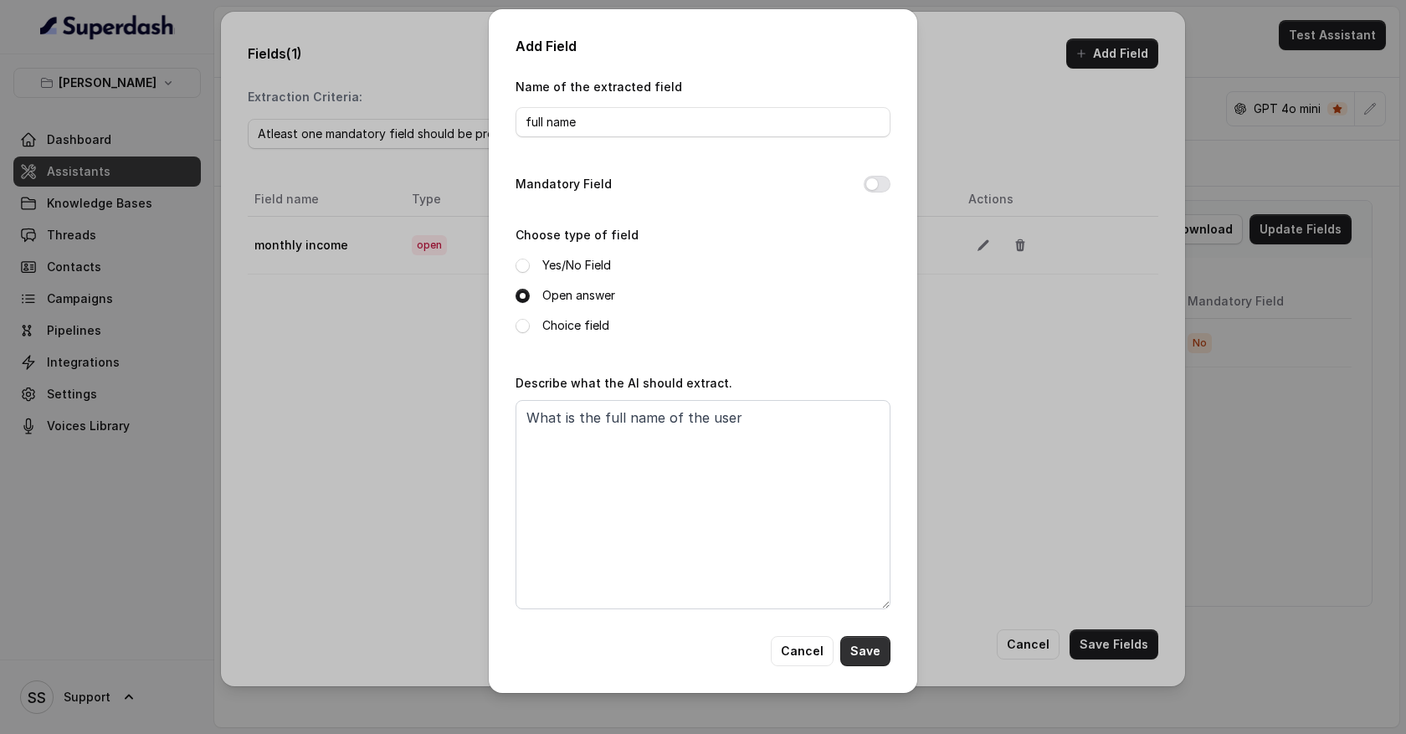
click at [872, 647] on button "Save" at bounding box center [866, 651] width 50 height 30
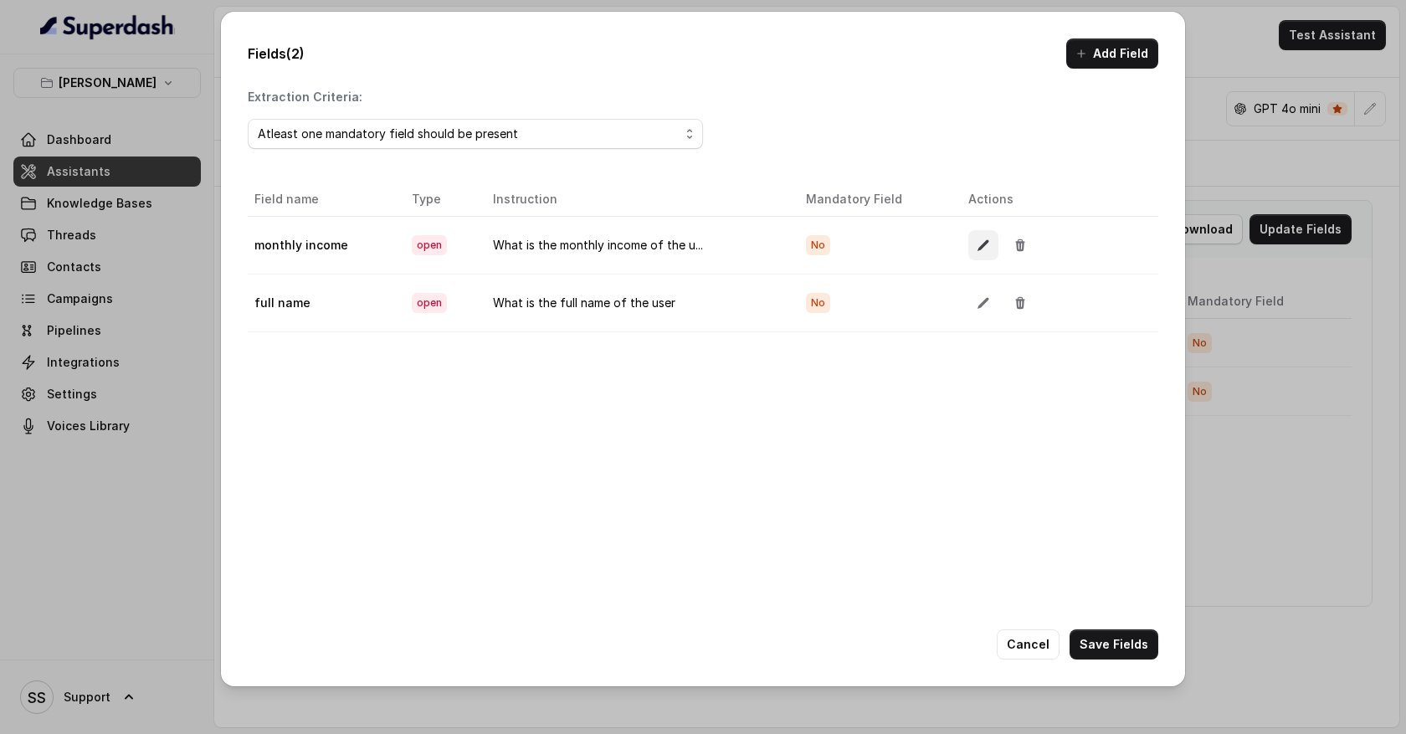
click at [981, 254] on button "button" at bounding box center [984, 245] width 30 height 30
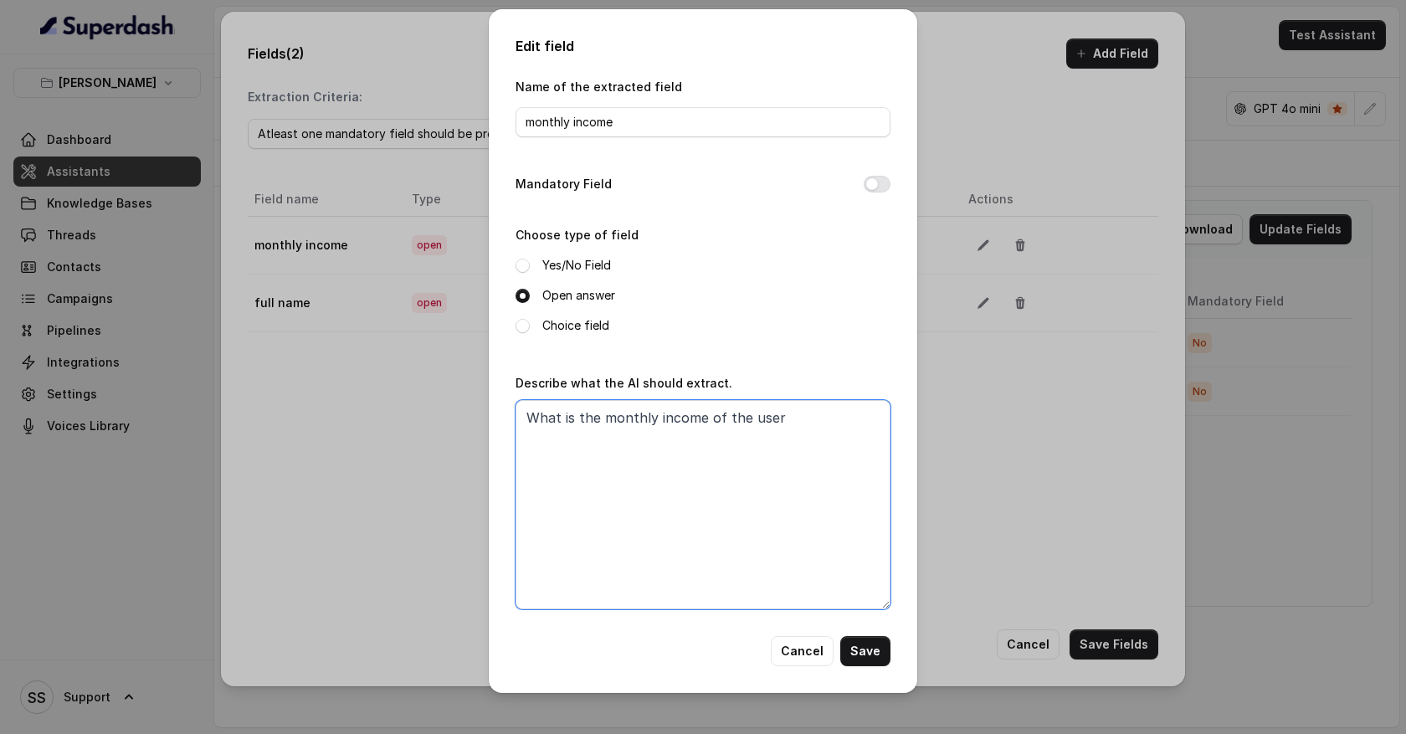
click at [780, 419] on textarea "What is the monthly income of the user" at bounding box center [703, 504] width 375 height 209
drag, startPoint x: 712, startPoint y: 471, endPoint x: 498, endPoint y: 411, distance: 221.6
click at [498, 411] on div "Edit field Name of the extracted field monthly income Mandatory Field Choose ty…" at bounding box center [703, 351] width 429 height 684
type textarea "What is the monthly income of the user. If he says weekly or daily amount, calc…"
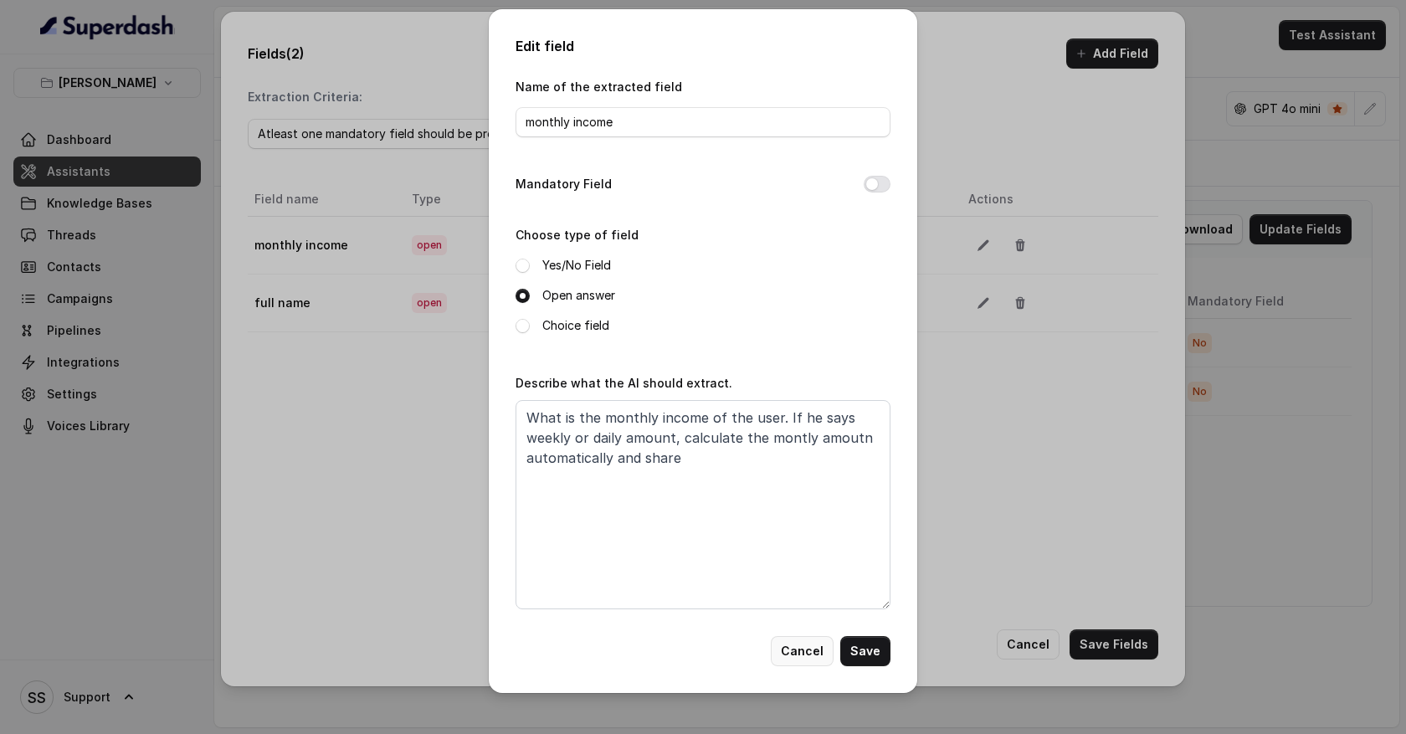
click at [819, 647] on button "Cancel" at bounding box center [802, 651] width 63 height 30
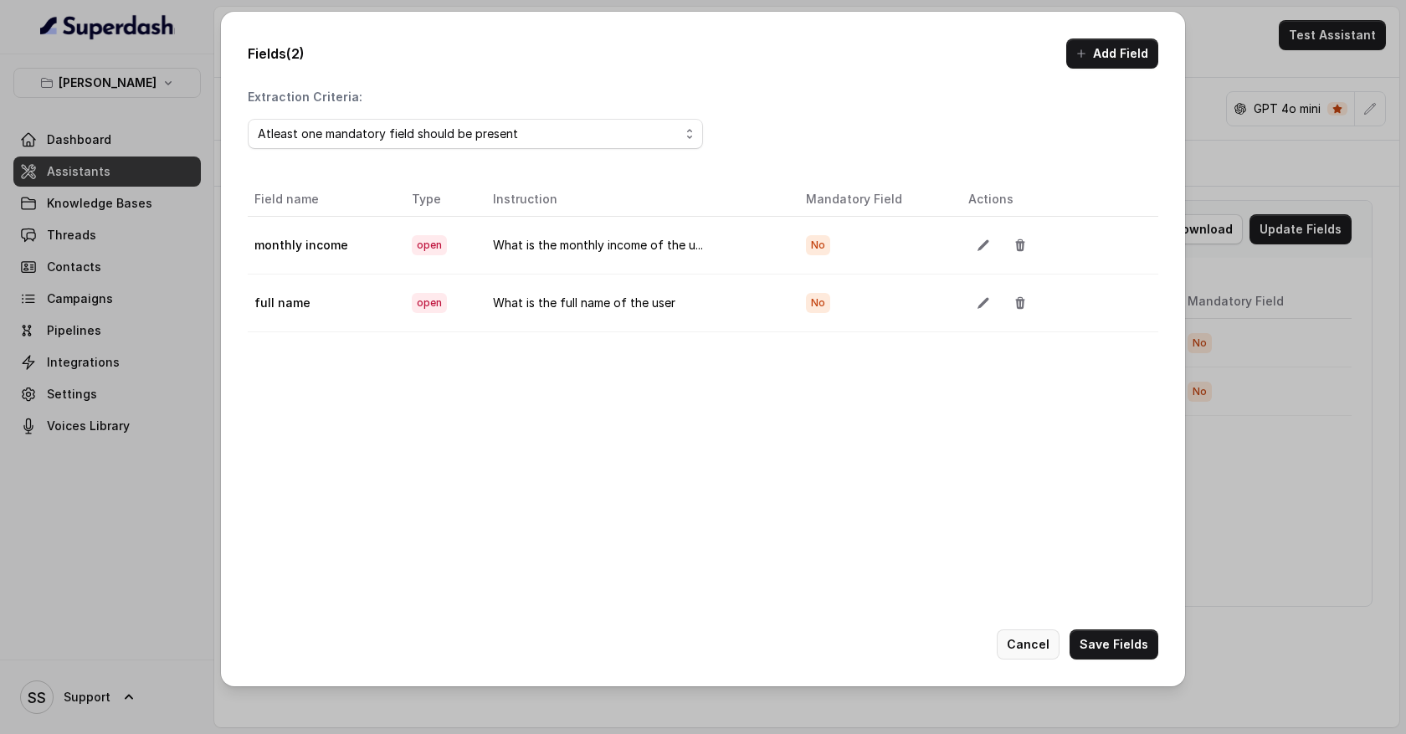
click at [1040, 651] on button "Cancel" at bounding box center [1028, 645] width 63 height 30
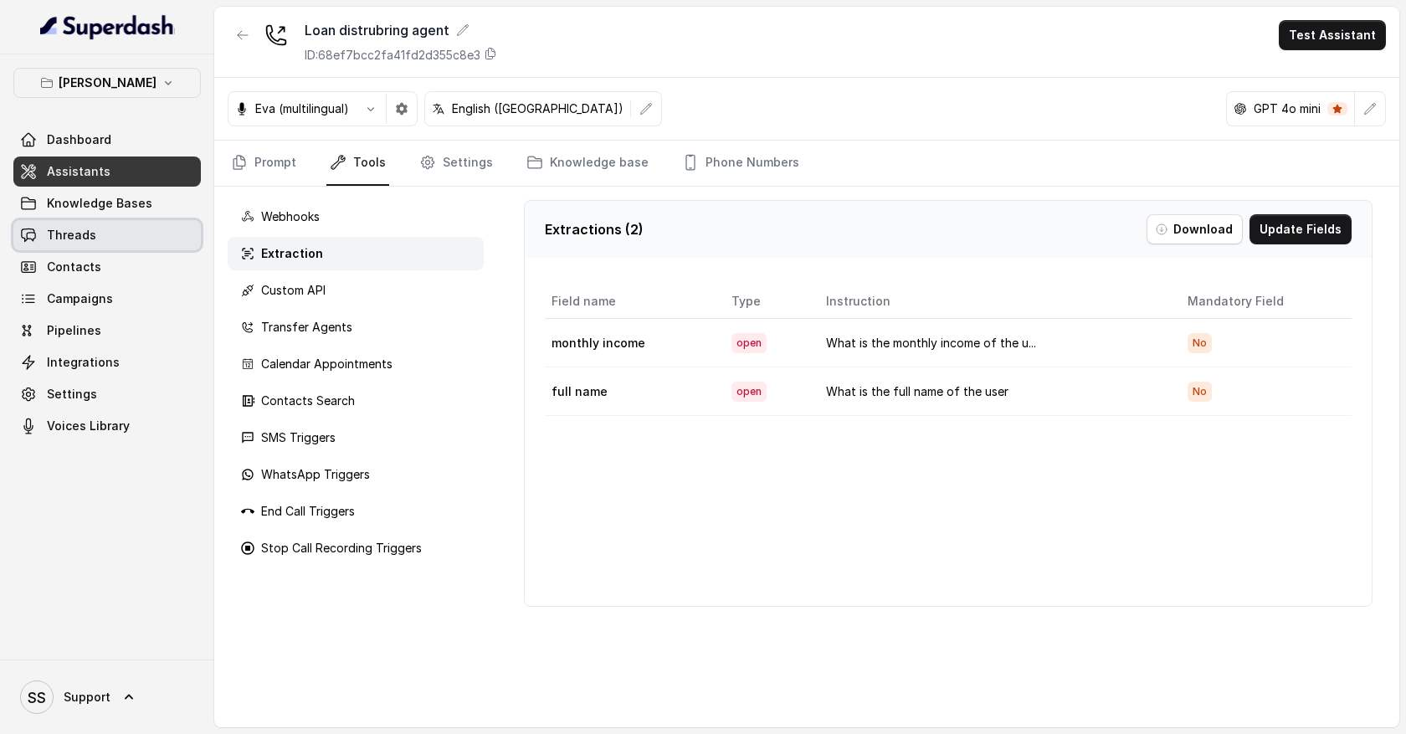
click at [131, 246] on link "Threads" at bounding box center [107, 235] width 188 height 30
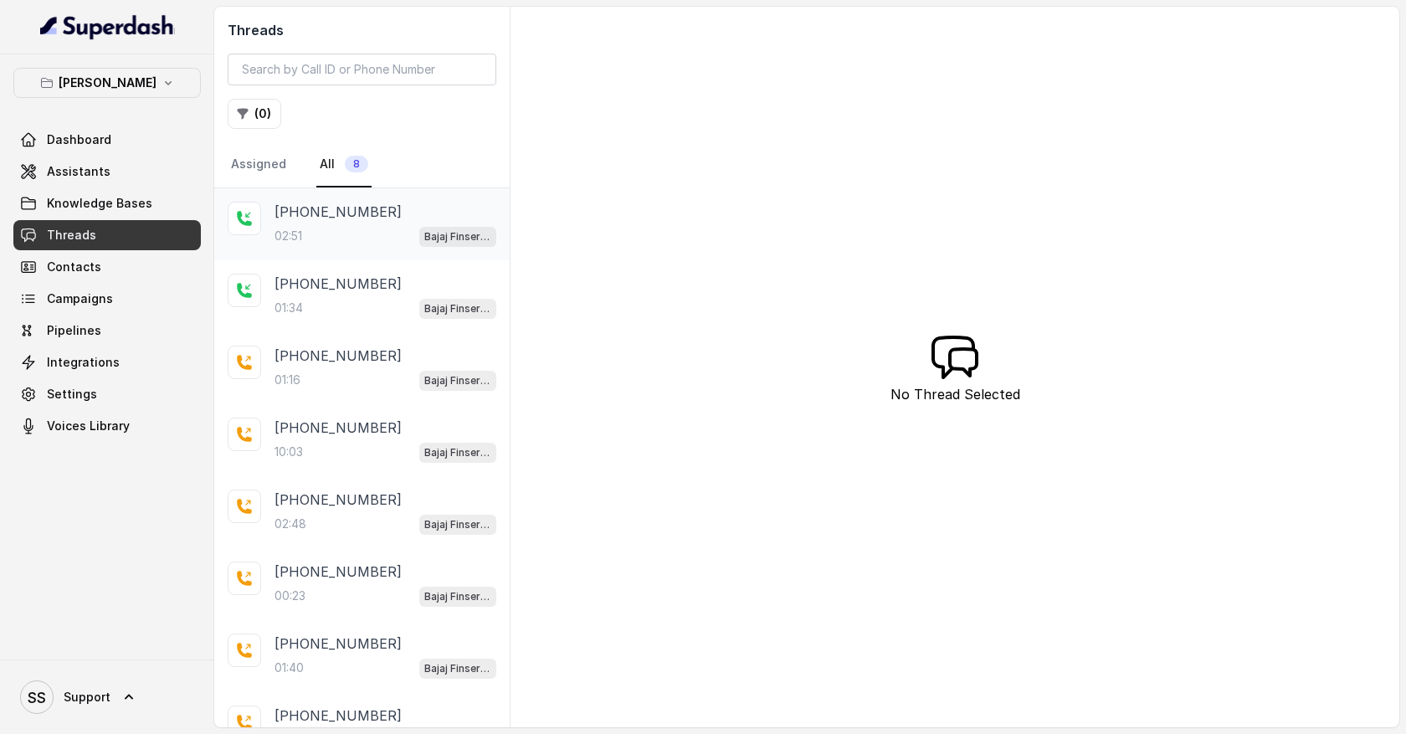
click at [352, 237] on div "02:51 [PERSON_NAME] Loan Processing - Call Assistant" at bounding box center [386, 236] width 222 height 22
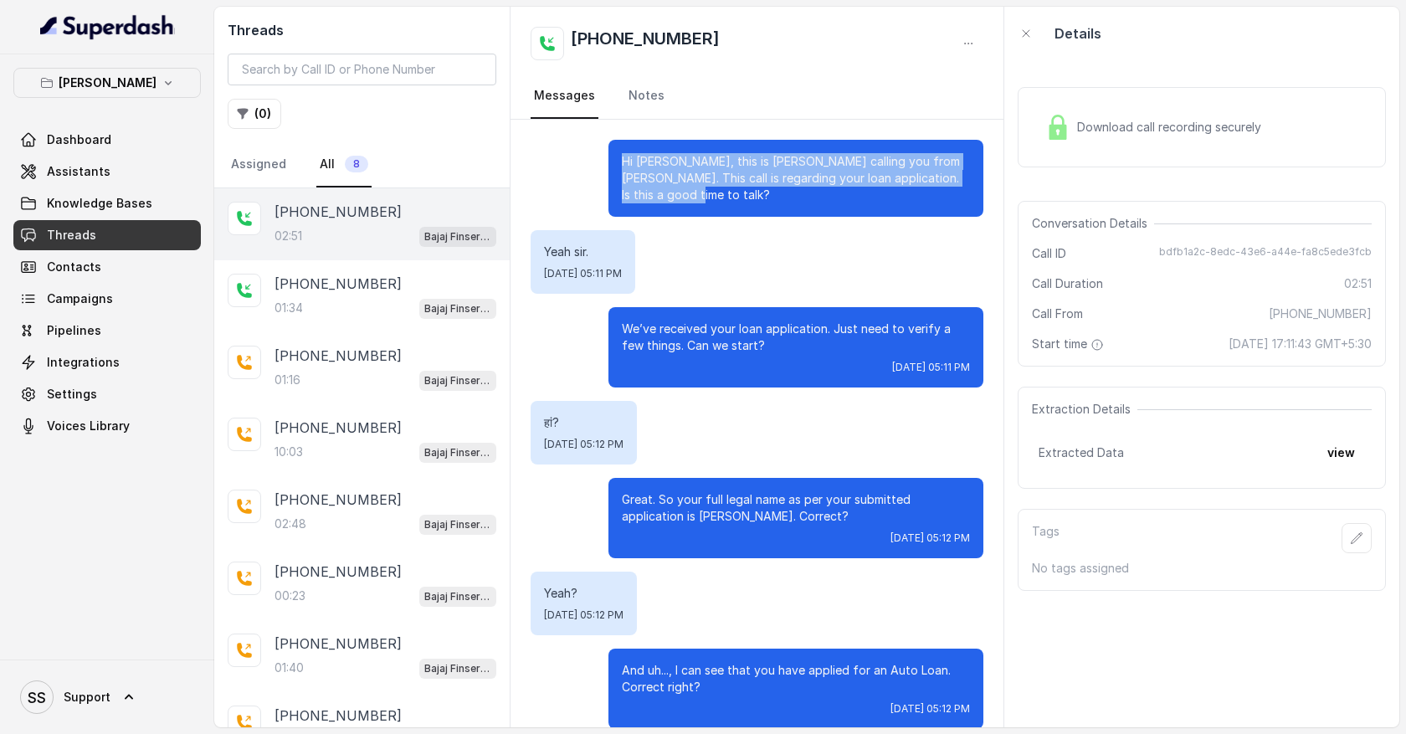
drag, startPoint x: 623, startPoint y: 157, endPoint x: 681, endPoint y: 200, distance: 72.5
click at [682, 202] on p "Hi [PERSON_NAME], this is [PERSON_NAME] calling you from [PERSON_NAME]. This ca…" at bounding box center [796, 178] width 348 height 50
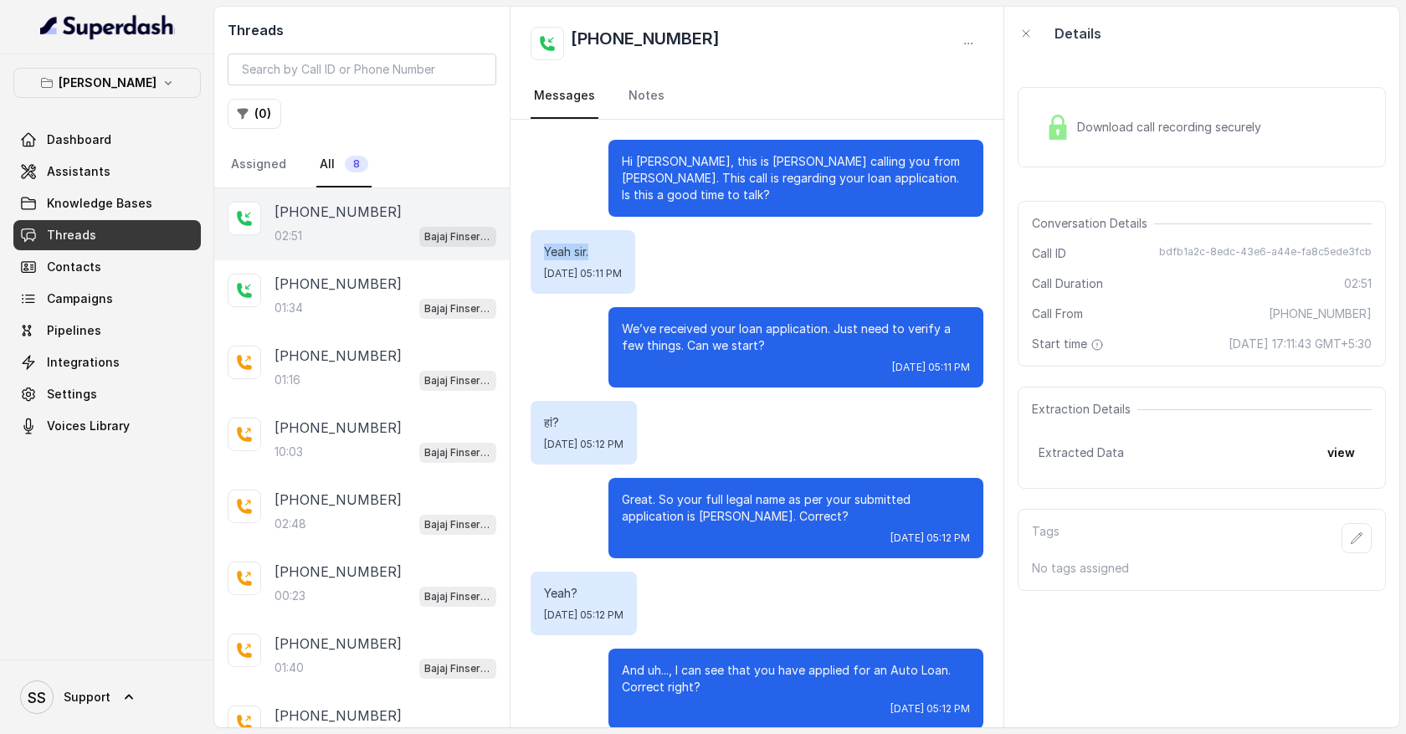
drag, startPoint x: 543, startPoint y: 249, endPoint x: 598, endPoint y: 255, distance: 54.7
click at [598, 255] on p "Yeah sir." at bounding box center [583, 252] width 78 height 17
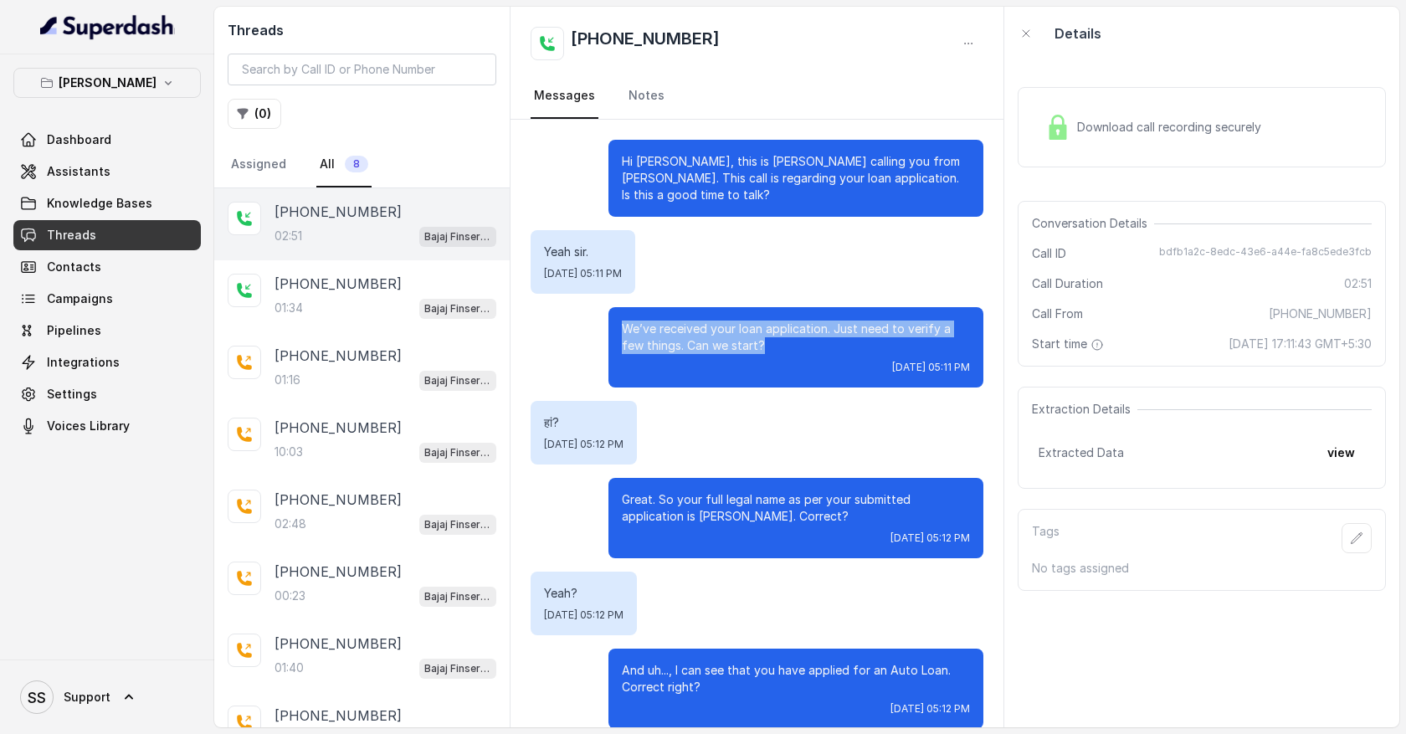
drag, startPoint x: 621, startPoint y: 322, endPoint x: 757, endPoint y: 336, distance: 136.3
click at [762, 341] on p "We’ve received your loan application. Just need to verify a few things. Can we …" at bounding box center [796, 337] width 348 height 33
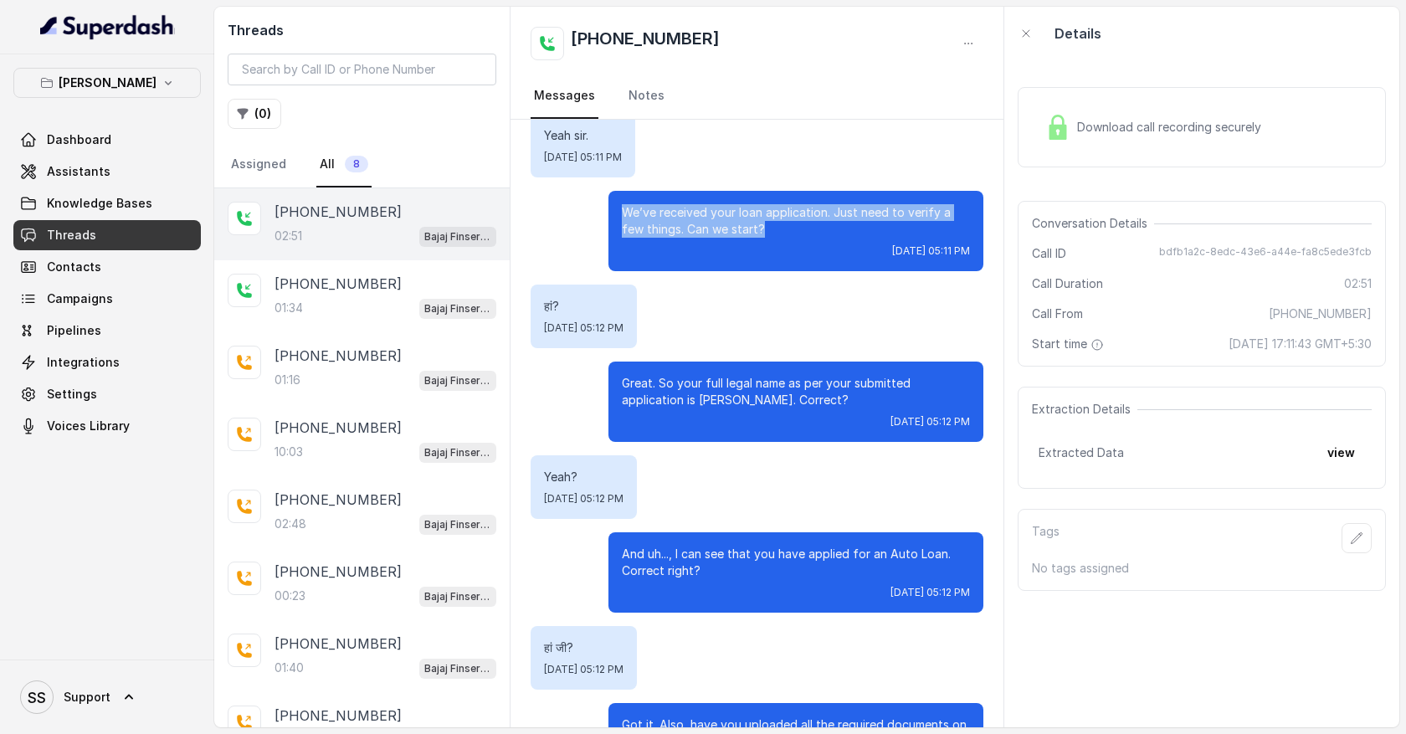
scroll to position [118, 0]
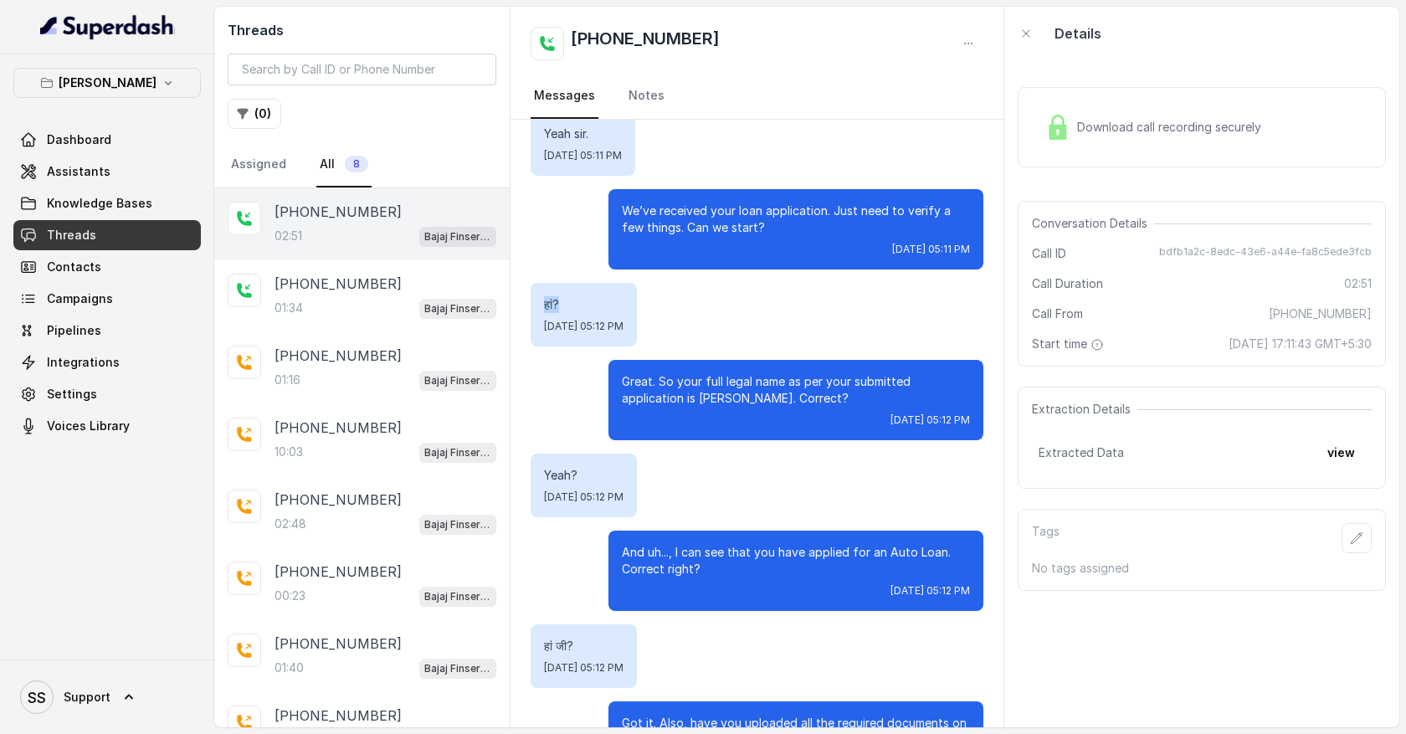
drag, startPoint x: 540, startPoint y: 301, endPoint x: 582, endPoint y: 301, distance: 41.9
click at [582, 301] on div "हां? [DATE] 05:12 PM" at bounding box center [584, 315] width 106 height 64
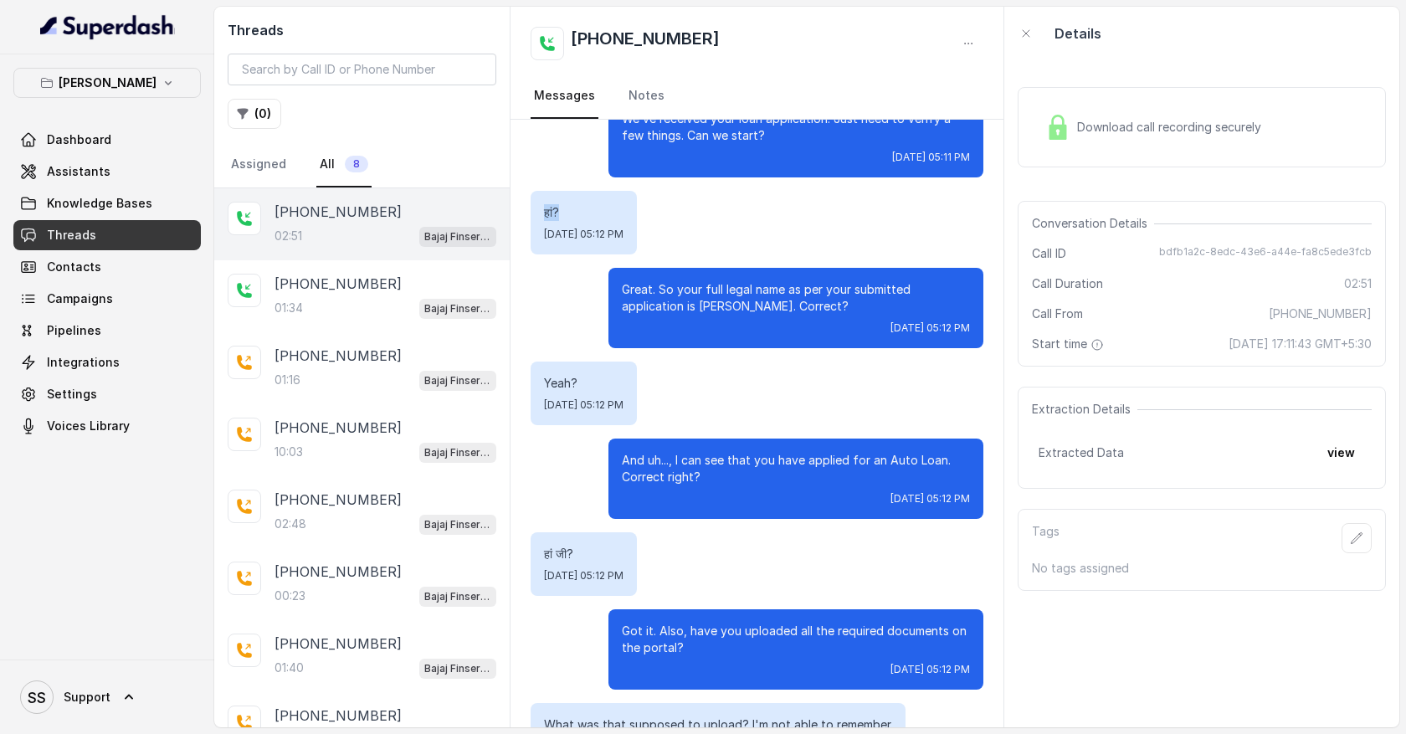
scroll to position [0, 0]
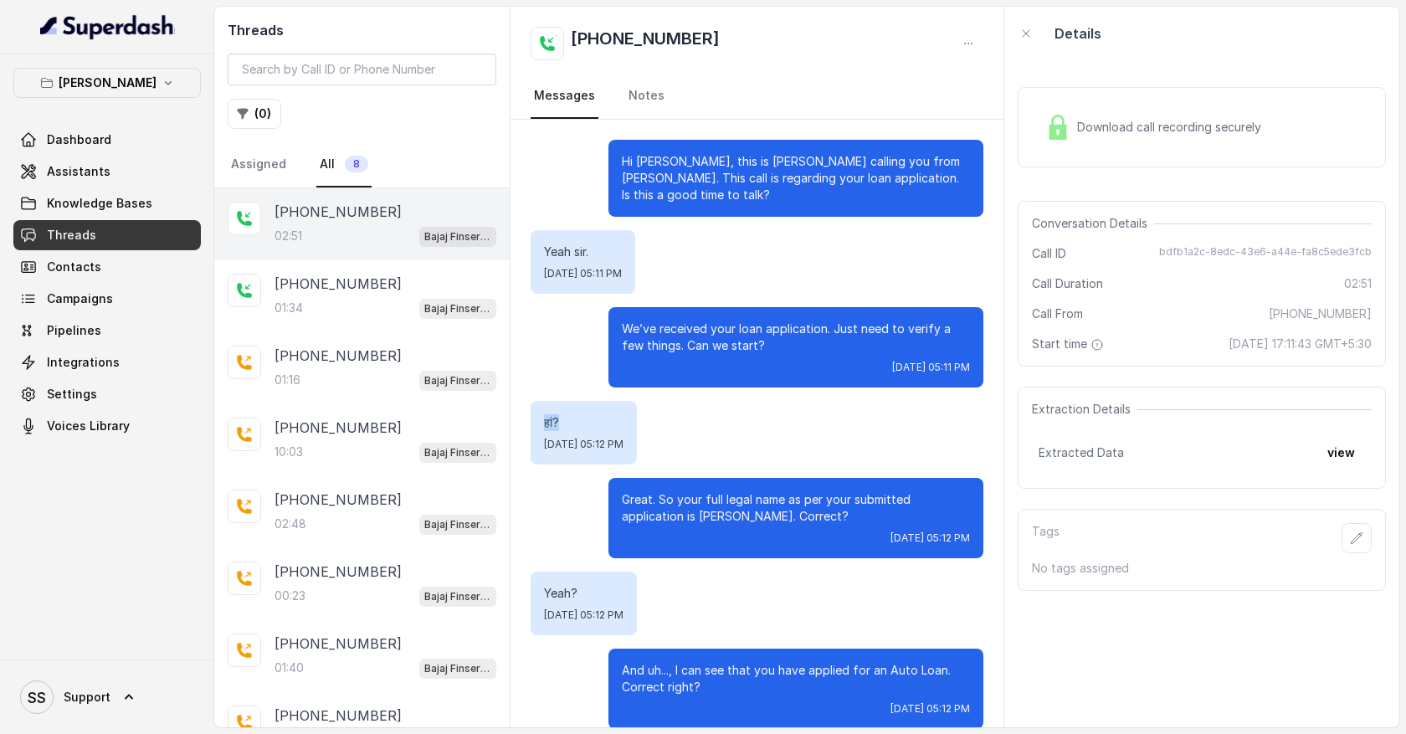
drag, startPoint x: 627, startPoint y: 162, endPoint x: 803, endPoint y: 557, distance: 431.7
click at [1342, 455] on button "view" at bounding box center [1342, 453] width 48 height 30
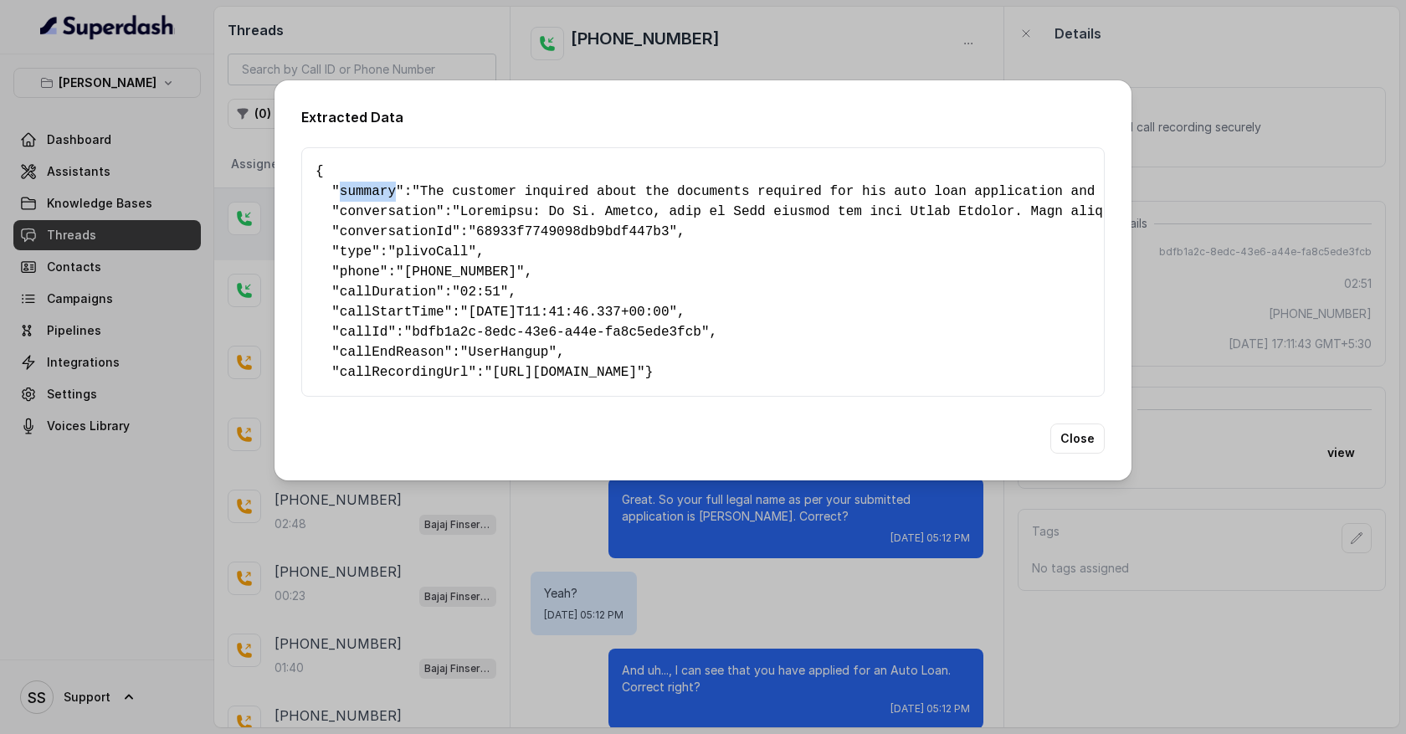
drag, startPoint x: 339, startPoint y: 187, endPoint x: 397, endPoint y: 189, distance: 57.8
click at [397, 189] on pre "{ " summary ": "The customer inquired about the documents required for his auto…" at bounding box center [703, 272] width 775 height 221
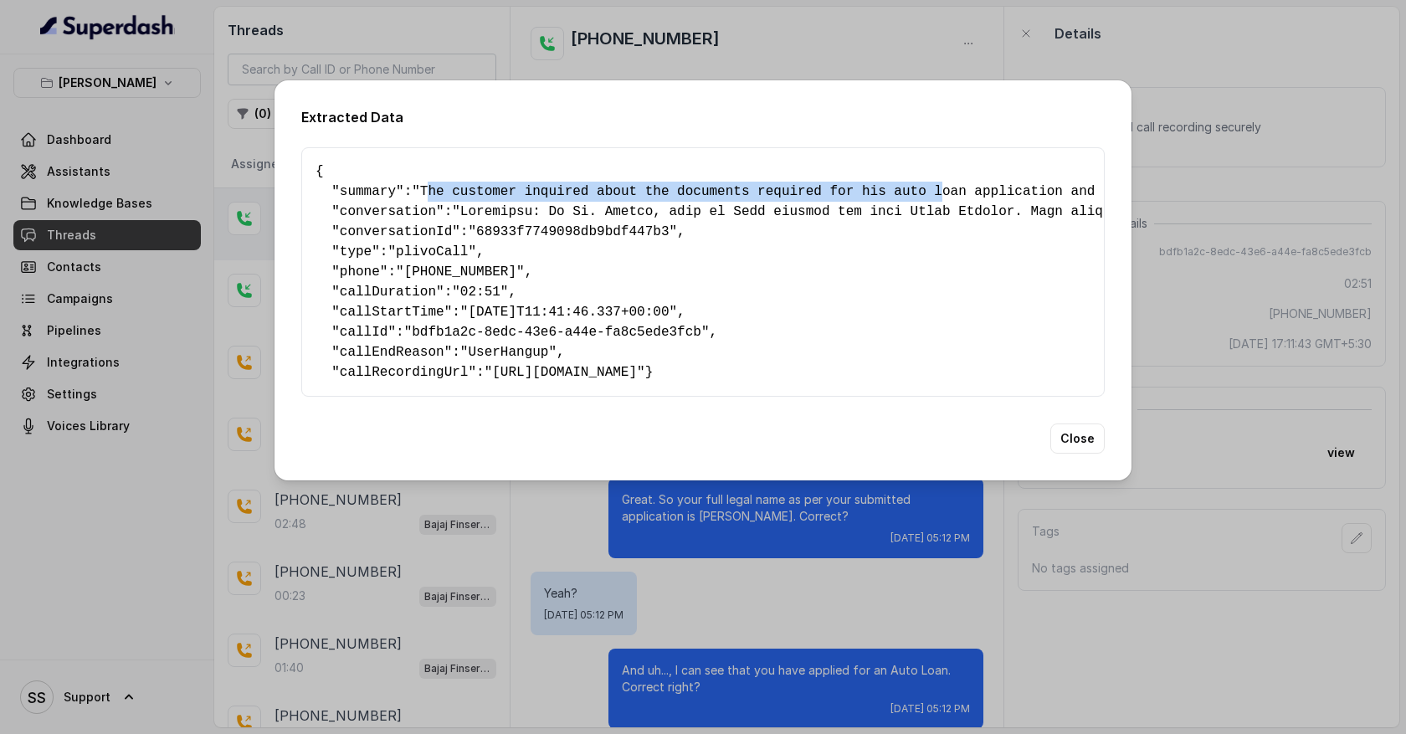
drag, startPoint x: 433, startPoint y: 186, endPoint x: 953, endPoint y: 183, distance: 519.9
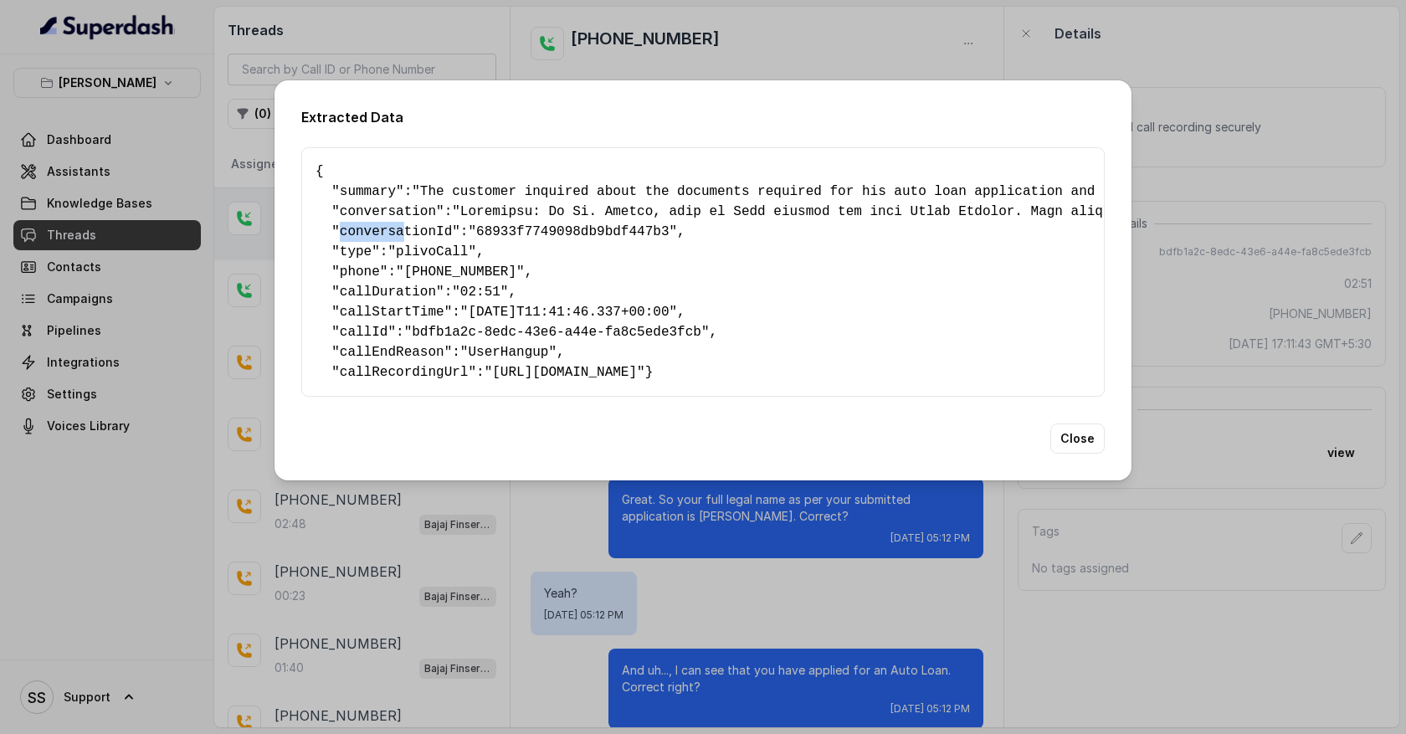
drag, startPoint x: 342, startPoint y: 224, endPoint x: 402, endPoint y: 224, distance: 59.4
click at [402, 224] on span "conversationId" at bounding box center [396, 231] width 112 height 15
click at [1072, 454] on button "Close" at bounding box center [1078, 439] width 54 height 30
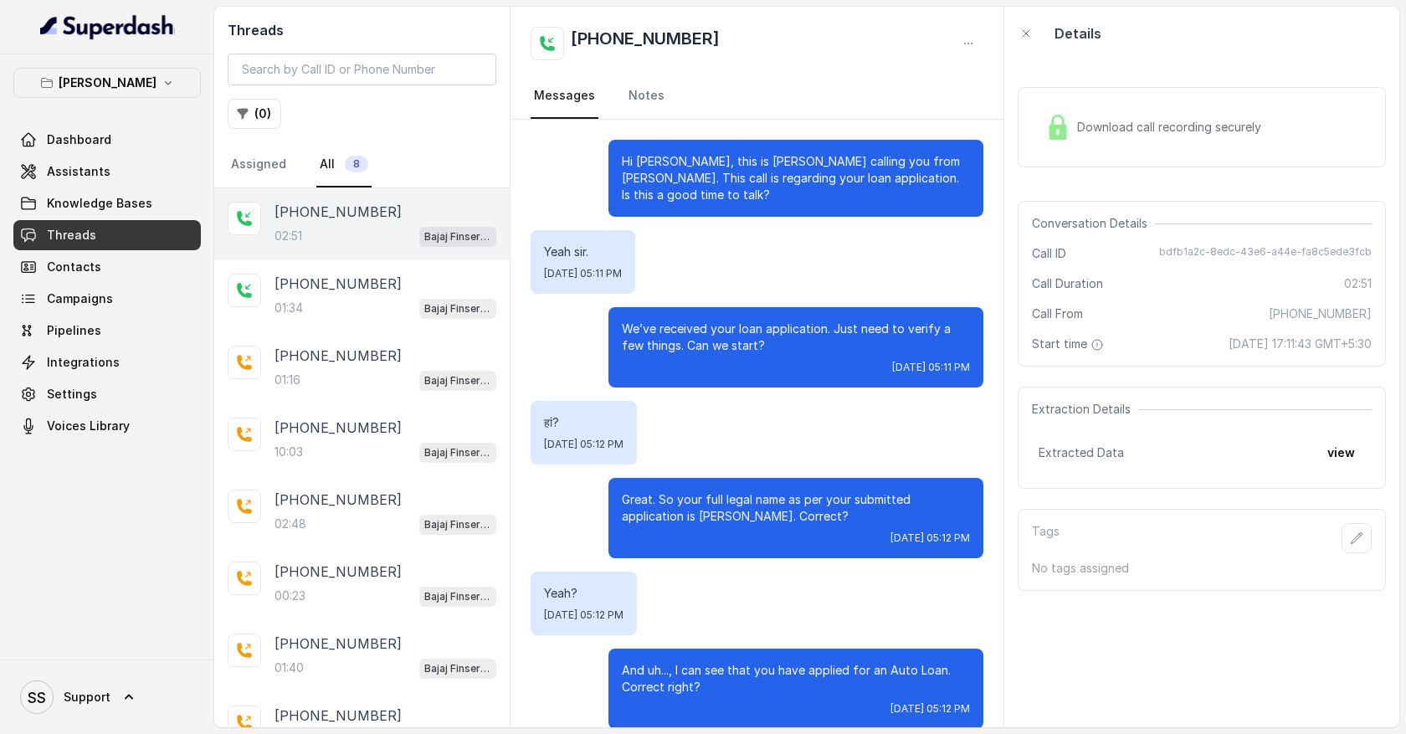
click at [1110, 132] on span "Download call recording securely" at bounding box center [1172, 127] width 191 height 17
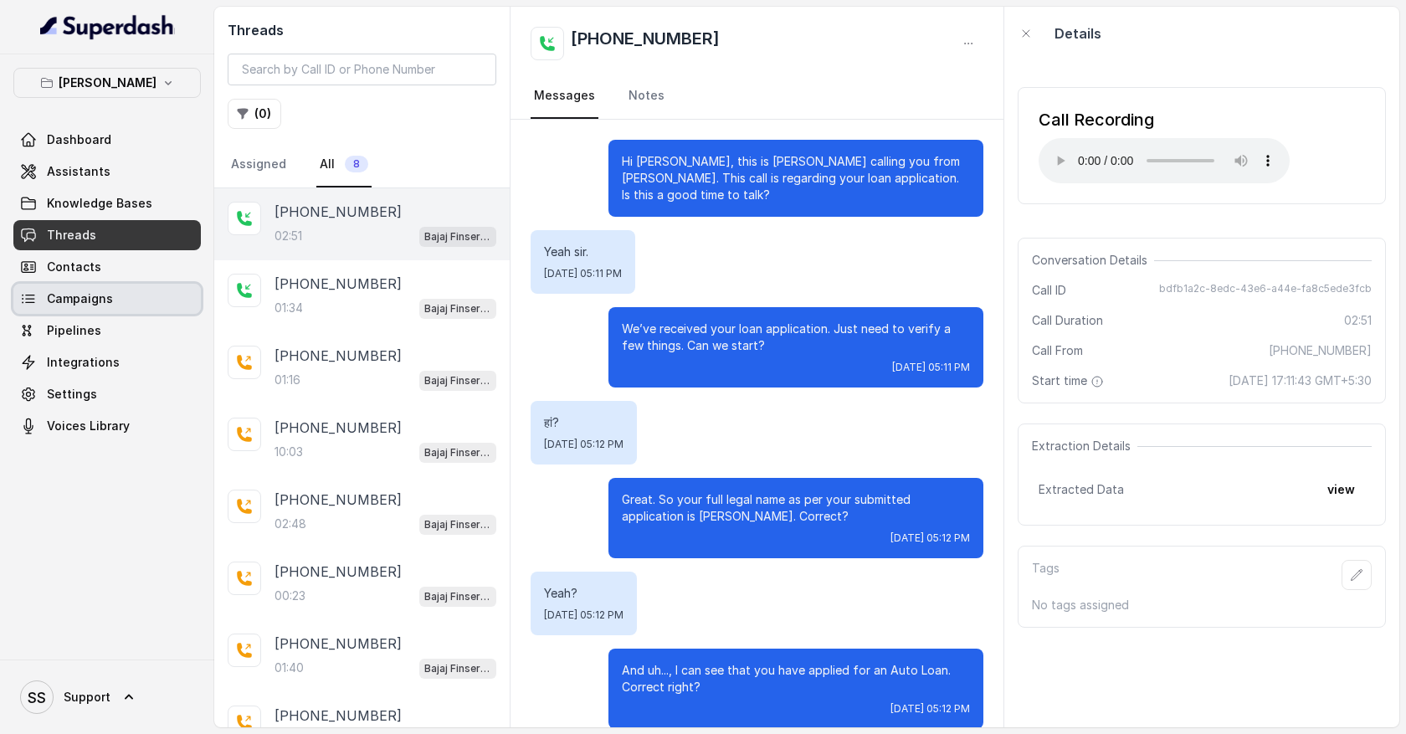
click at [94, 306] on span "Campaigns" at bounding box center [80, 299] width 66 height 17
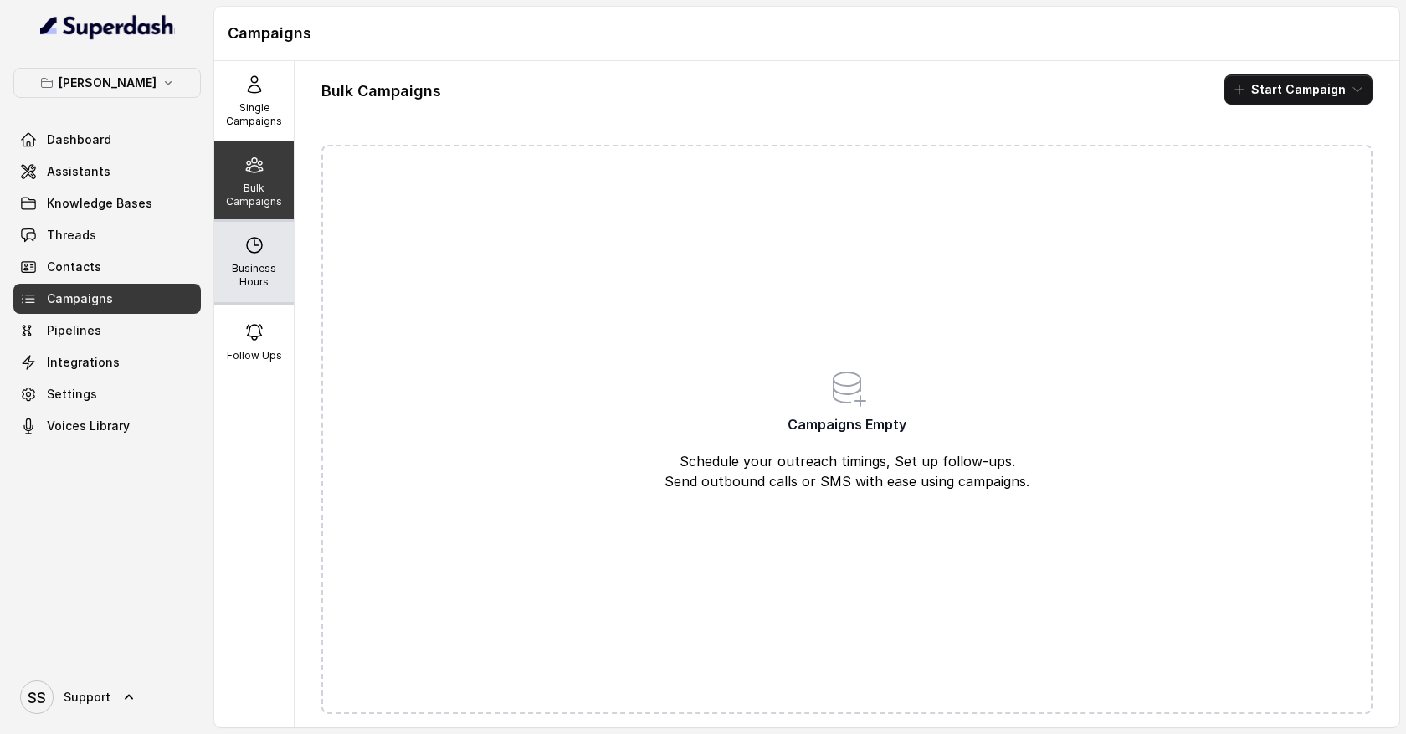
click at [267, 265] on p "Business Hours" at bounding box center [254, 275] width 66 height 27
select select "UTC"
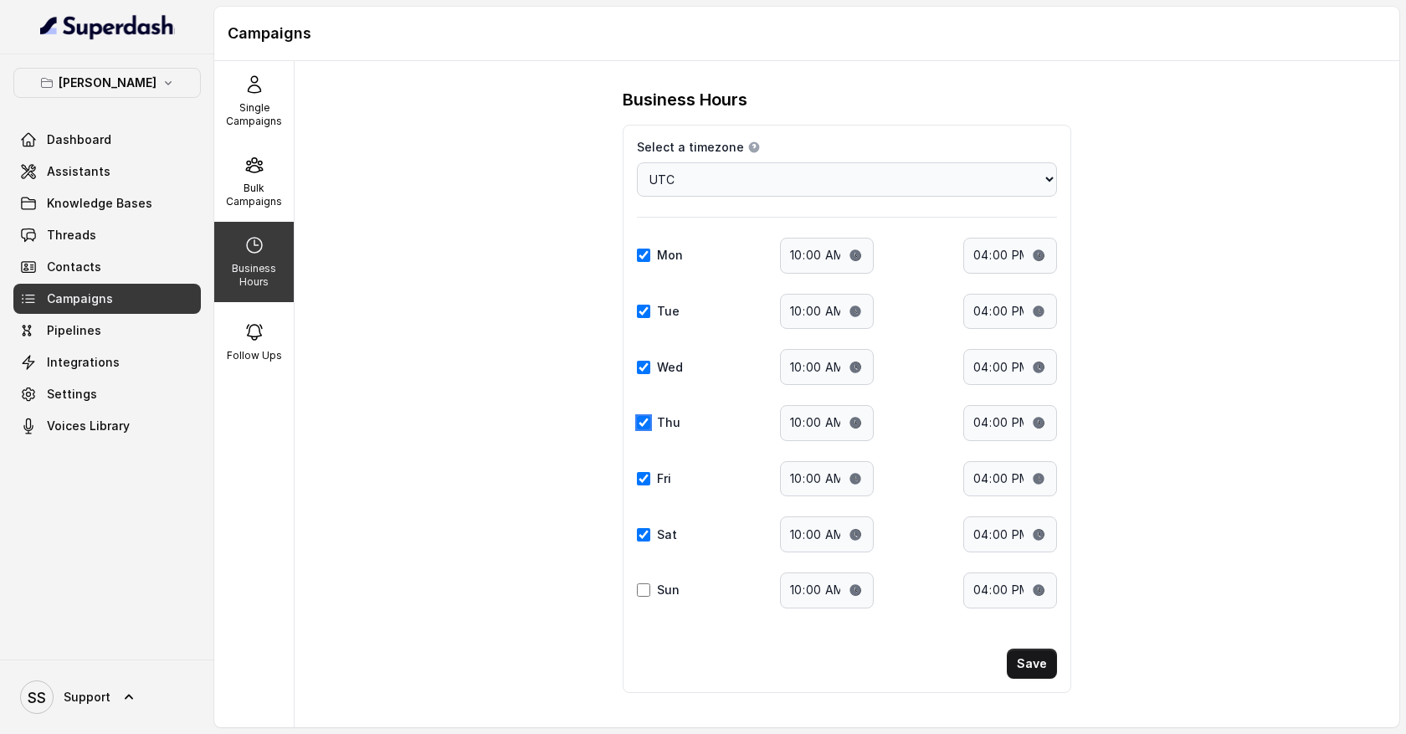
click at [645, 423] on input "Thu" at bounding box center [643, 422] width 13 height 13
checkbox input "false"
click at [647, 479] on input "Fri" at bounding box center [643, 478] width 13 height 13
checkbox input "false"
click at [647, 529] on input "Sat" at bounding box center [643, 534] width 13 height 13
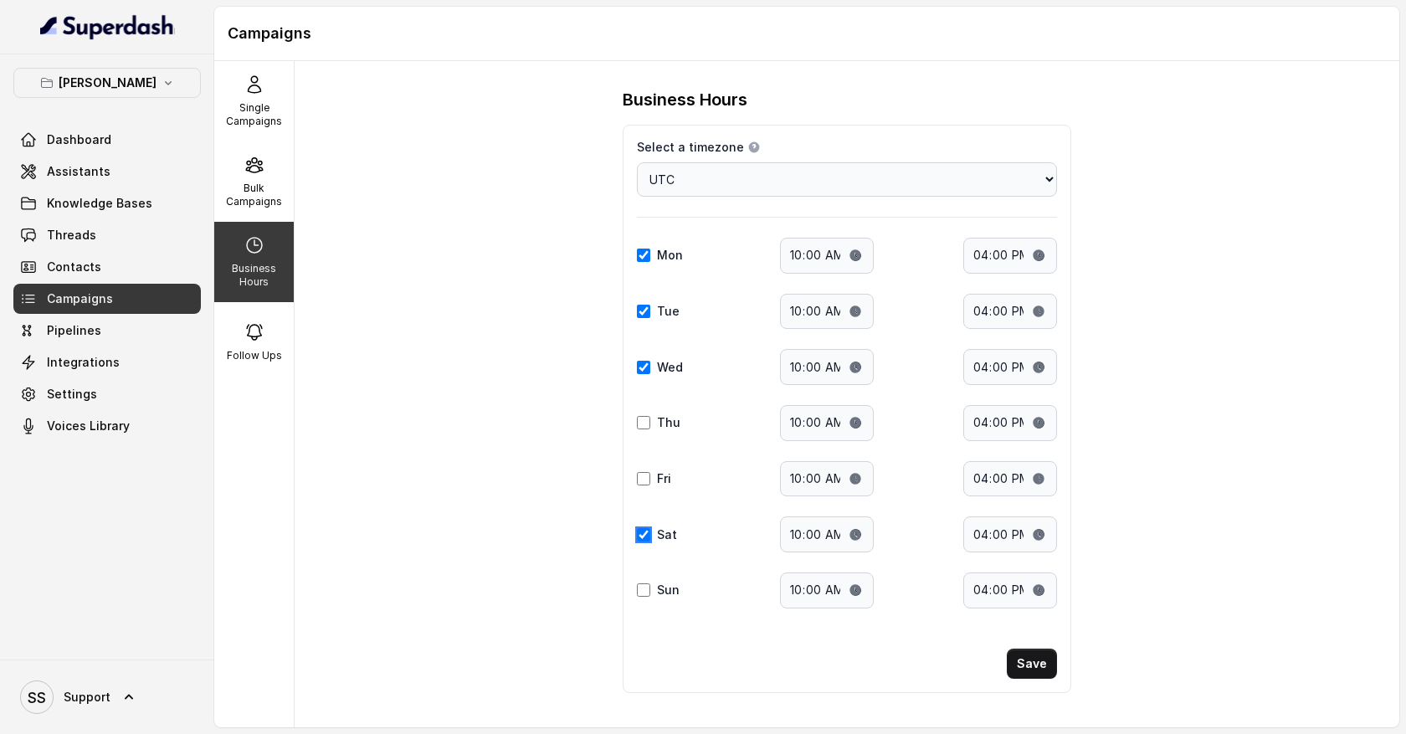
checkbox input "false"
click at [827, 257] on input "10:00" at bounding box center [827, 256] width 94 height 36
click at [976, 263] on input "16:00" at bounding box center [1011, 256] width 94 height 36
click at [811, 296] on input "10:00" at bounding box center [827, 312] width 94 height 36
click at [1036, 665] on button "Save" at bounding box center [1032, 664] width 50 height 30
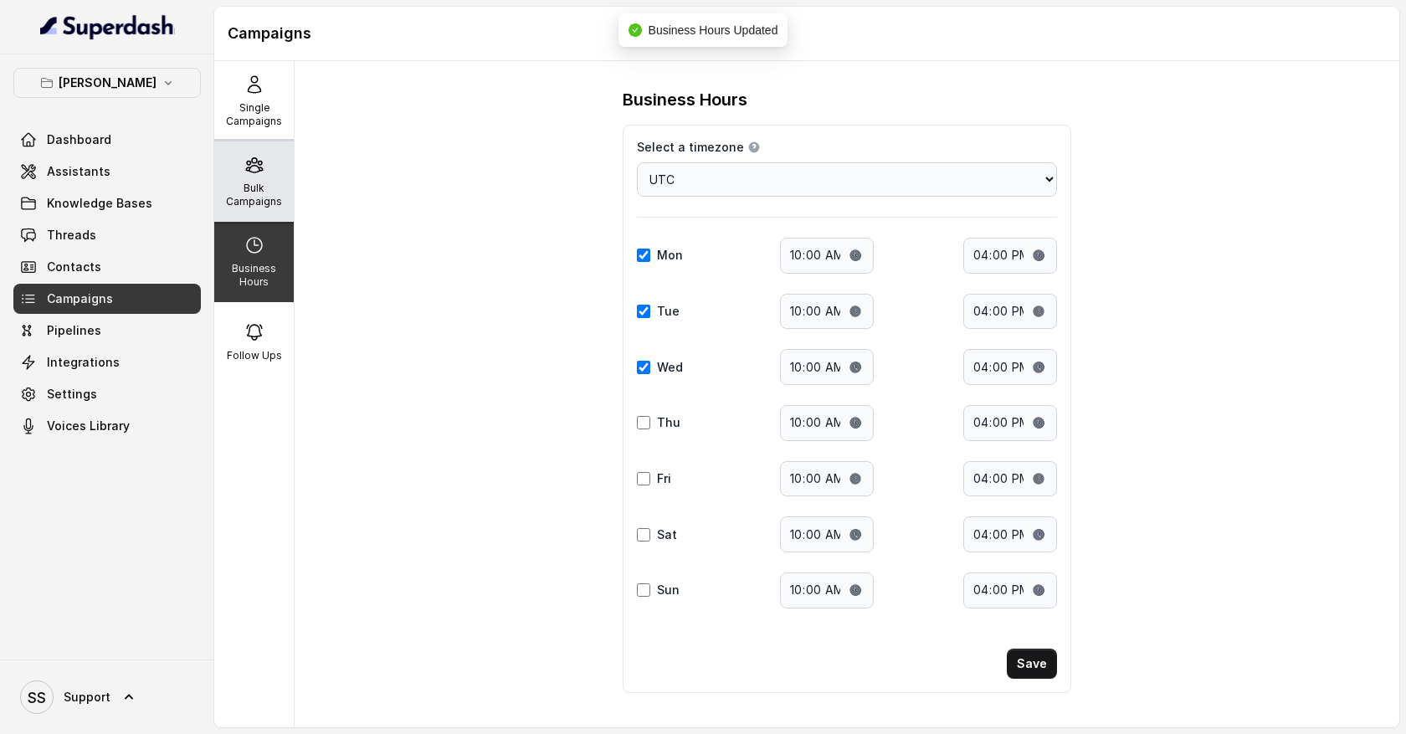
click at [262, 198] on p "Bulk Campaigns" at bounding box center [254, 195] width 66 height 27
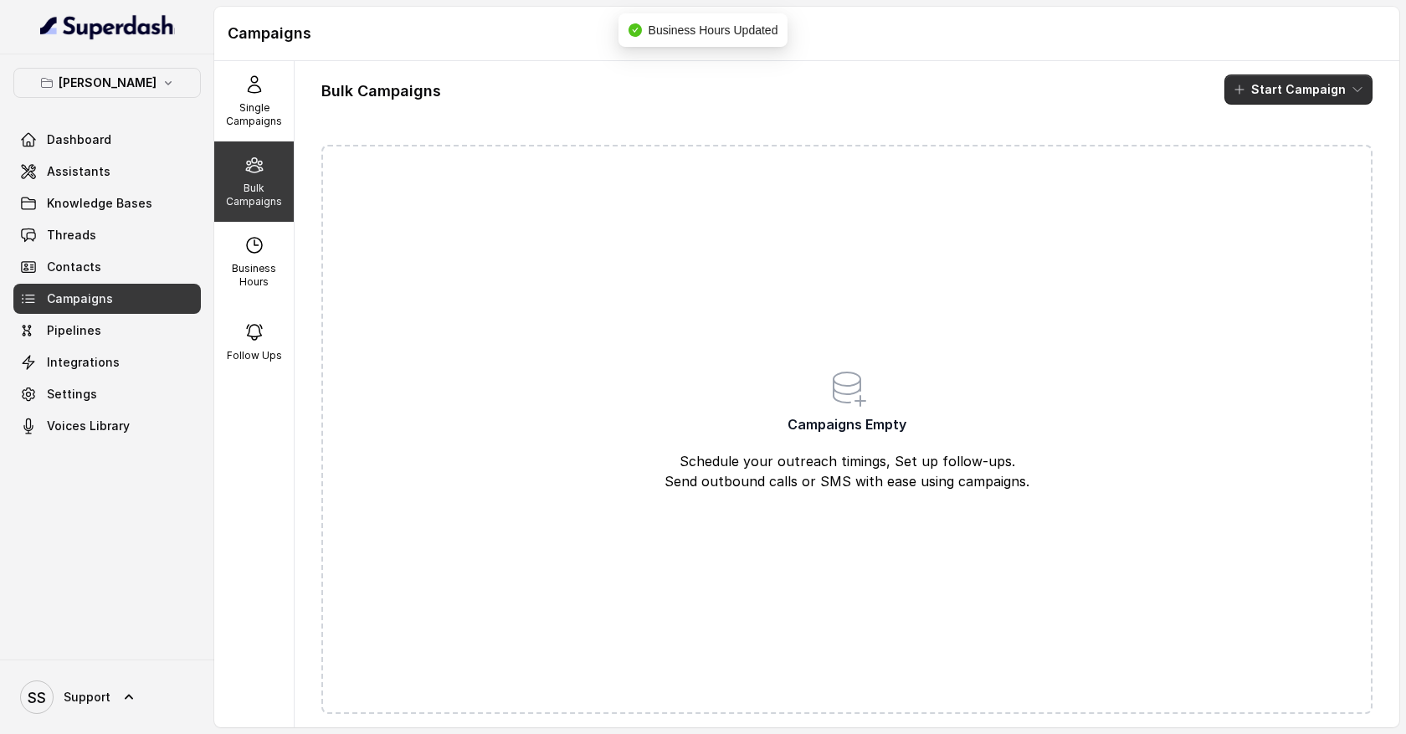
click at [1339, 93] on button "Start Campaign" at bounding box center [1299, 90] width 148 height 30
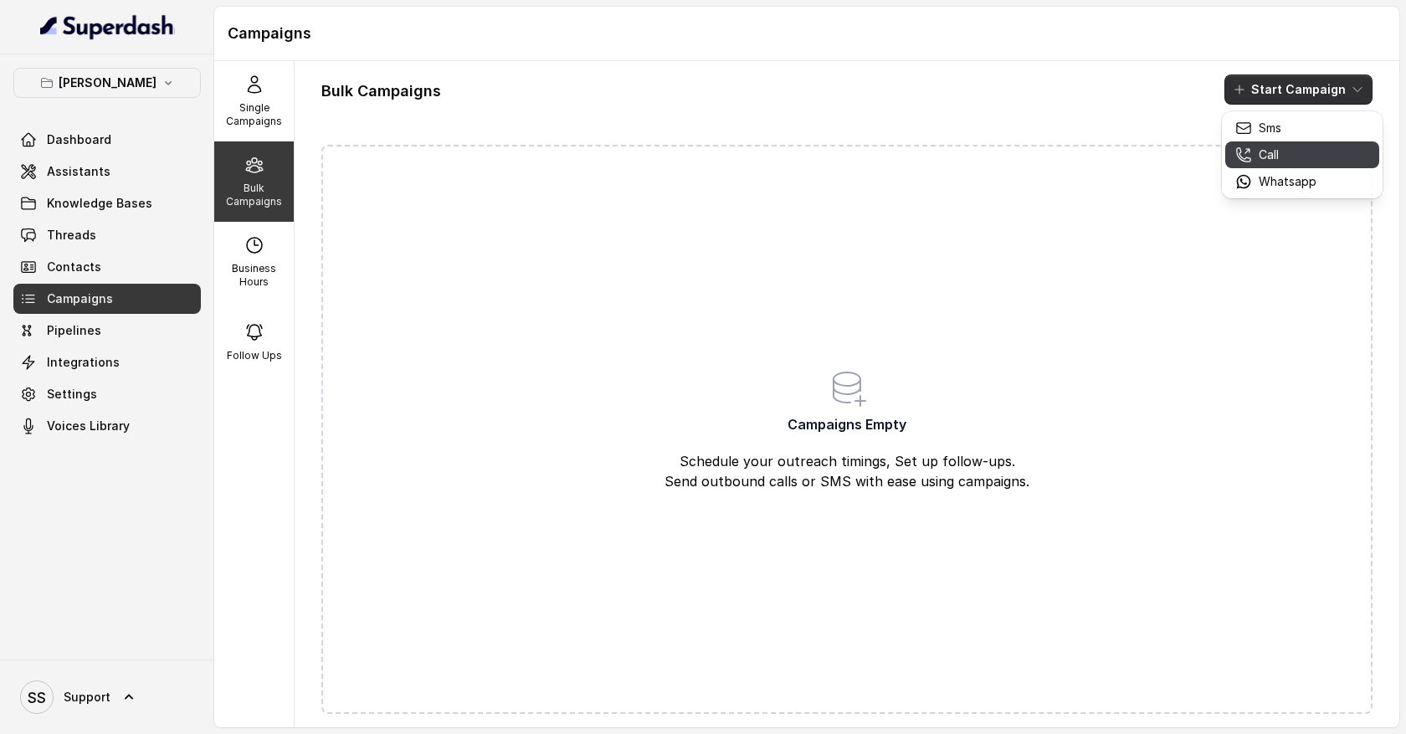
click at [1290, 157] on div "Call" at bounding box center [1276, 155] width 81 height 17
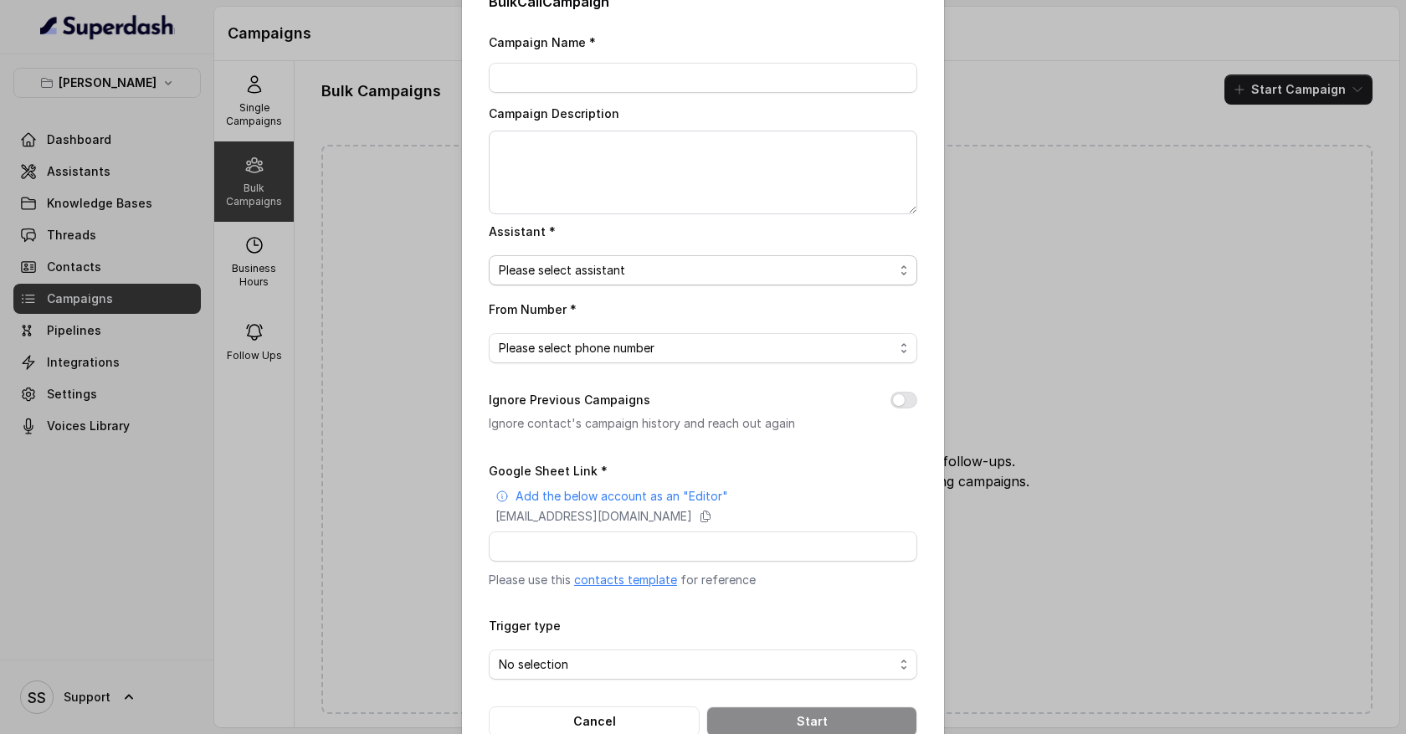
scroll to position [75, 0]
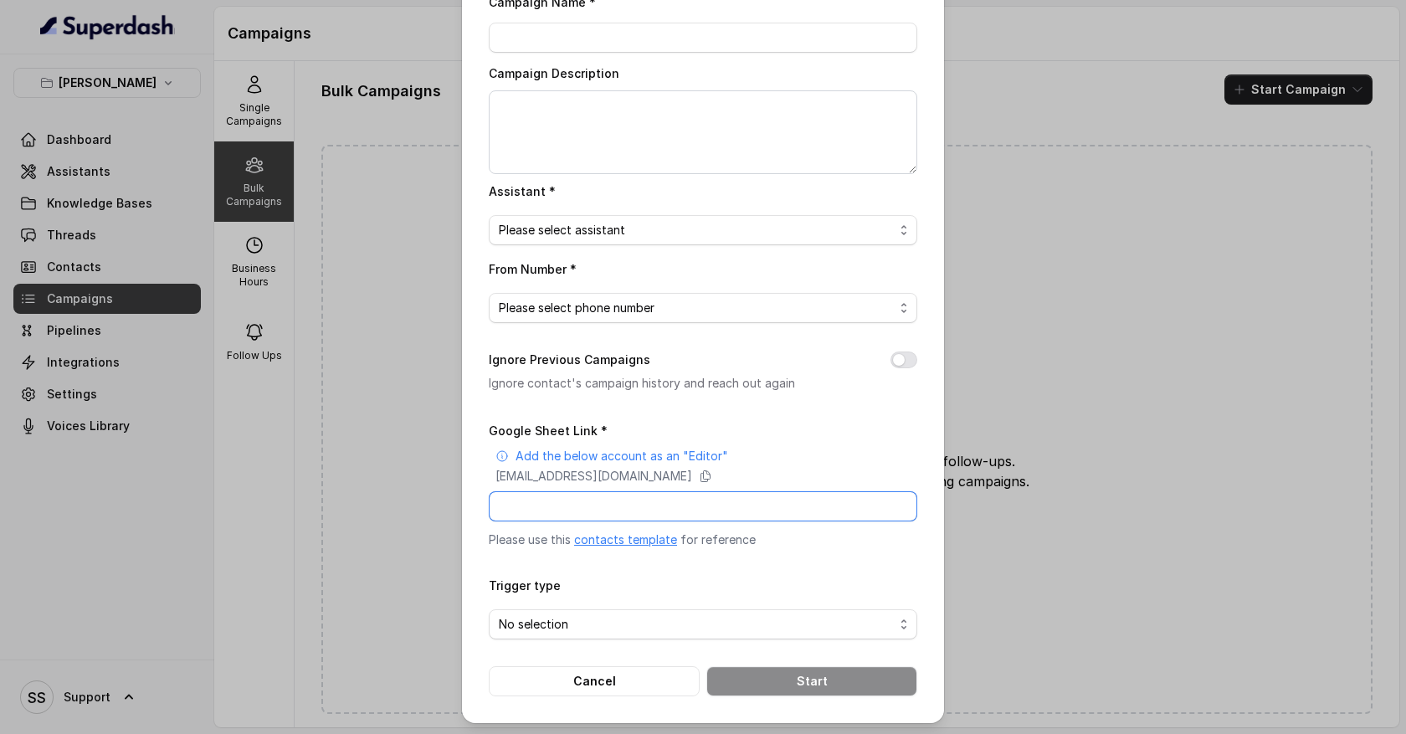
drag, startPoint x: 563, startPoint y: 502, endPoint x: 661, endPoint y: 507, distance: 98.0
click at [661, 507] on input "Google Sheet Link *" at bounding box center [703, 506] width 429 height 30
click at [554, 501] on input "Google Sheet Link *" at bounding box center [703, 506] width 429 height 30
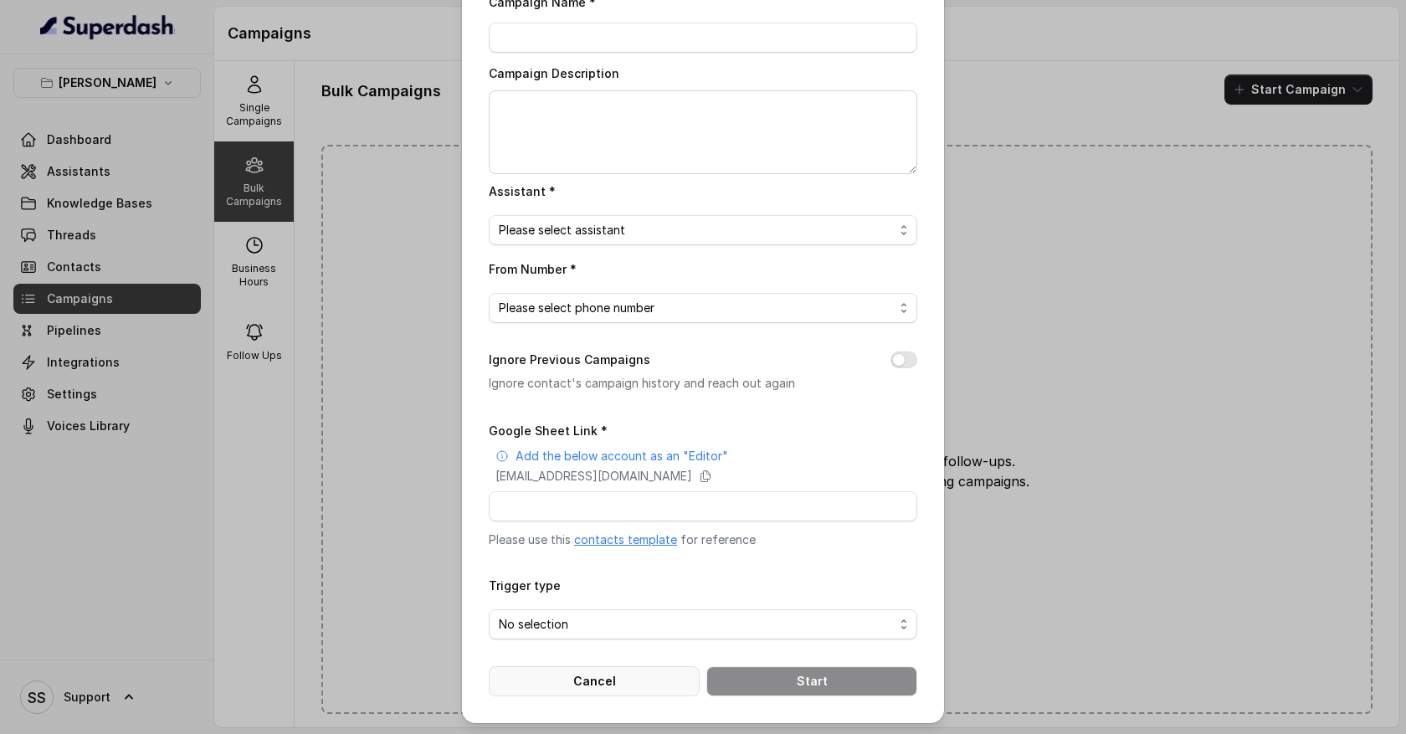
click at [636, 679] on button "Cancel" at bounding box center [594, 681] width 211 height 30
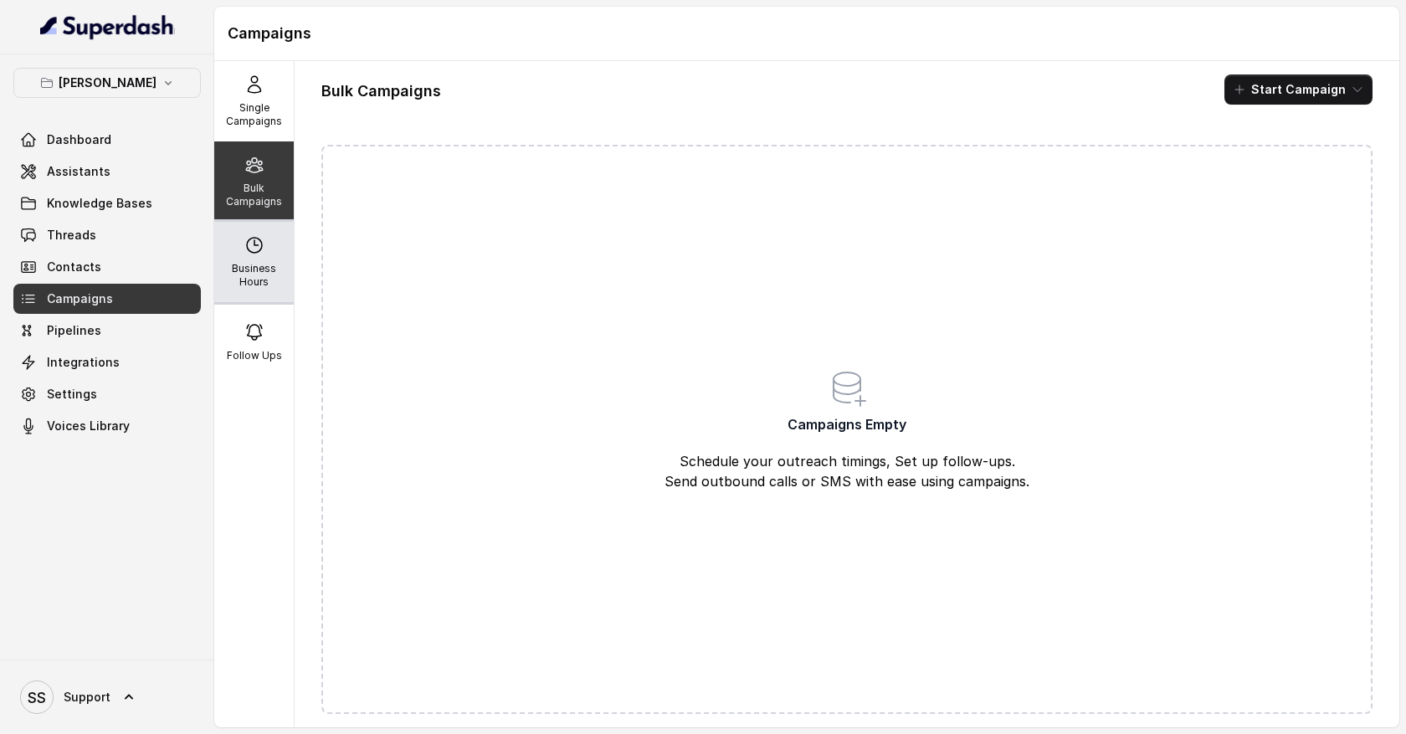
click at [262, 272] on p "Business Hours" at bounding box center [254, 275] width 66 height 27
select select "UTC"
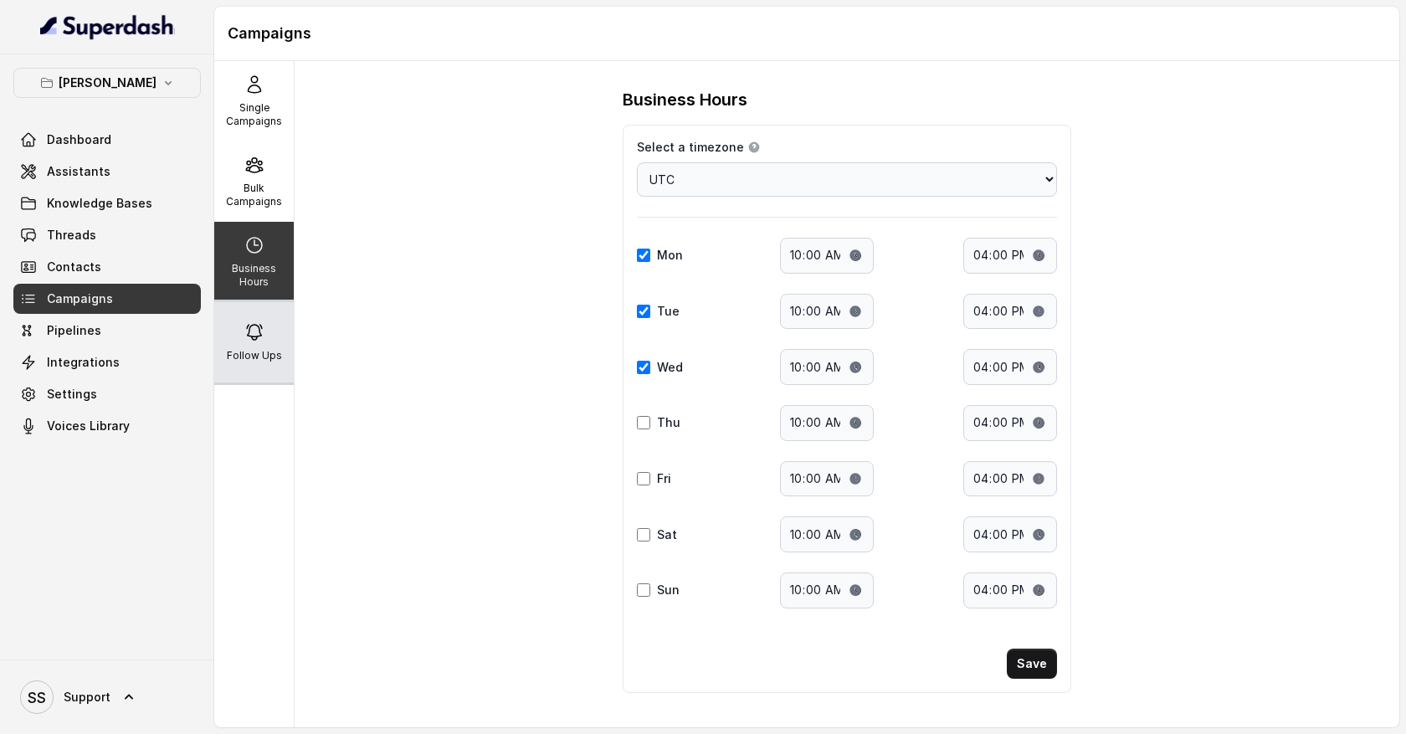
click at [260, 342] on div "Follow Ups" at bounding box center [254, 342] width 80 height 80
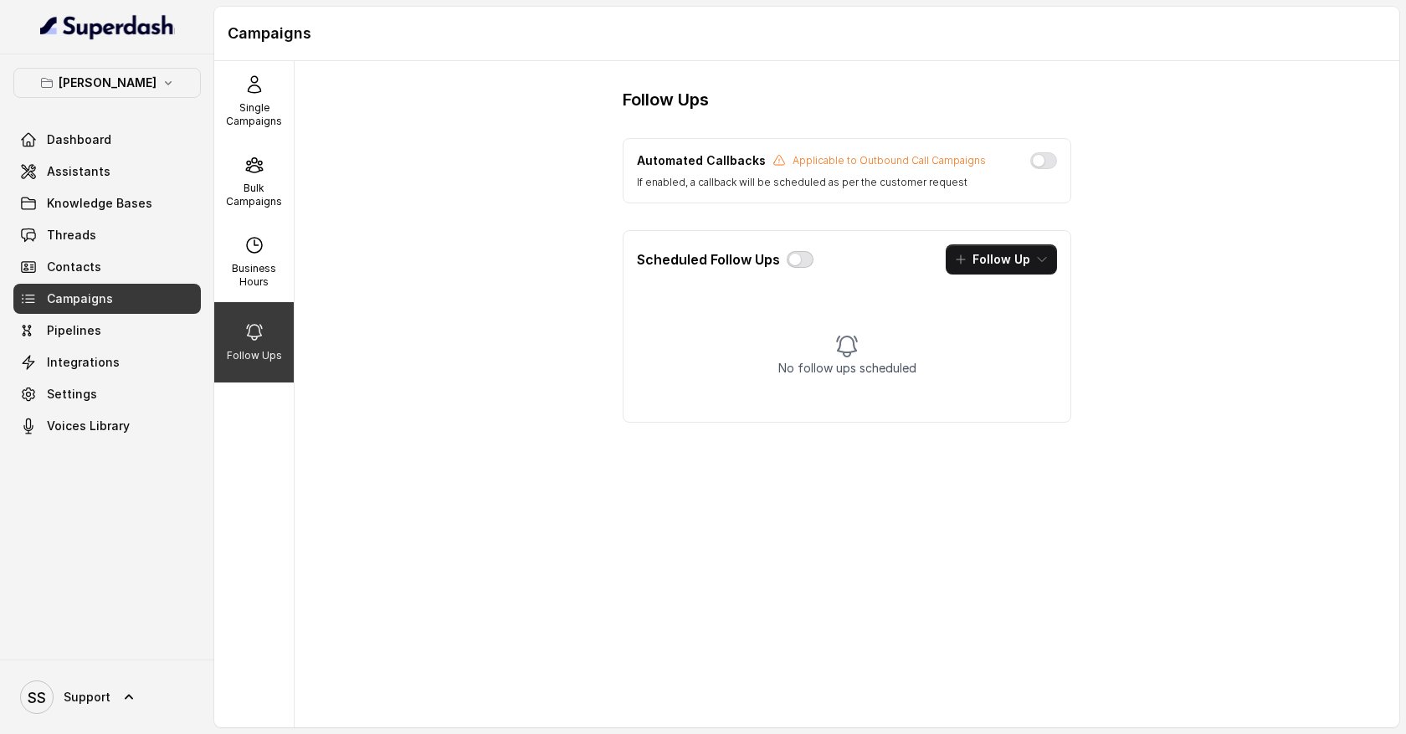
click at [795, 263] on button "button" at bounding box center [800, 259] width 27 height 17
click at [1037, 263] on icon "button" at bounding box center [1042, 259] width 13 height 13
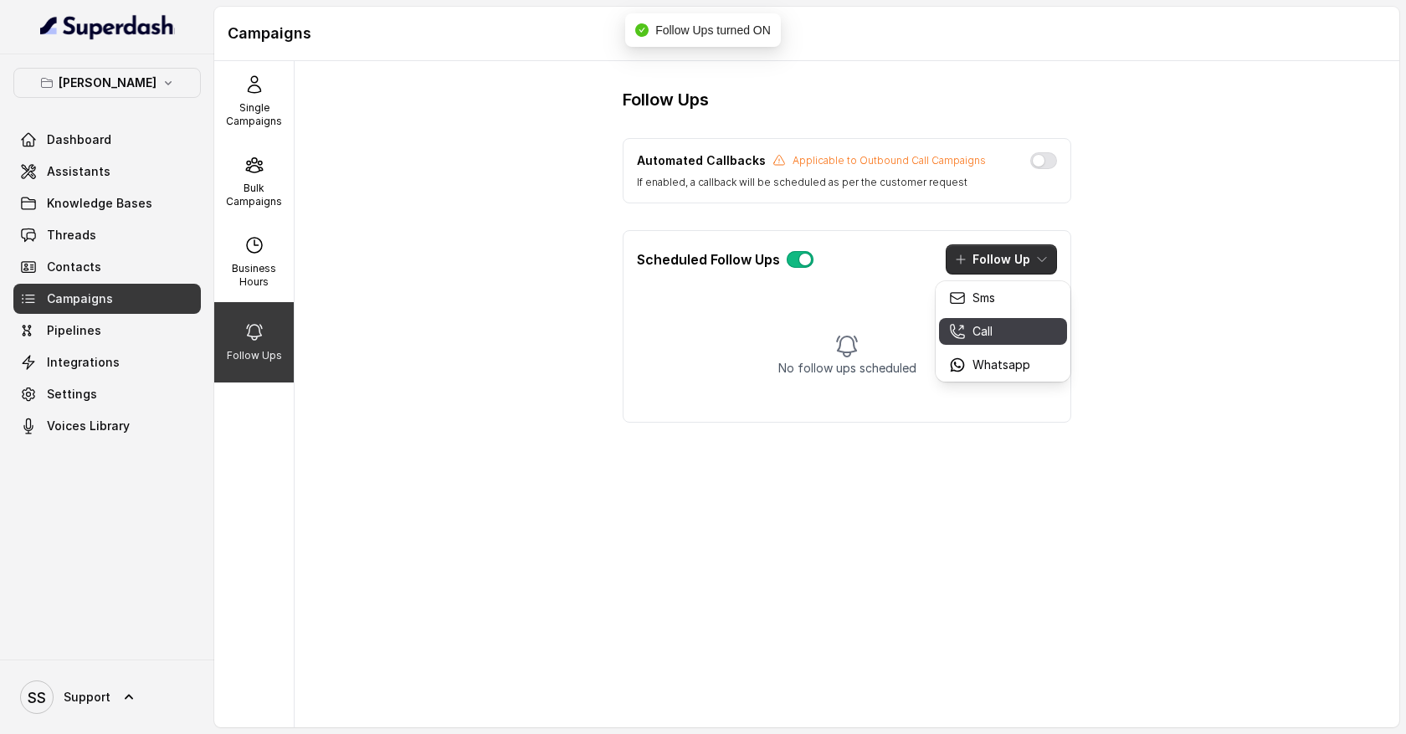
click at [1004, 330] on div "Call" at bounding box center [989, 331] width 81 height 17
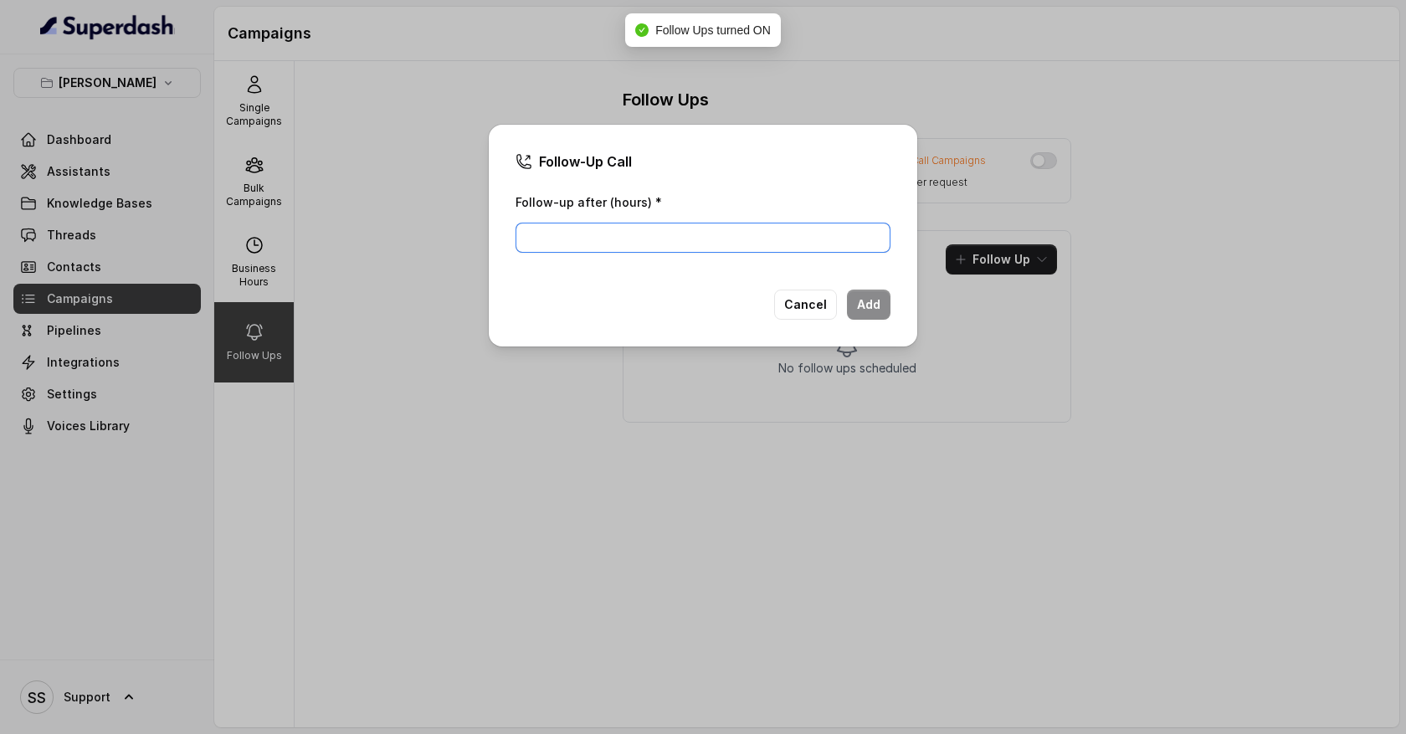
click at [712, 238] on input "Follow-up after (hours) *" at bounding box center [703, 238] width 375 height 30
type input "1"
click at [876, 301] on button "Add" at bounding box center [869, 305] width 44 height 30
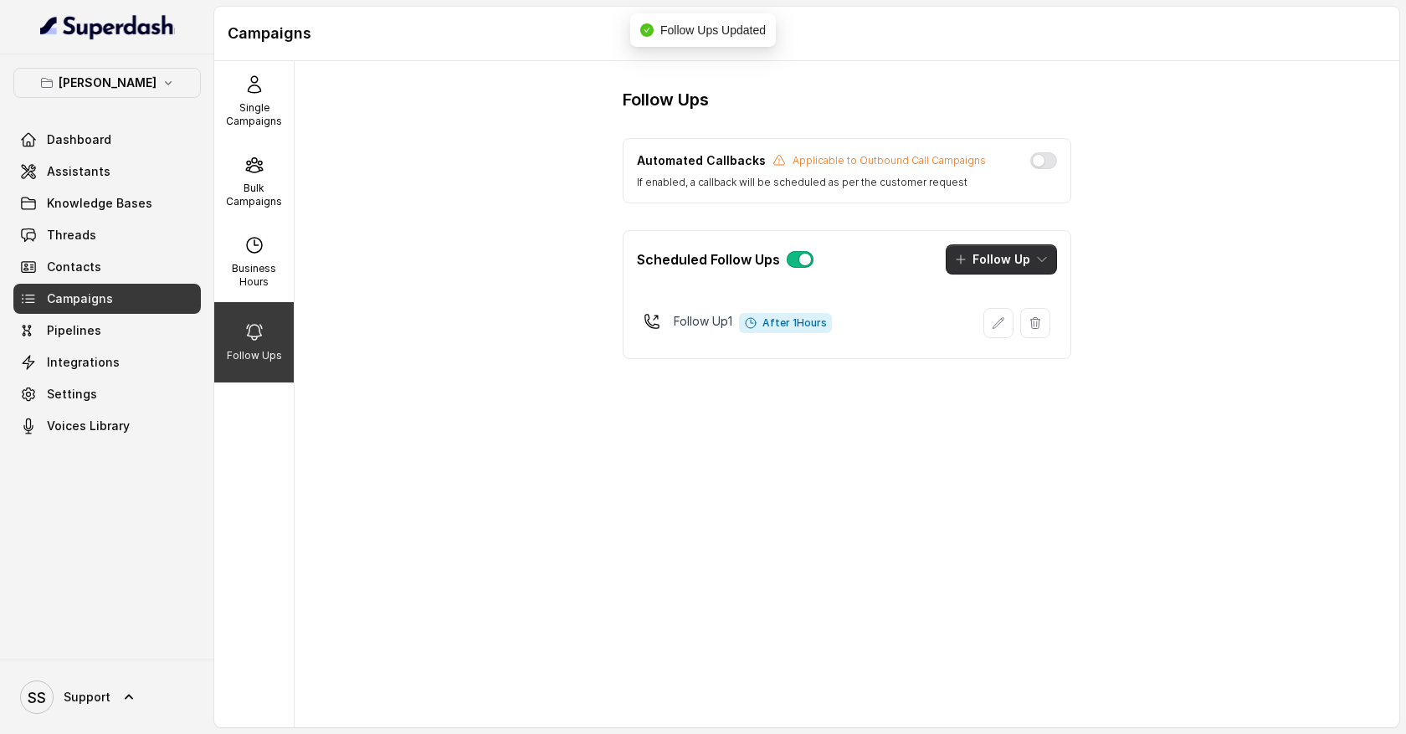
click at [1020, 268] on button "Follow Up" at bounding box center [1001, 259] width 111 height 30
click at [1009, 330] on div "Call" at bounding box center [989, 331] width 81 height 17
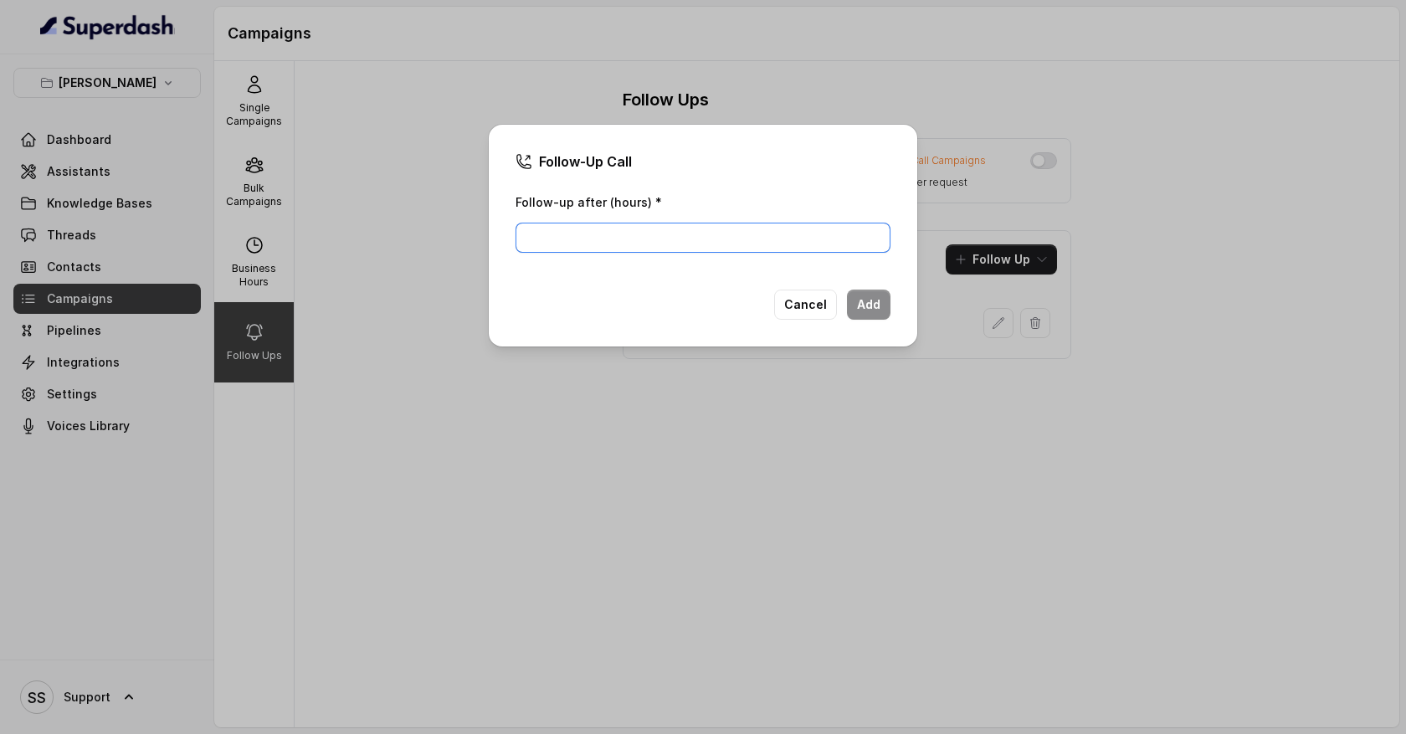
click at [798, 234] on input "Follow-up after (hours) *" at bounding box center [703, 238] width 375 height 30
type input "1"
click at [884, 306] on button "Add" at bounding box center [869, 305] width 44 height 30
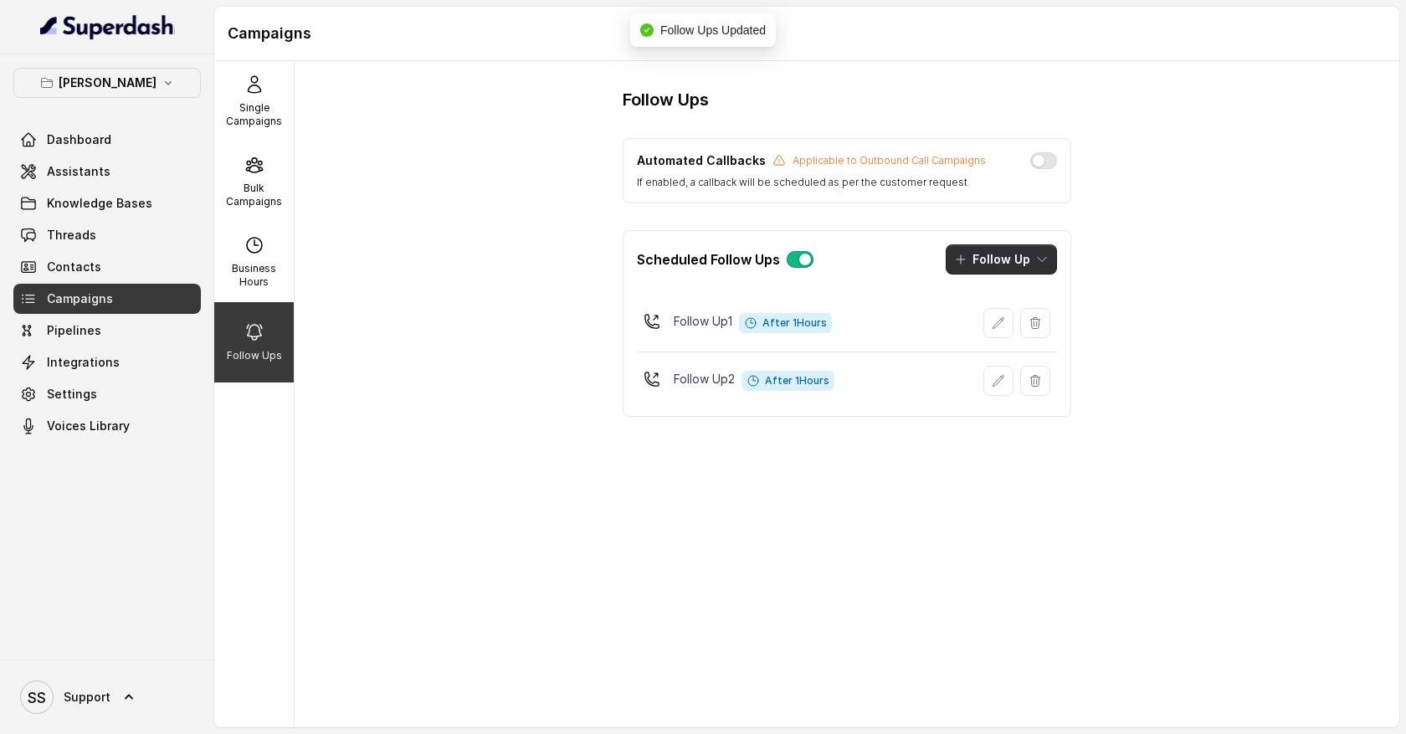
click at [1030, 263] on button "Follow Up" at bounding box center [1001, 259] width 111 height 30
click at [1020, 299] on div "Sms" at bounding box center [989, 298] width 81 height 17
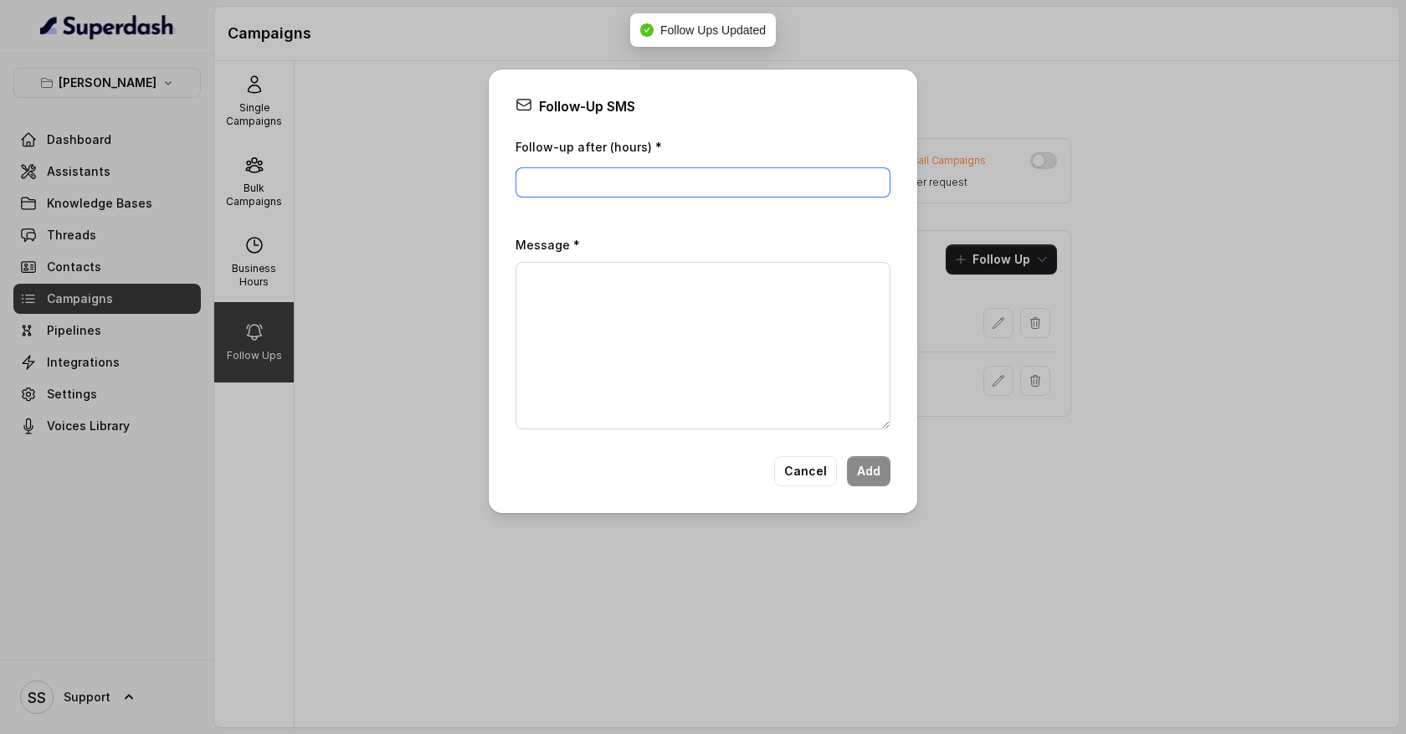
click at [618, 183] on input "Follow-up after (hours) *" at bounding box center [703, 182] width 375 height 30
type input "1"
click at [594, 286] on textarea "Message *" at bounding box center [703, 345] width 375 height 167
click at [809, 474] on button "Cancel" at bounding box center [805, 471] width 63 height 30
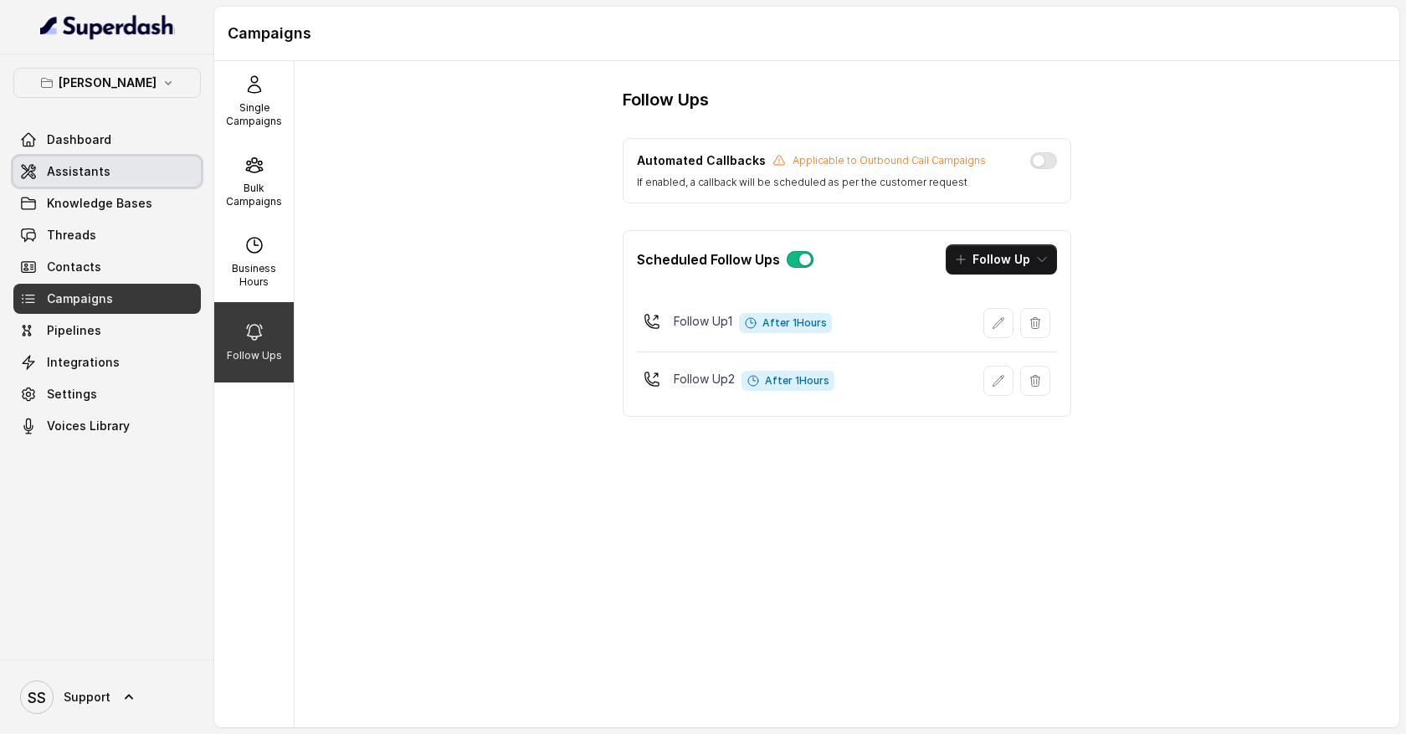
click at [119, 171] on link "Assistants" at bounding box center [107, 172] width 188 height 30
